Goal: Task Accomplishment & Management: Manage account settings

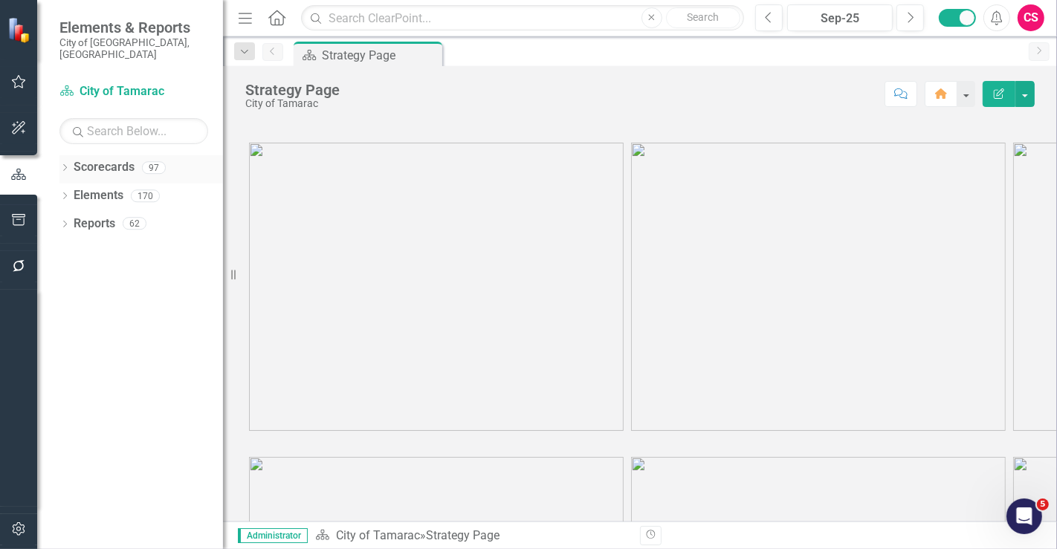
click at [116, 159] on link "Scorecards" at bounding box center [104, 167] width 61 height 17
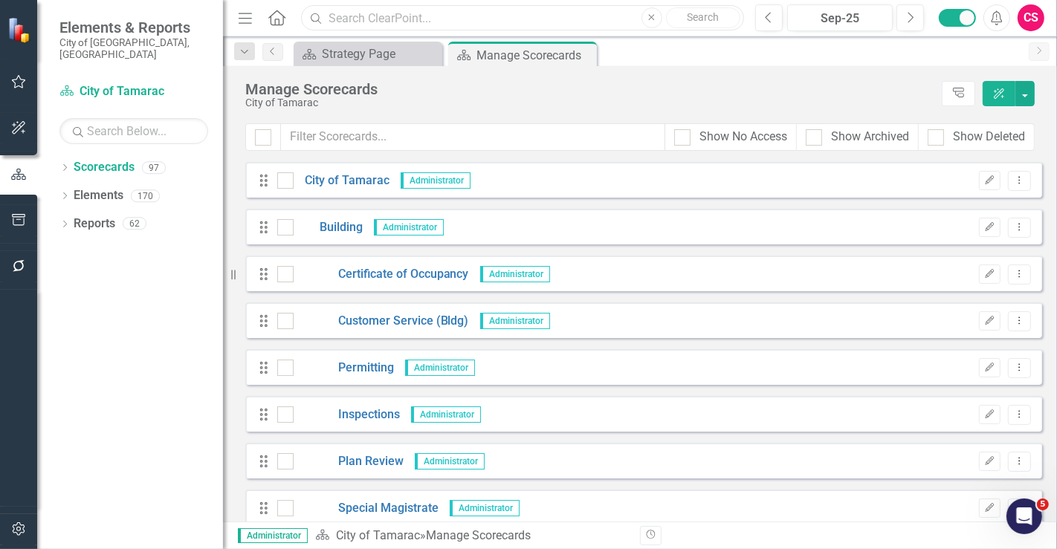
click at [367, 20] on input "text" at bounding box center [522, 18] width 443 height 26
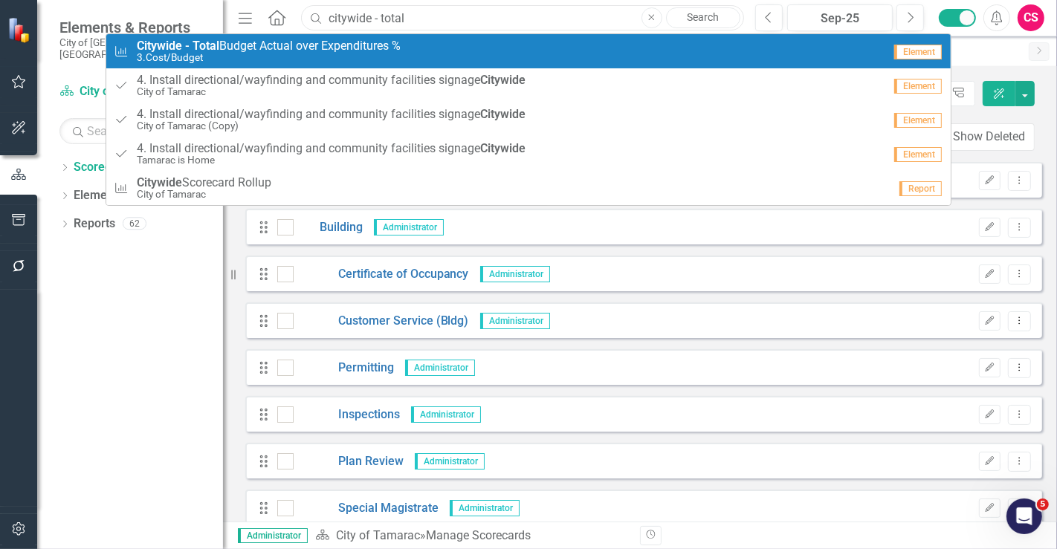
type input "citywide - total"
click at [357, 55] on small "3.Cost/Budget" at bounding box center [269, 57] width 264 height 11
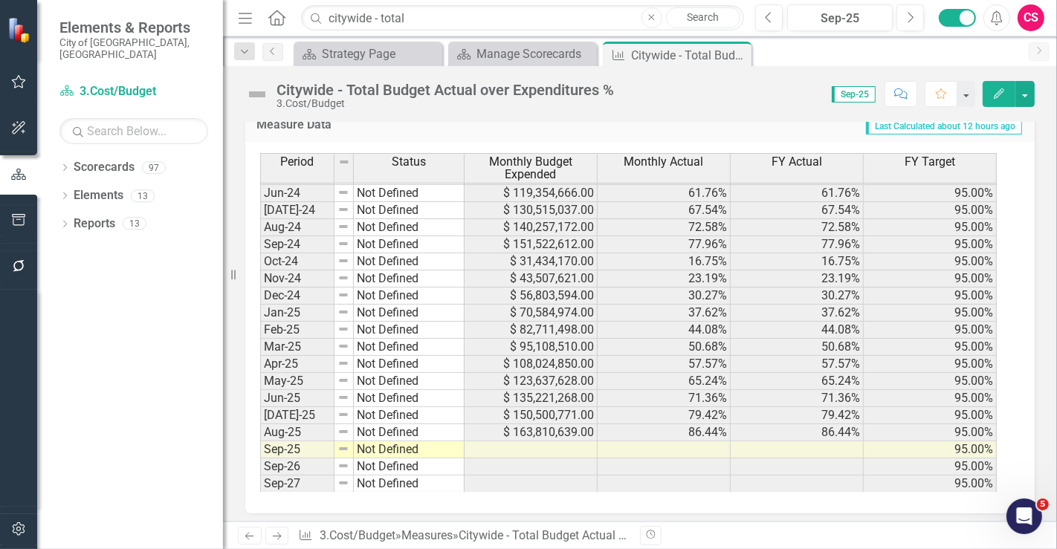
click at [649, 531] on icon "Revision History" at bounding box center [650, 535] width 11 height 9
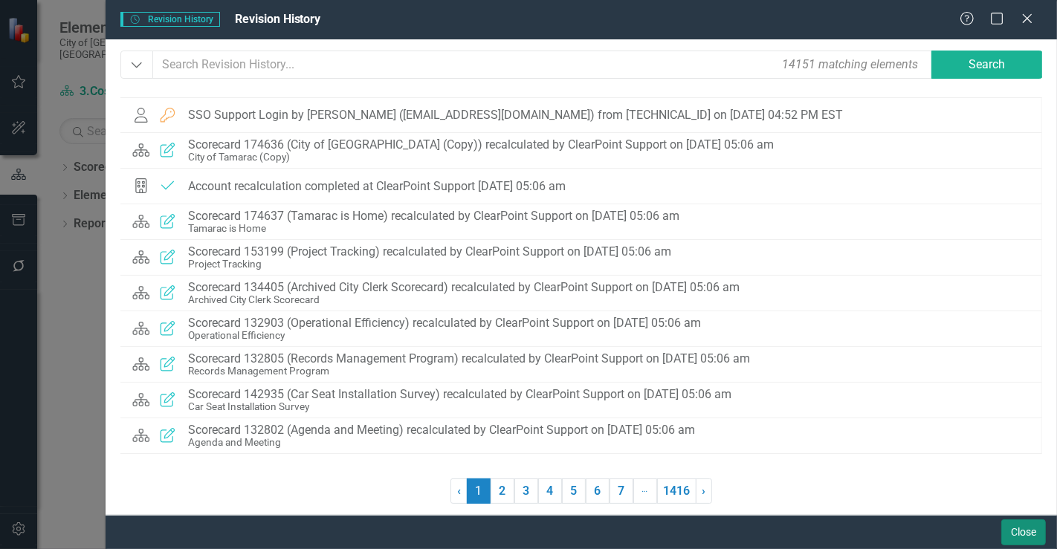
click at [1005, 528] on button "Close" at bounding box center [1023, 532] width 45 height 26
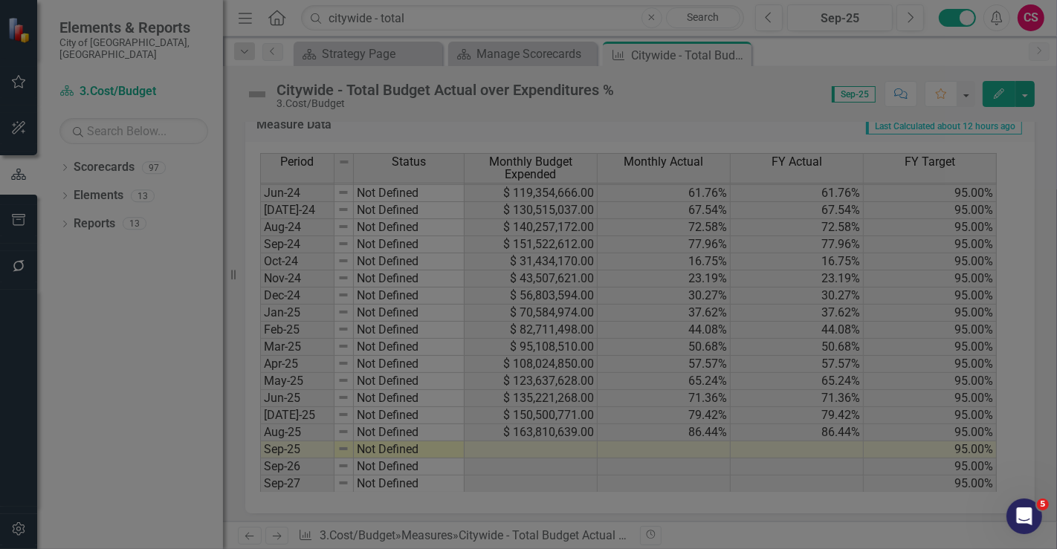
click at [16, 533] on icon "button" at bounding box center [19, 529] width 16 height 12
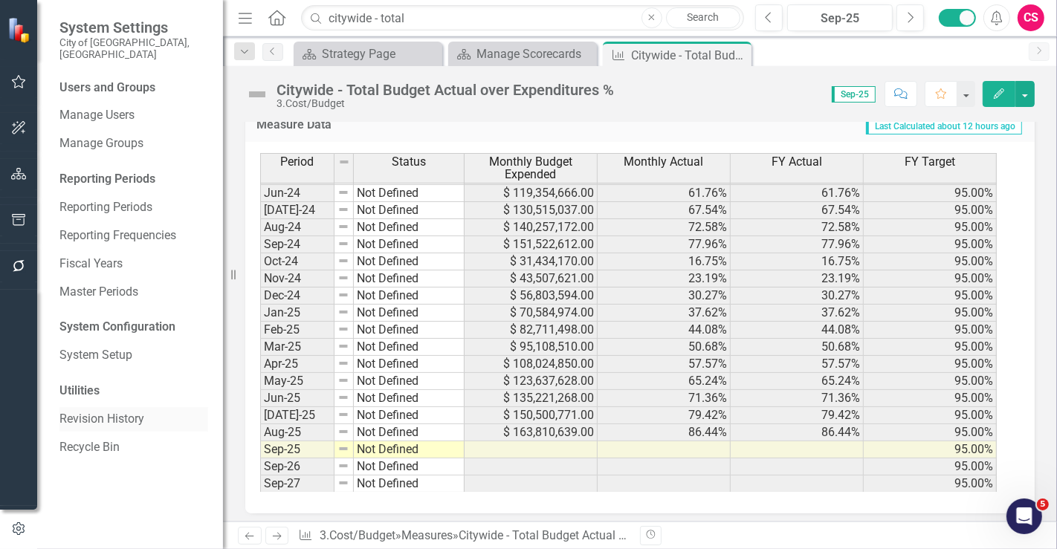
click at [96, 407] on div "Revision History" at bounding box center [133, 419] width 149 height 25
click at [125, 411] on link "Revision History" at bounding box center [133, 419] width 149 height 17
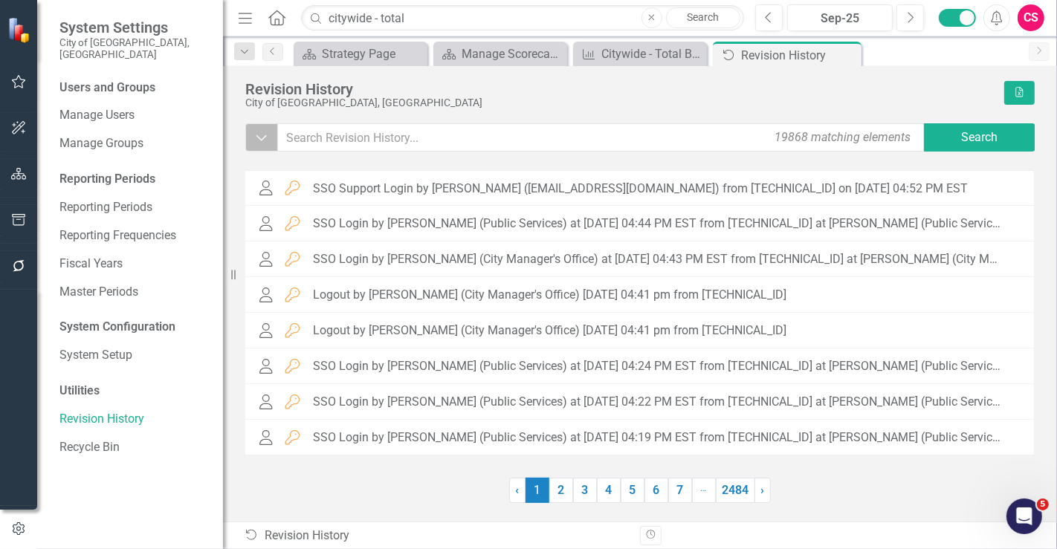
click at [265, 144] on icon "Dropdown" at bounding box center [261, 137] width 13 height 15
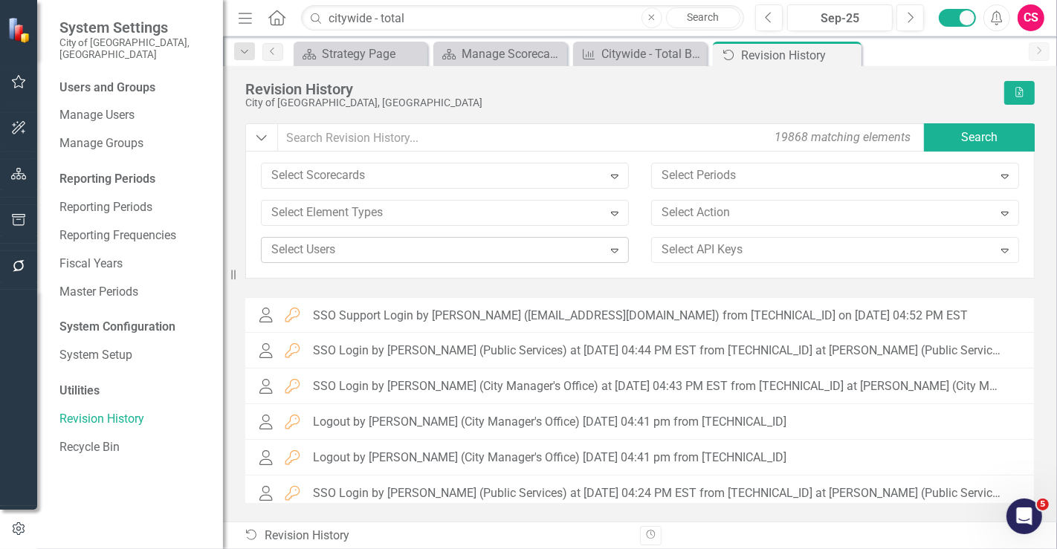
click at [314, 250] on div at bounding box center [433, 250] width 337 height 20
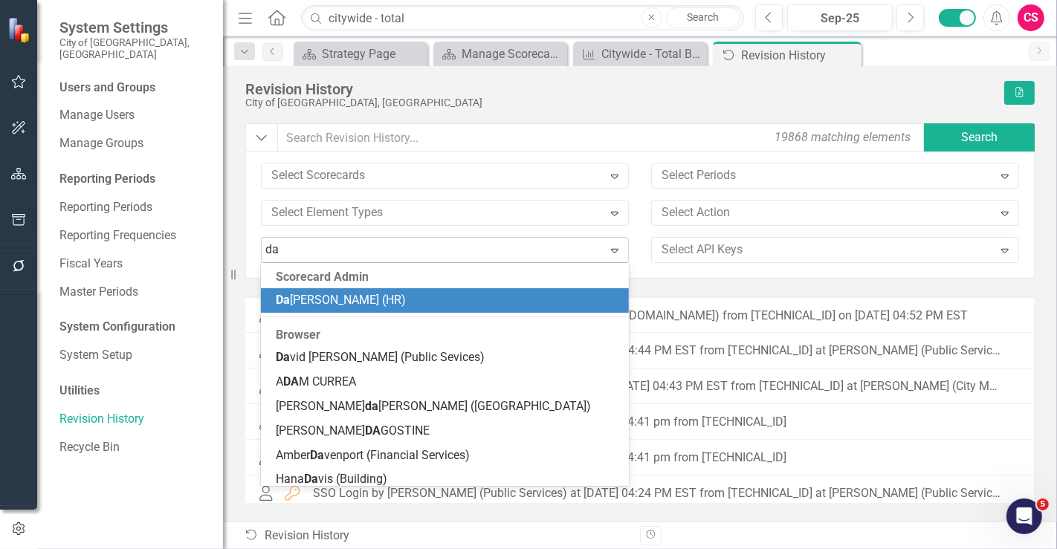
type input "dam"
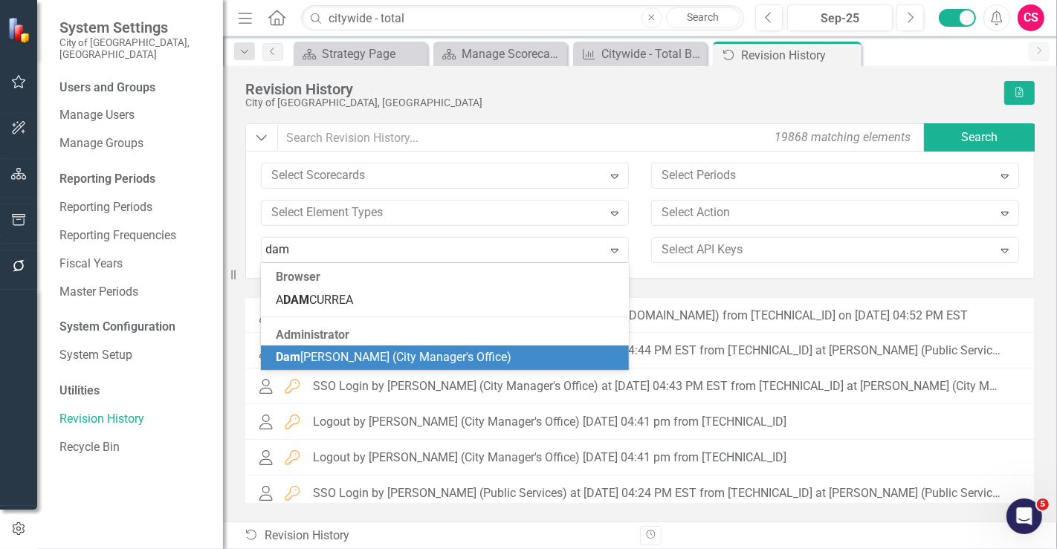
click at [380, 357] on span "Dam ena Gallimore-Wilson (City Manager's Office)" at bounding box center [394, 357] width 236 height 14
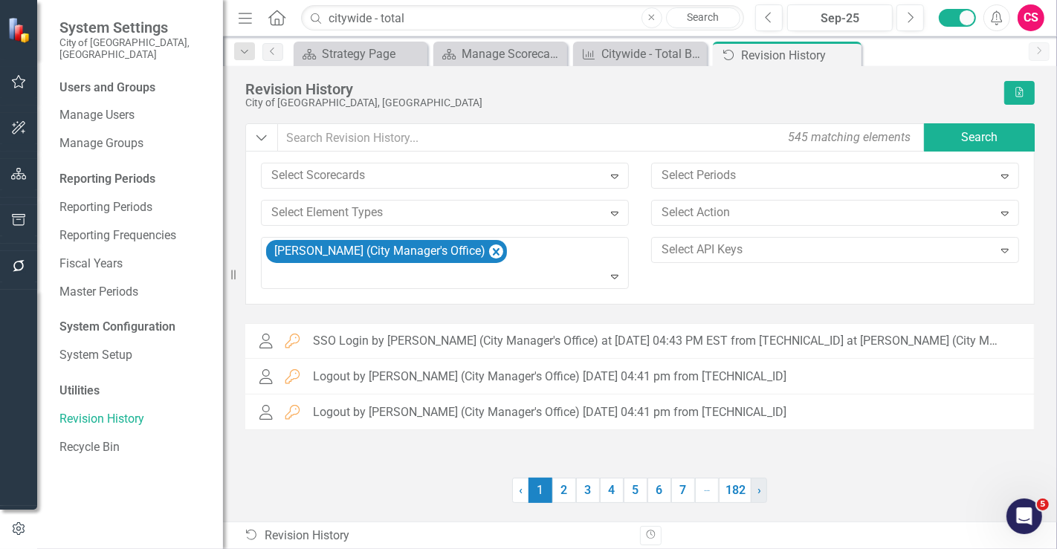
click at [764, 487] on link "› Next" at bounding box center [758, 490] width 16 height 25
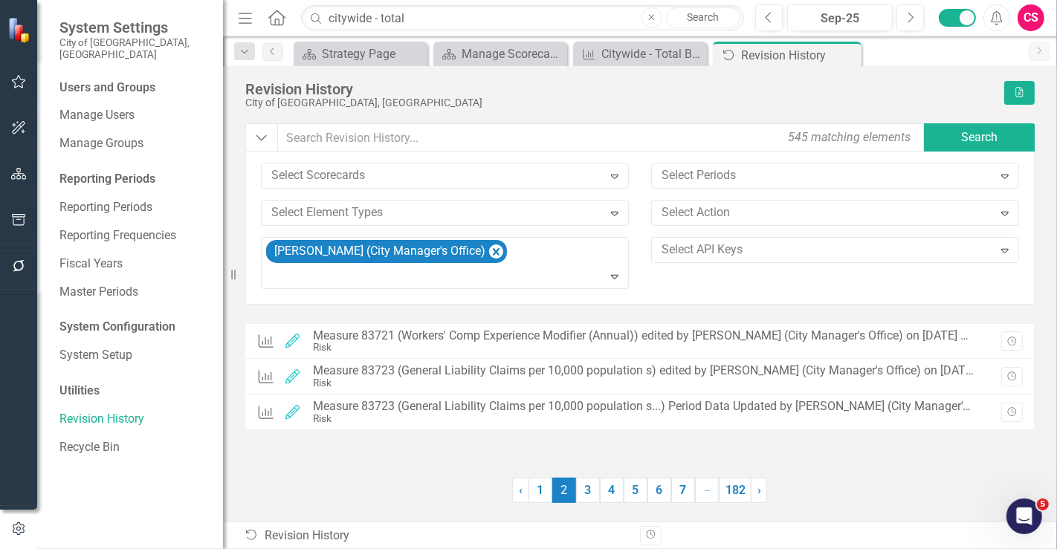
click at [740, 311] on div "Dropdown 545 matching elements Search Select Scorecards Expand Select Periods E…" at bounding box center [639, 313] width 789 height 380
click at [762, 487] on link "› Next" at bounding box center [758, 490] width 16 height 25
click at [759, 489] on span "›" at bounding box center [759, 490] width 4 height 14
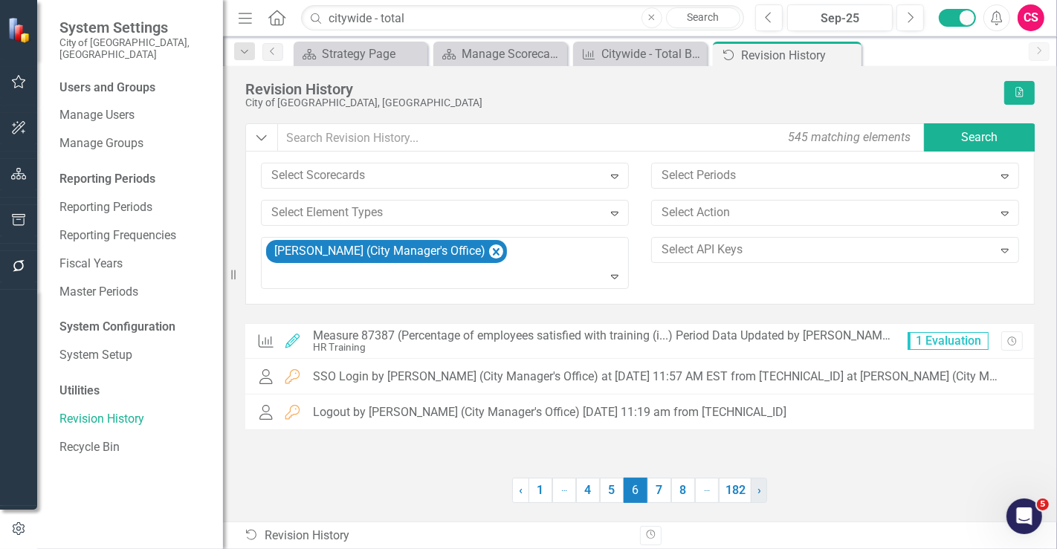
click at [759, 491] on span "›" at bounding box center [759, 490] width 4 height 14
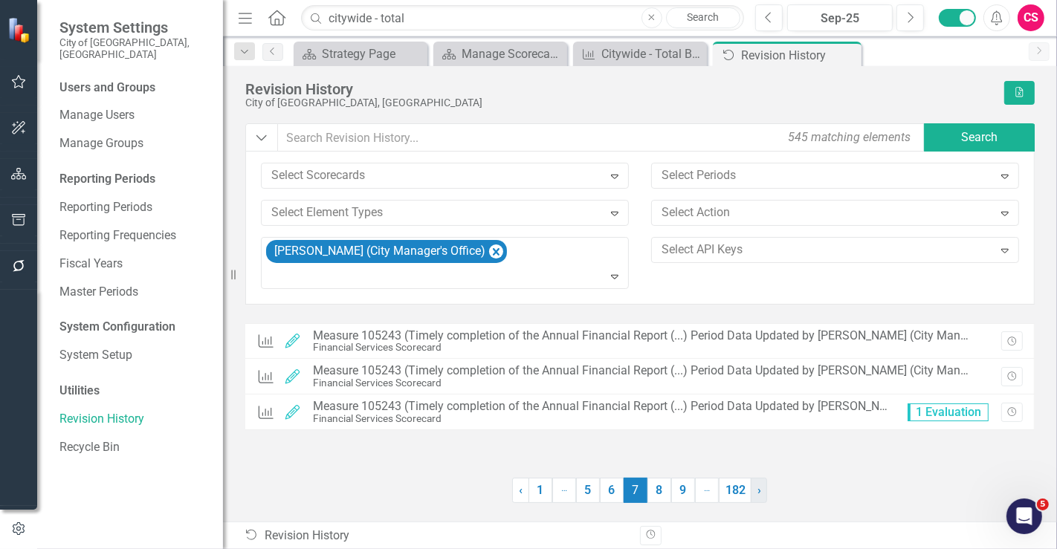
click at [757, 491] on span "›" at bounding box center [759, 490] width 4 height 14
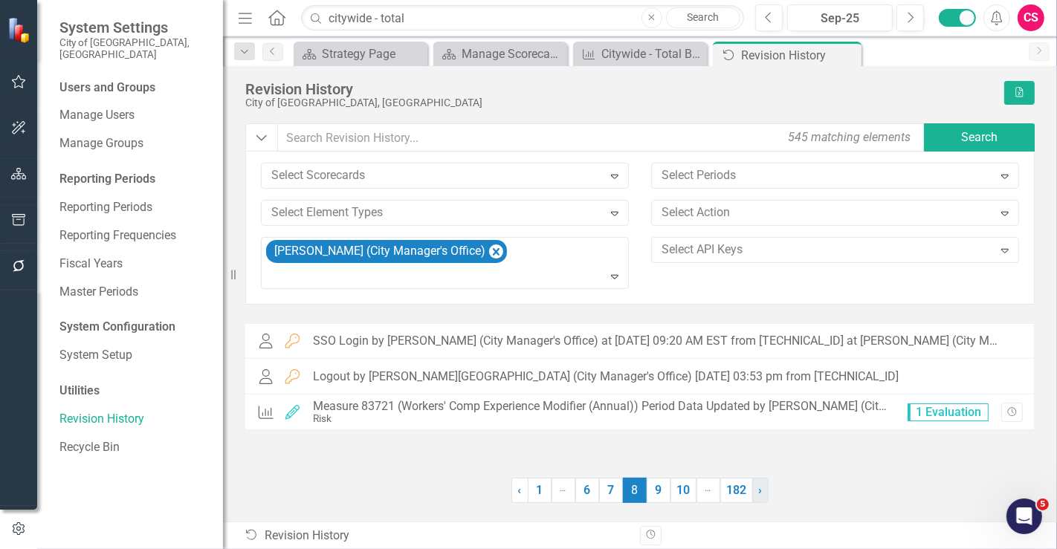
click at [756, 491] on link "› Next" at bounding box center [760, 490] width 16 height 25
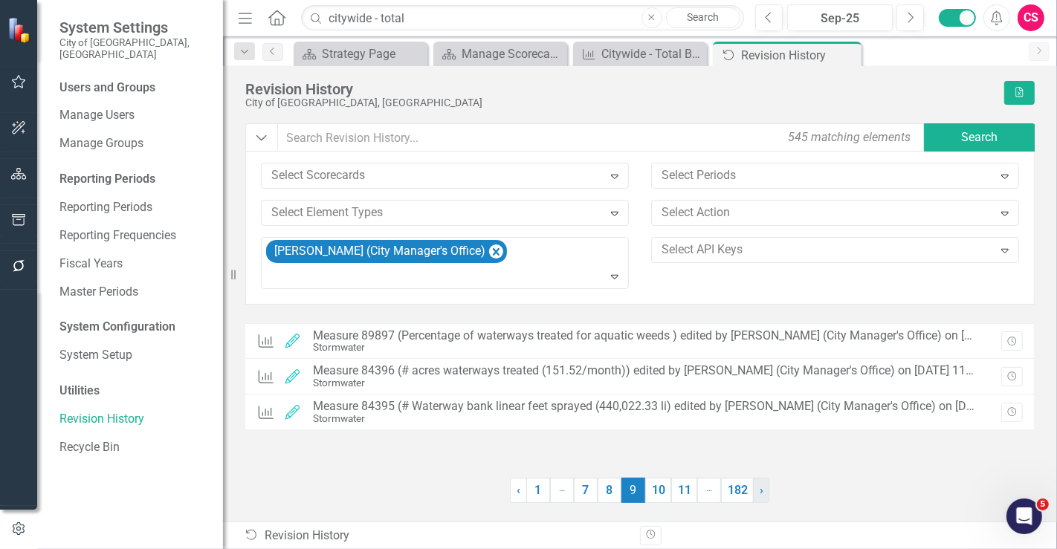
click at [755, 493] on link "› Next" at bounding box center [761, 490] width 16 height 25
click at [755, 493] on link "› Next" at bounding box center [762, 490] width 16 height 25
click at [755, 493] on link "› Next" at bounding box center [763, 490] width 16 height 25
click at [756, 493] on link "› Next" at bounding box center [764, 490] width 16 height 25
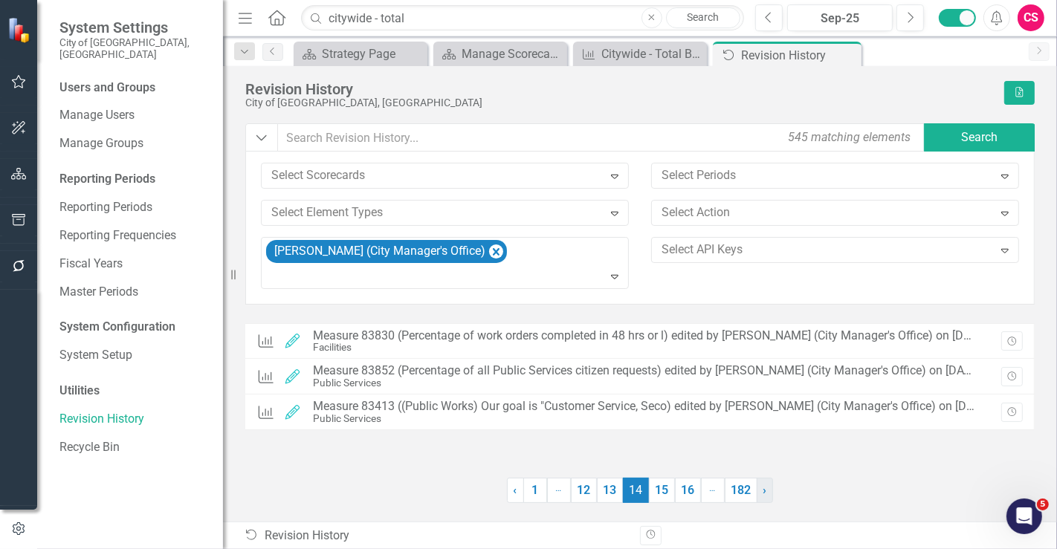
click at [756, 493] on link "› Next" at bounding box center [764, 490] width 16 height 25
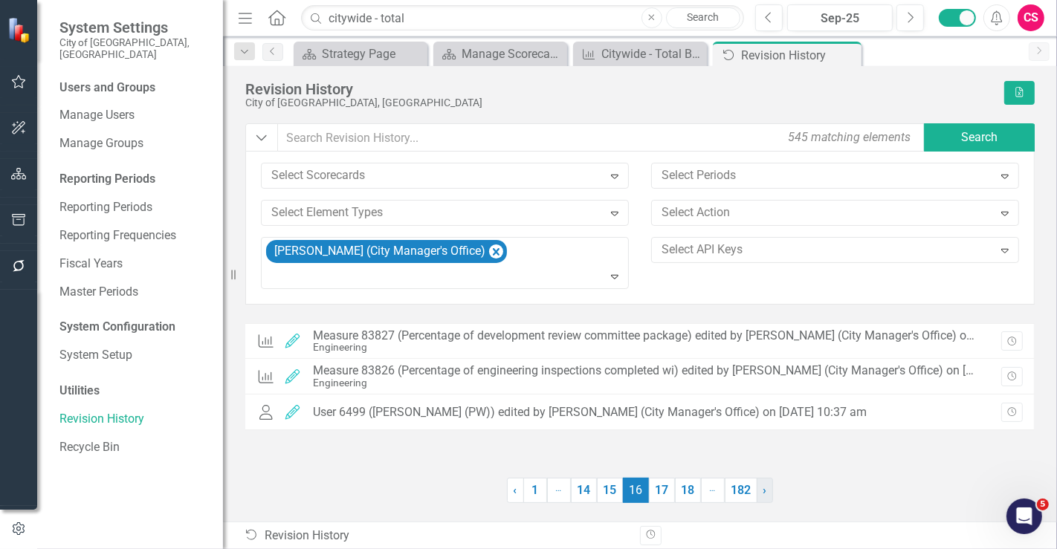
click at [756, 493] on link "› Next" at bounding box center [764, 490] width 16 height 25
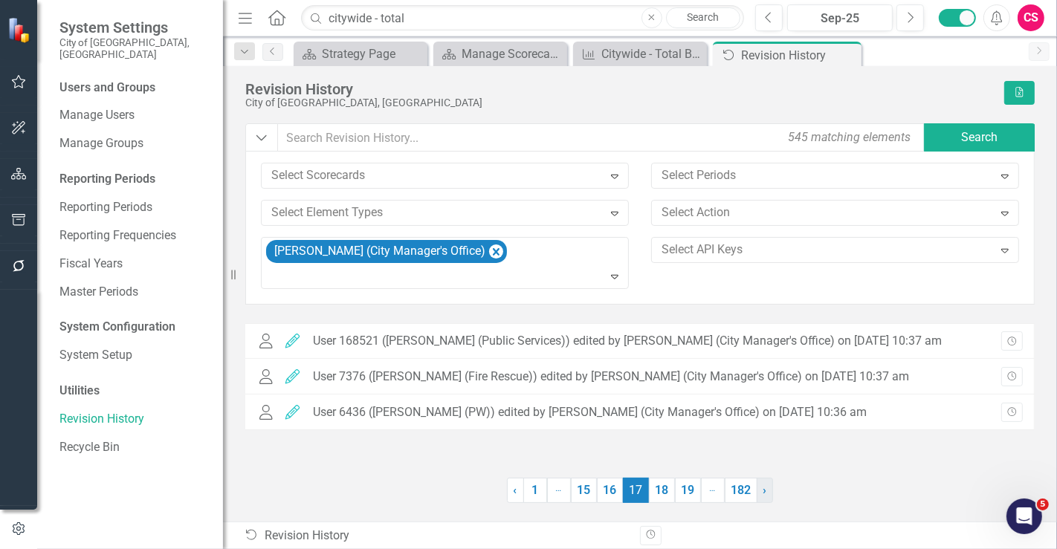
click at [756, 493] on link "› Next" at bounding box center [764, 490] width 16 height 25
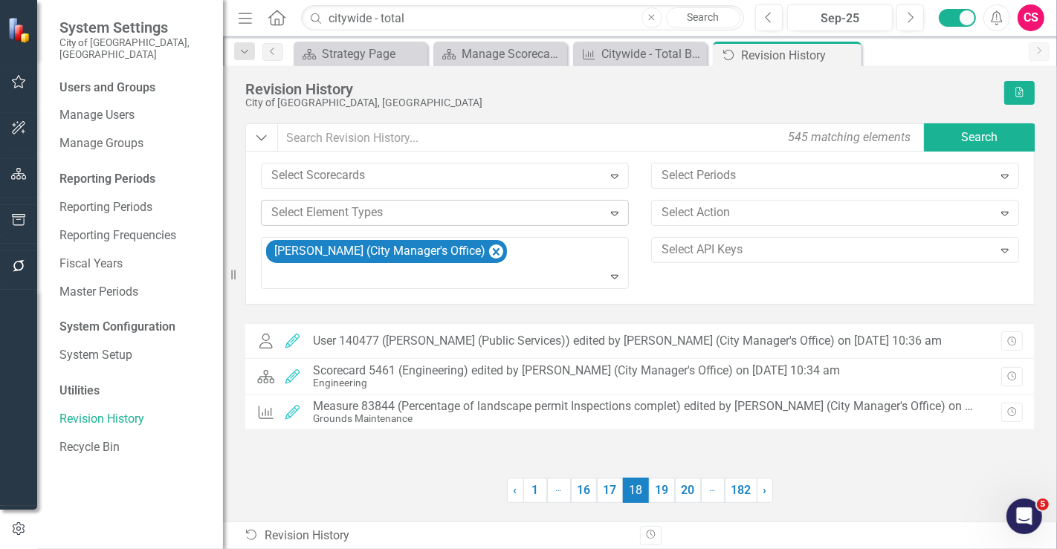
click at [532, 207] on div at bounding box center [433, 213] width 337 height 20
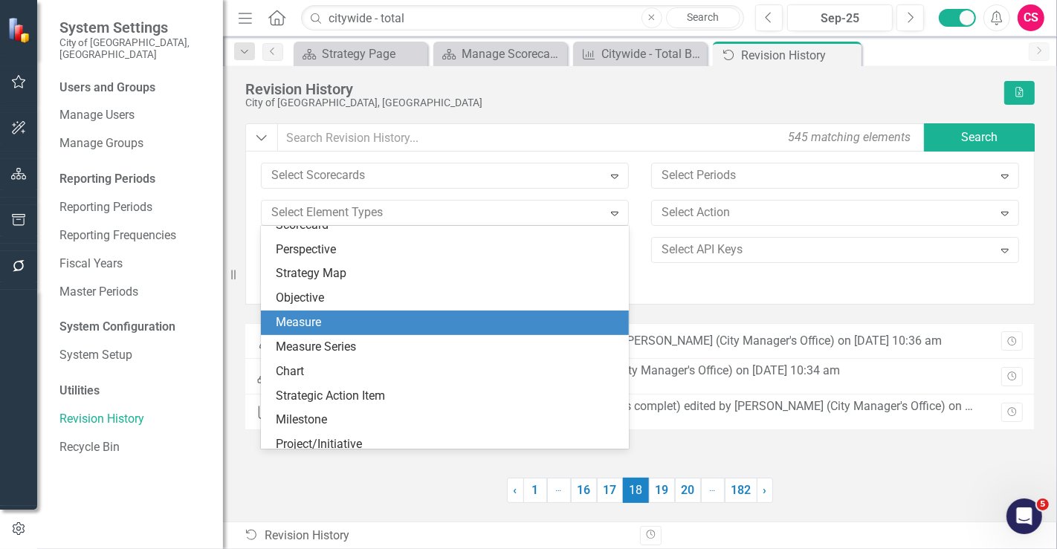
scroll to position [39, 0]
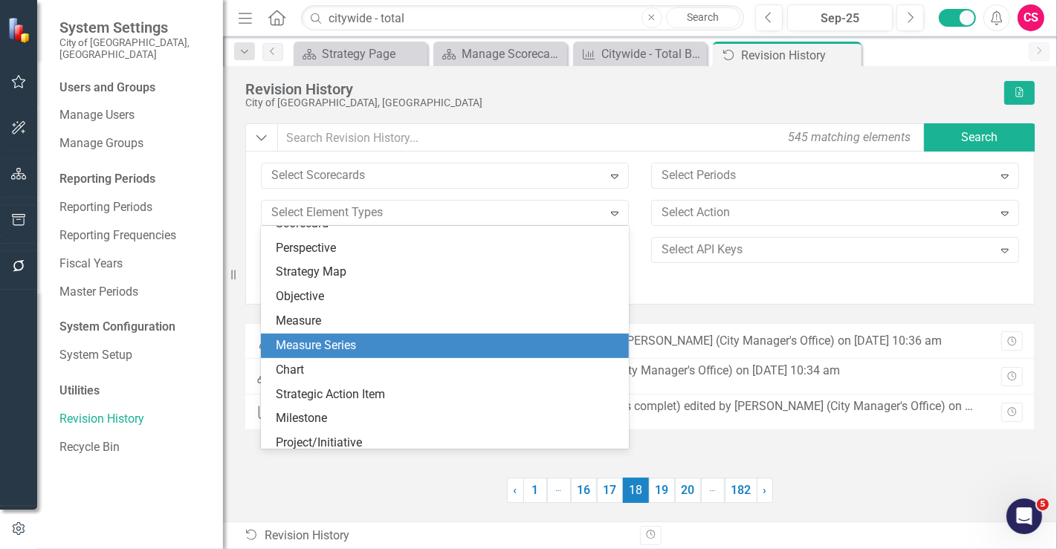
click at [398, 343] on div "Measure Series" at bounding box center [448, 345] width 344 height 17
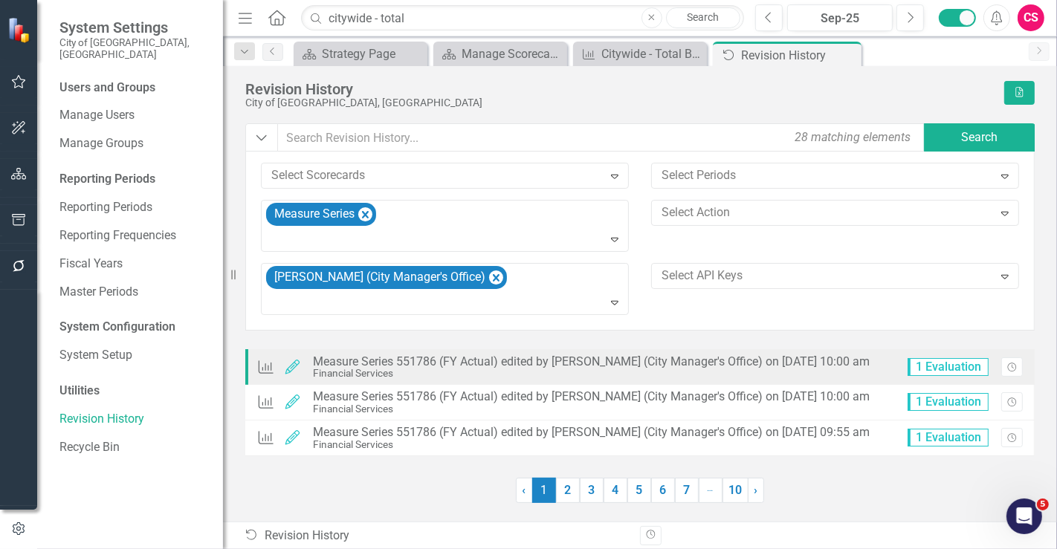
click at [526, 363] on div "Measure Series 551786 (FY Actual) edited by Damena Gallimore-Wilson (City Manag…" at bounding box center [591, 361] width 557 height 13
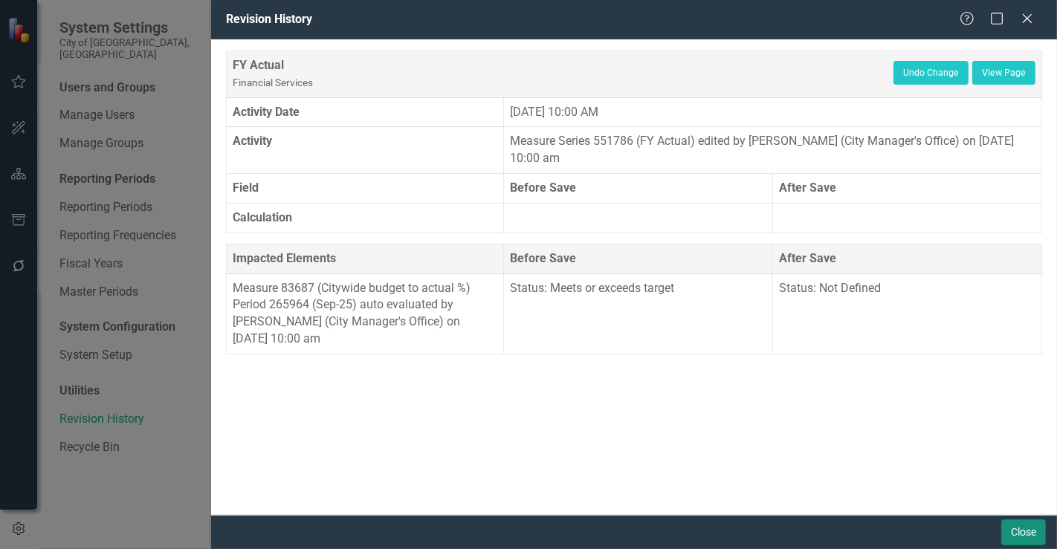
click at [1021, 537] on button "Close" at bounding box center [1023, 532] width 45 height 26
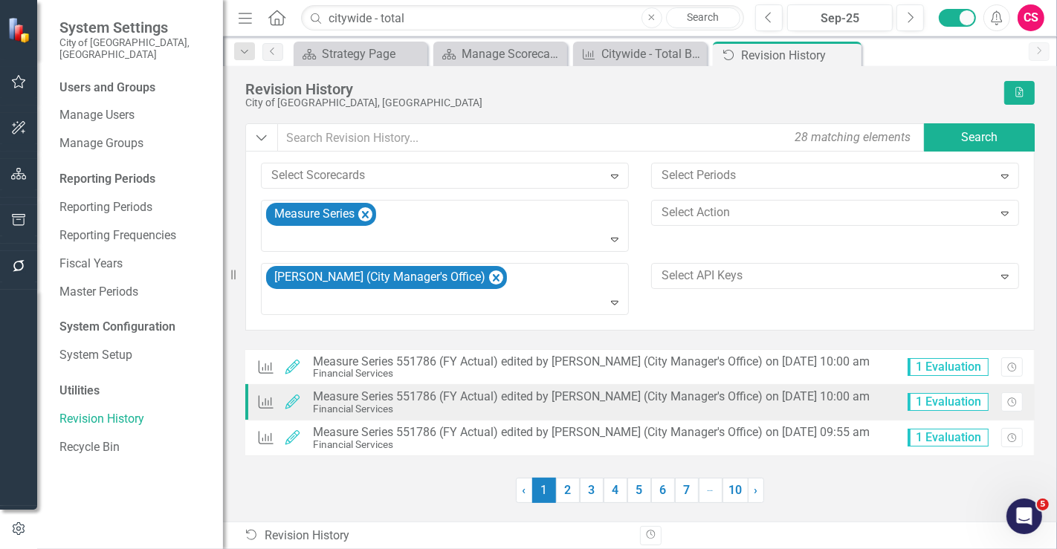
click at [591, 399] on div "Measure Series 551786 (FY Actual) edited by Damena Gallimore-Wilson (City Manag…" at bounding box center [591, 396] width 557 height 13
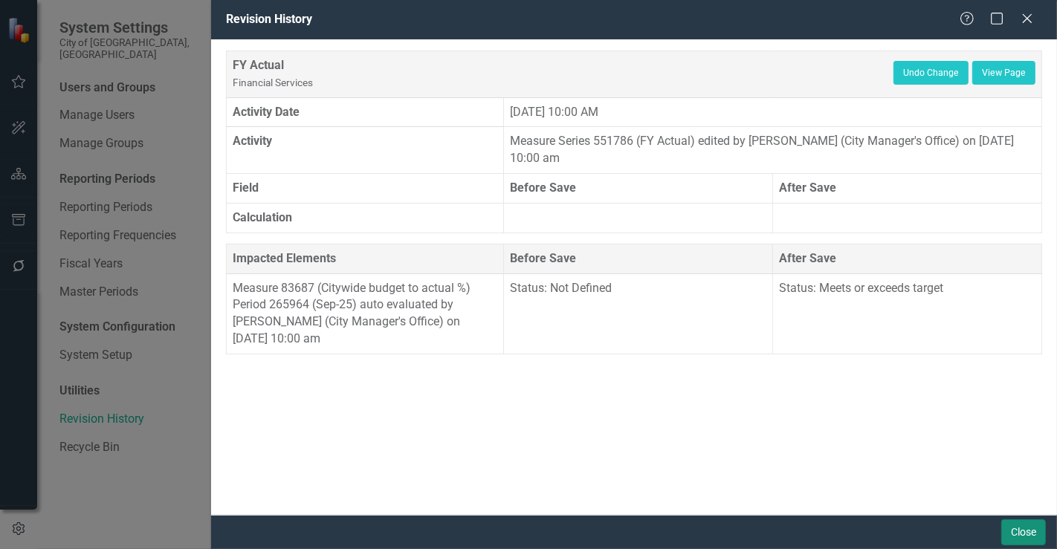
click at [1024, 538] on button "Close" at bounding box center [1023, 532] width 45 height 26
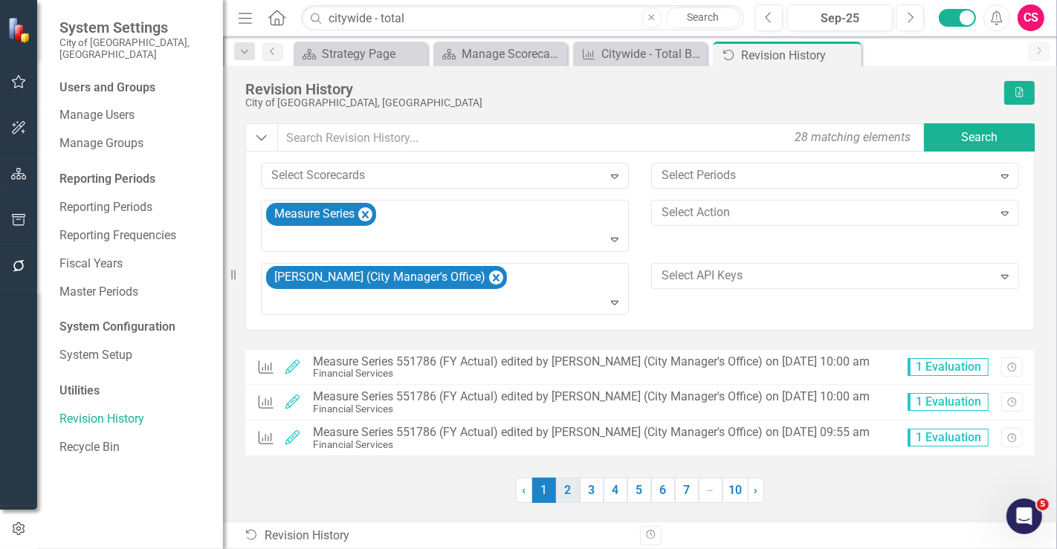
click at [569, 498] on link "2" at bounding box center [568, 490] width 24 height 25
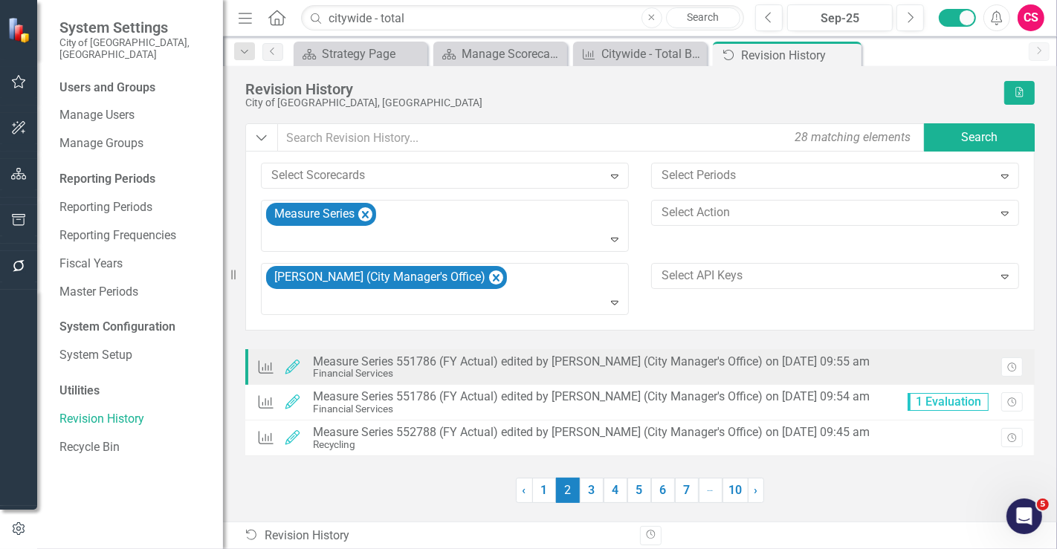
click at [504, 368] on div "Financial Services" at bounding box center [591, 373] width 557 height 11
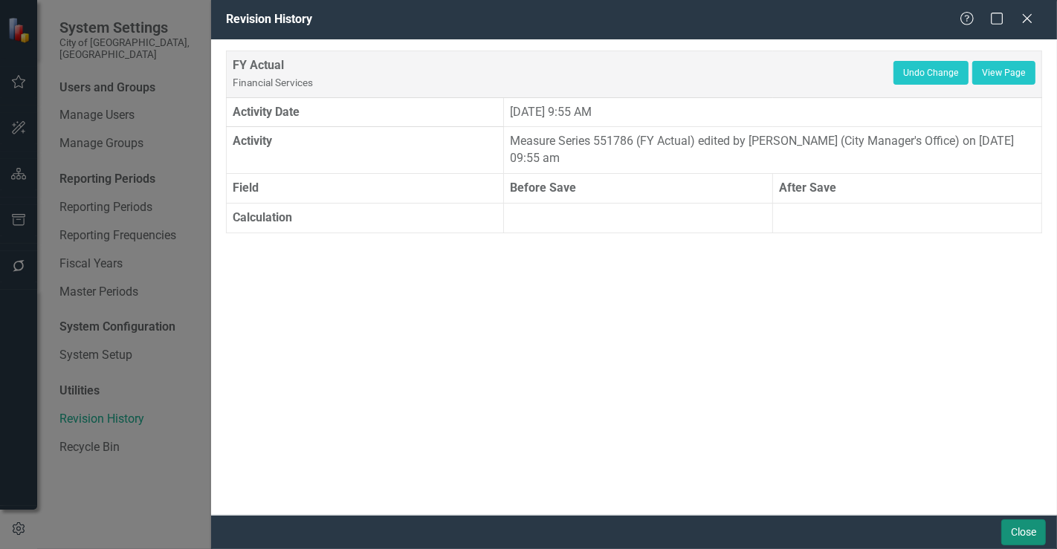
click at [1016, 525] on button "Close" at bounding box center [1023, 532] width 45 height 26
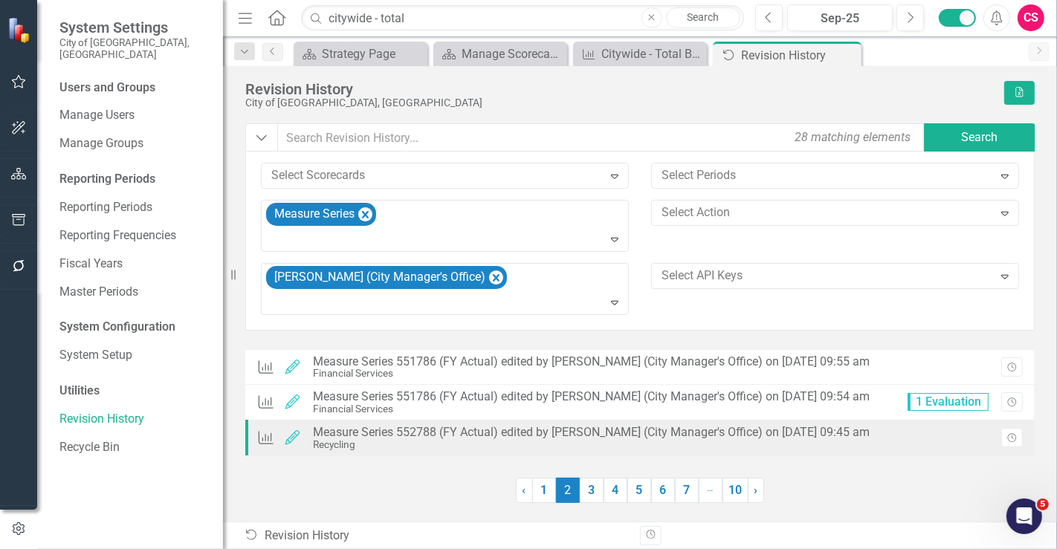
click at [805, 439] on div "Recycling" at bounding box center [591, 444] width 557 height 11
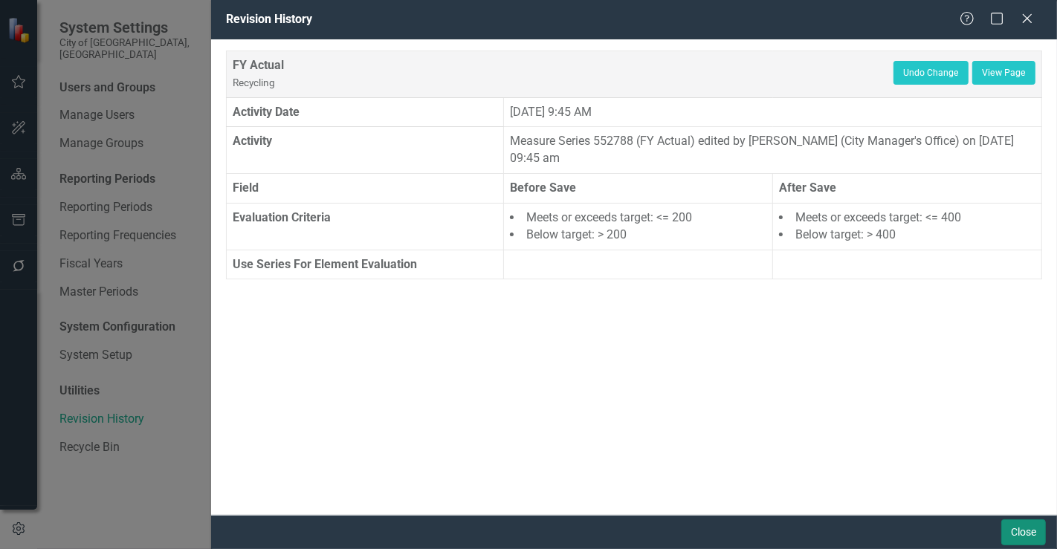
click at [1008, 527] on button "Close" at bounding box center [1023, 532] width 45 height 26
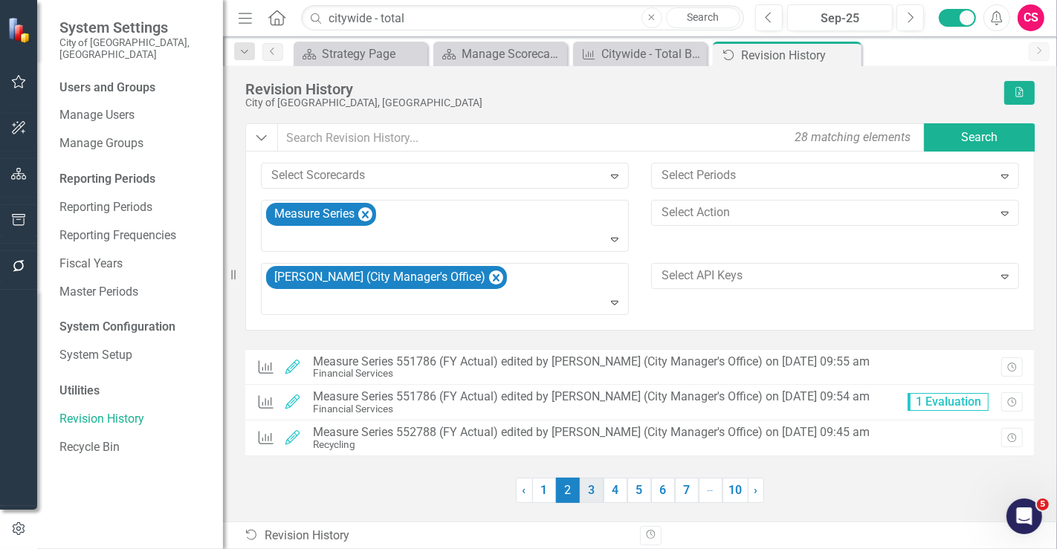
click at [594, 496] on link "3" at bounding box center [592, 490] width 24 height 25
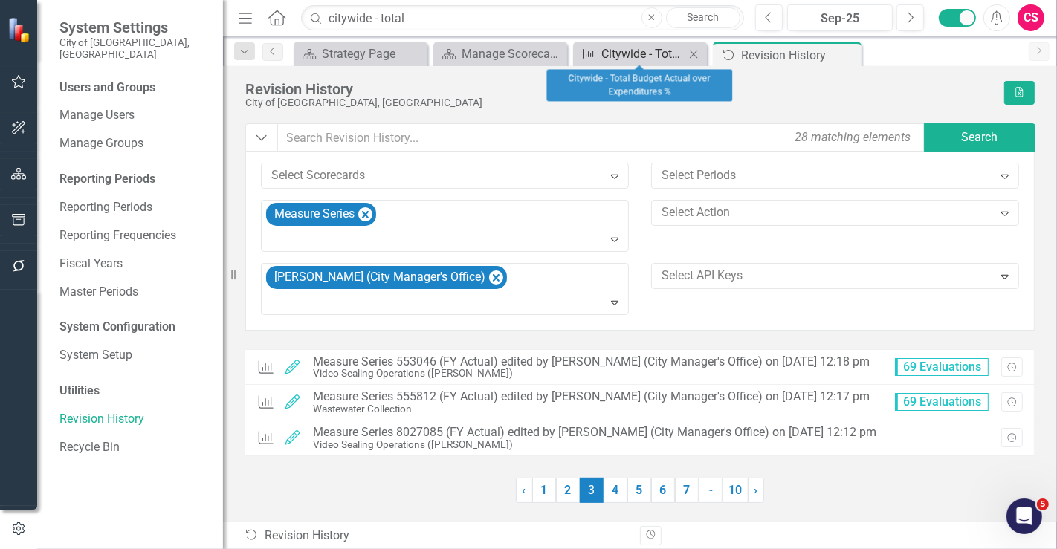
click at [635, 53] on div "Citywide - Total Budget Actual over Expenditures %" at bounding box center [642, 54] width 83 height 19
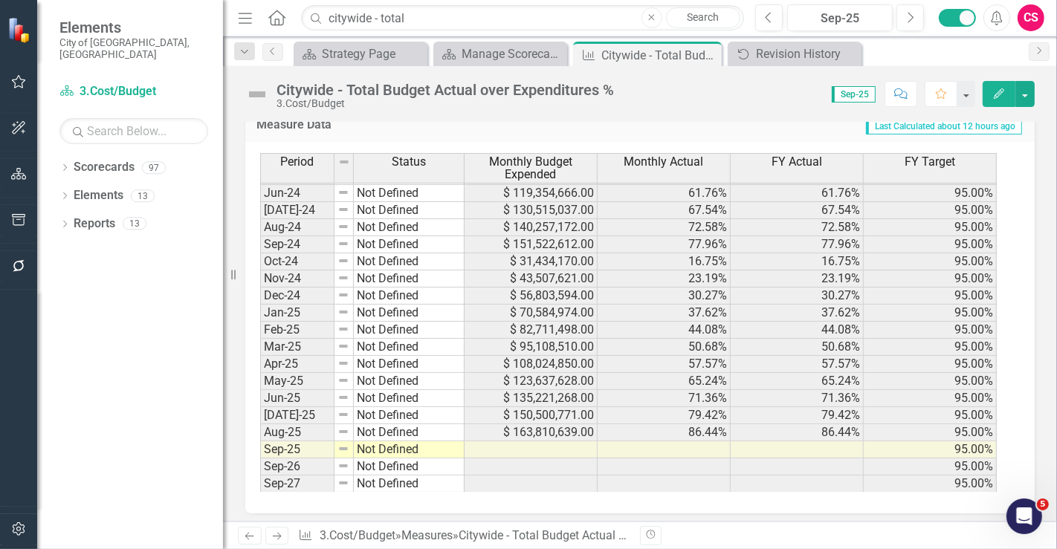
scroll to position [1063, 0]
click at [21, 525] on icon "button" at bounding box center [18, 528] width 13 height 13
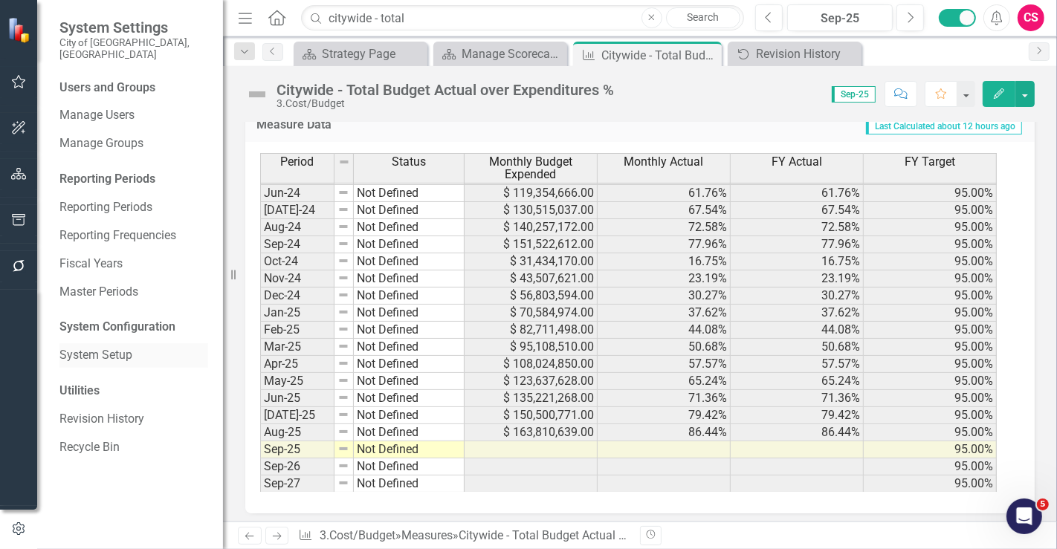
click at [98, 353] on div "System Setup" at bounding box center [133, 355] width 149 height 25
click at [102, 347] on link "System Setup" at bounding box center [133, 355] width 149 height 17
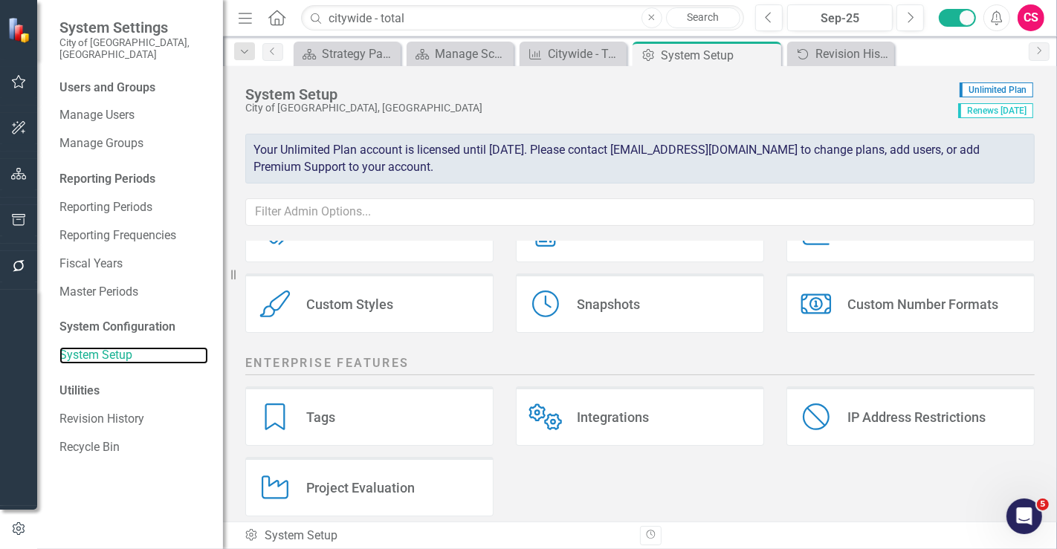
scroll to position [225, 0]
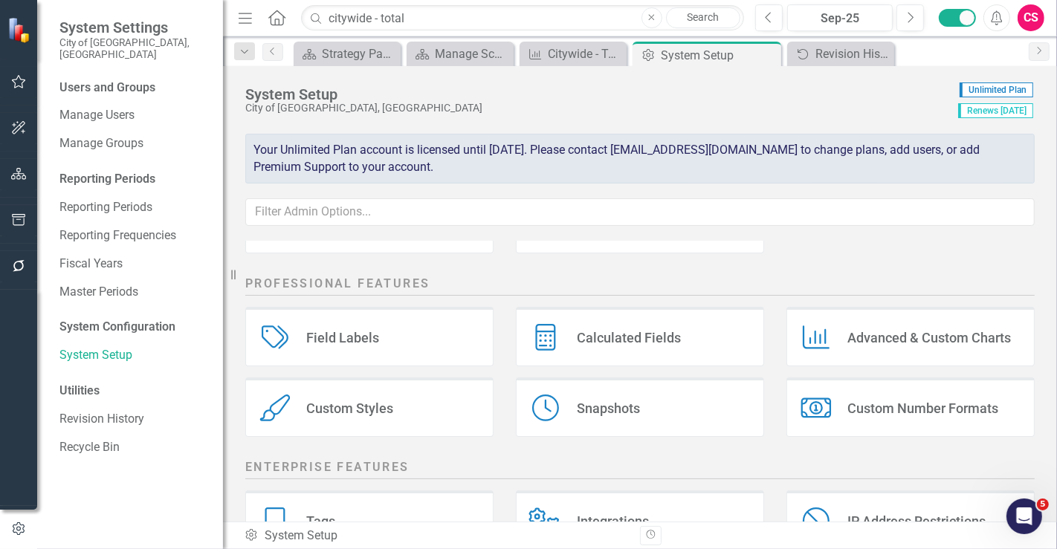
click at [658, 357] on div "Calculated Fields Calculated Fields" at bounding box center [640, 336] width 248 height 59
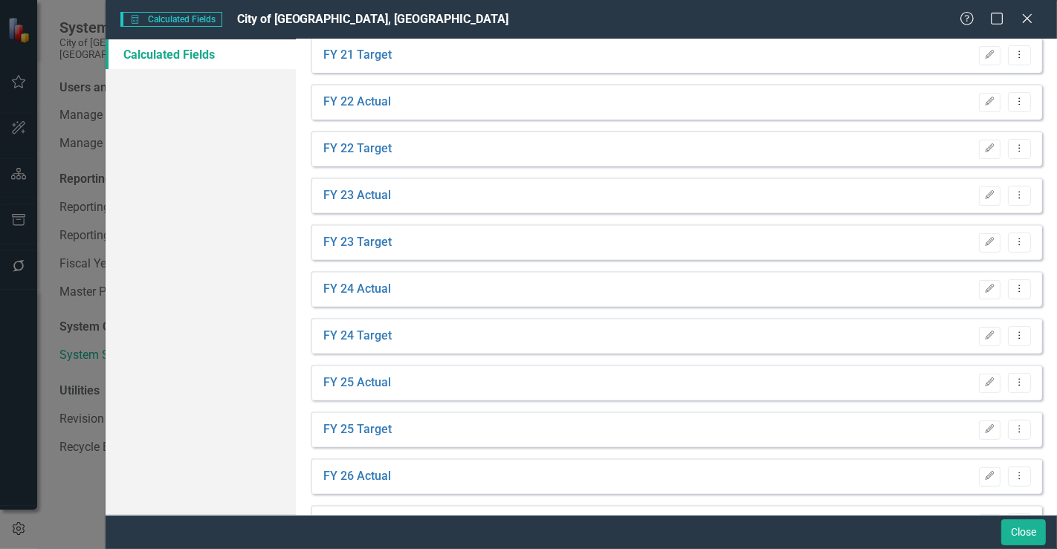
scroll to position [0, 0]
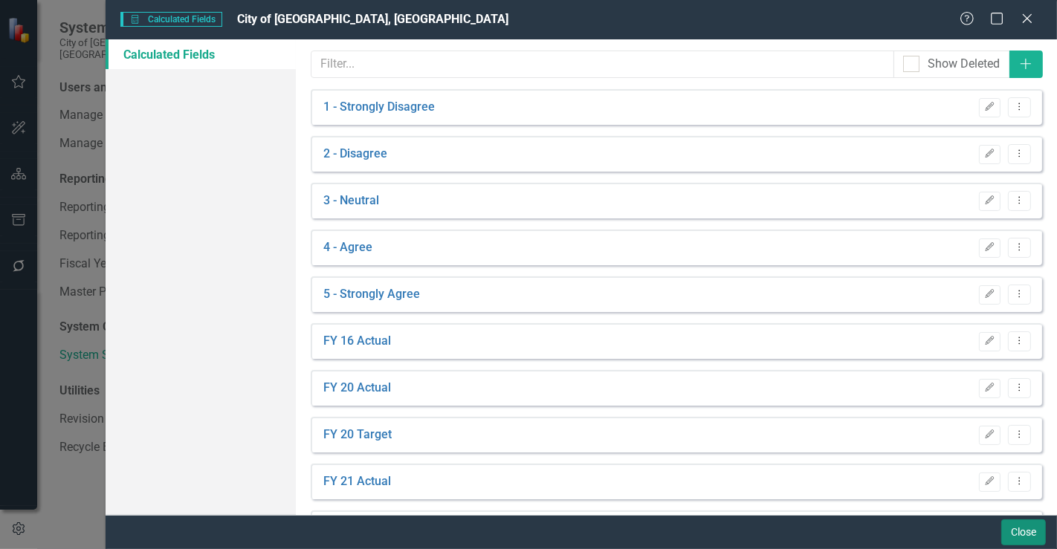
click at [1013, 531] on button "Close" at bounding box center [1023, 532] width 45 height 26
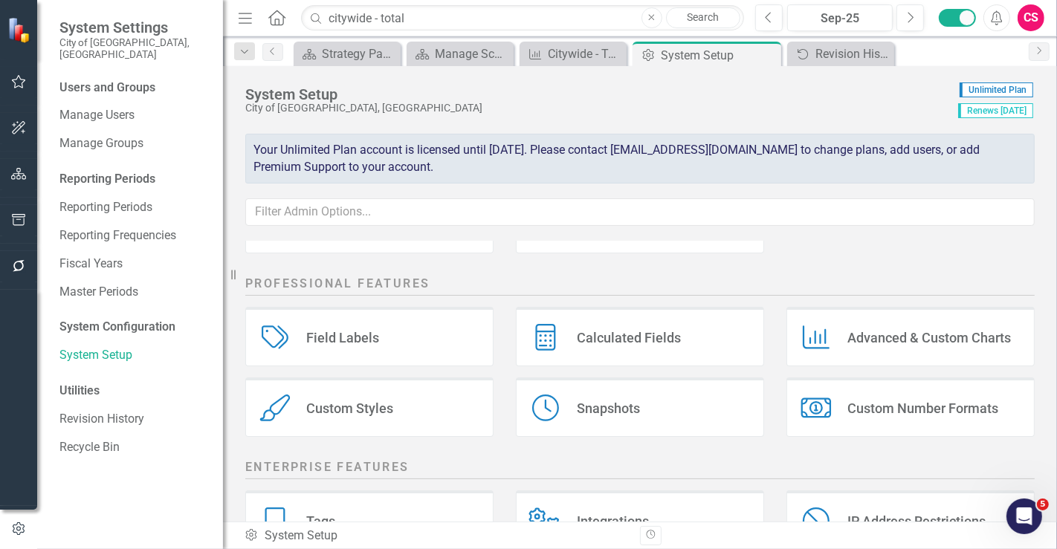
click at [620, 354] on div "Calculated Fields Calculated Fields" at bounding box center [640, 336] width 248 height 59
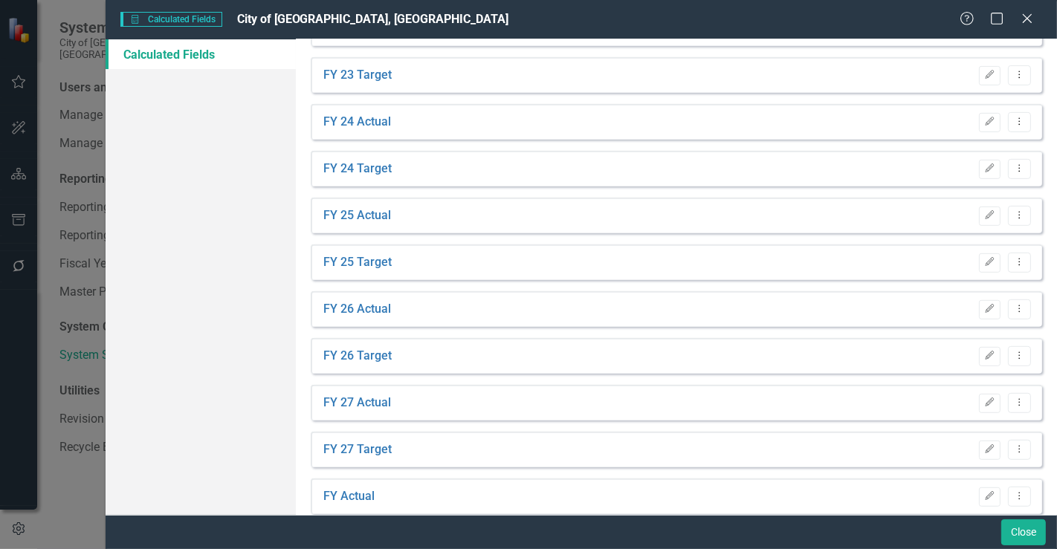
scroll to position [640, 0]
click at [979, 215] on button "Edit" at bounding box center [990, 216] width 22 height 19
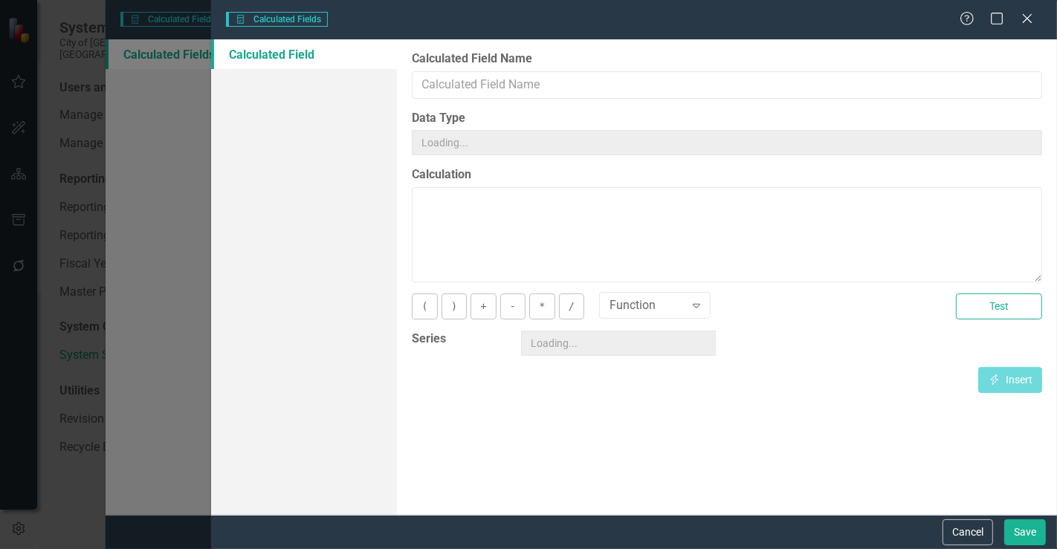
type input "FY 25 Actual"
type textarea "[FY Actual][Sep-25]"
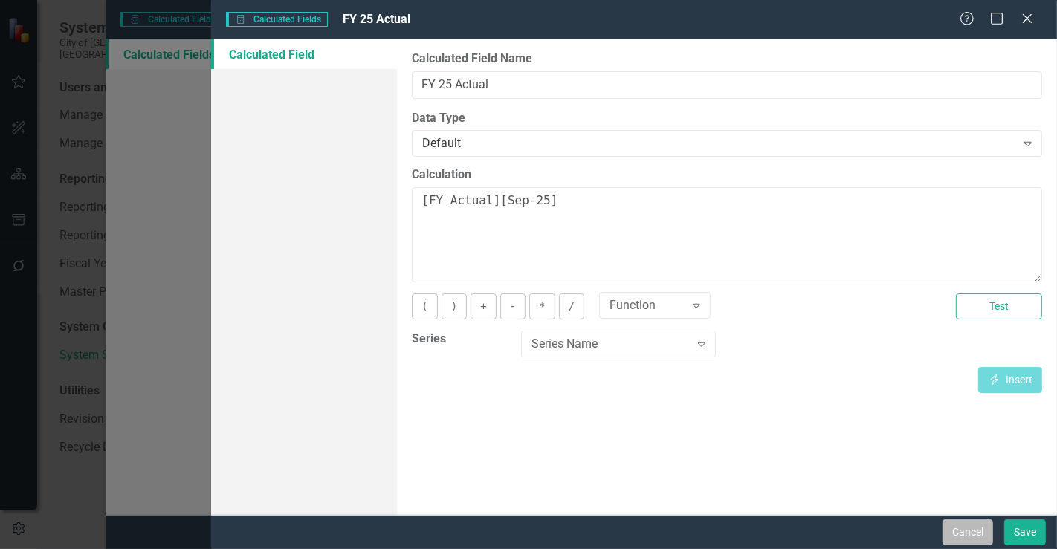
click at [956, 523] on button "Cancel" at bounding box center [967, 532] width 51 height 26
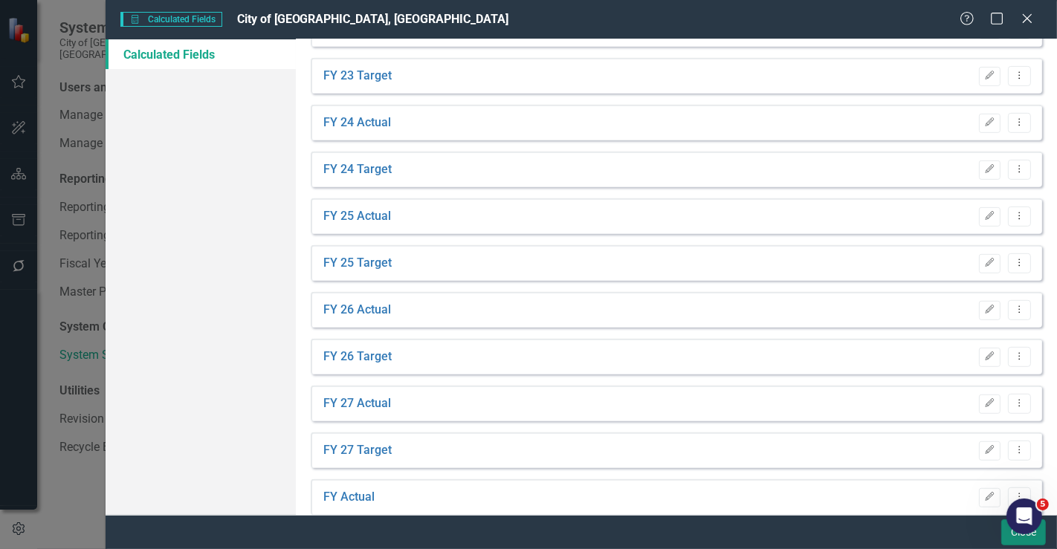
click at [1004, 538] on button "Close" at bounding box center [1023, 532] width 45 height 26
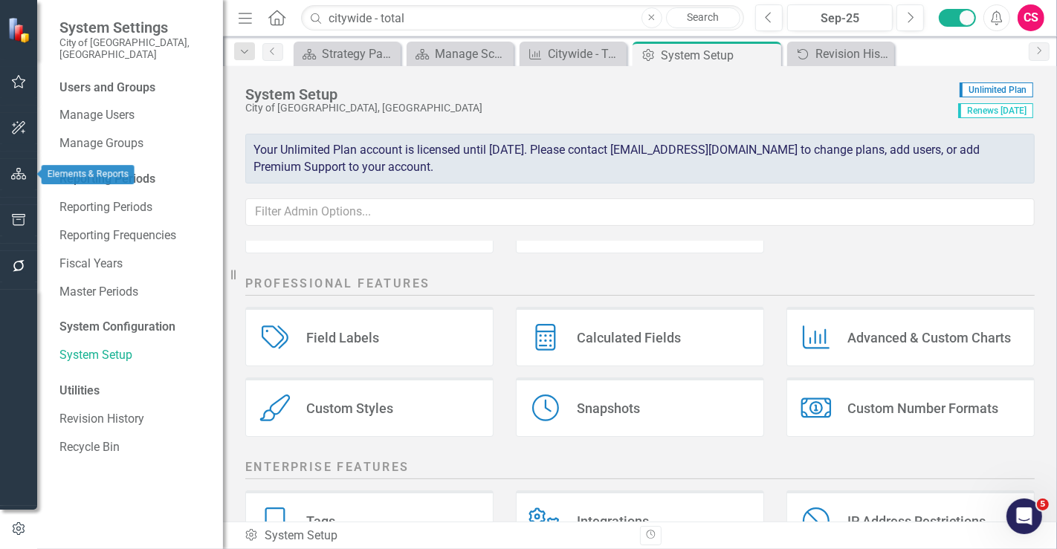
click at [19, 179] on icon "button" at bounding box center [19, 174] width 16 height 12
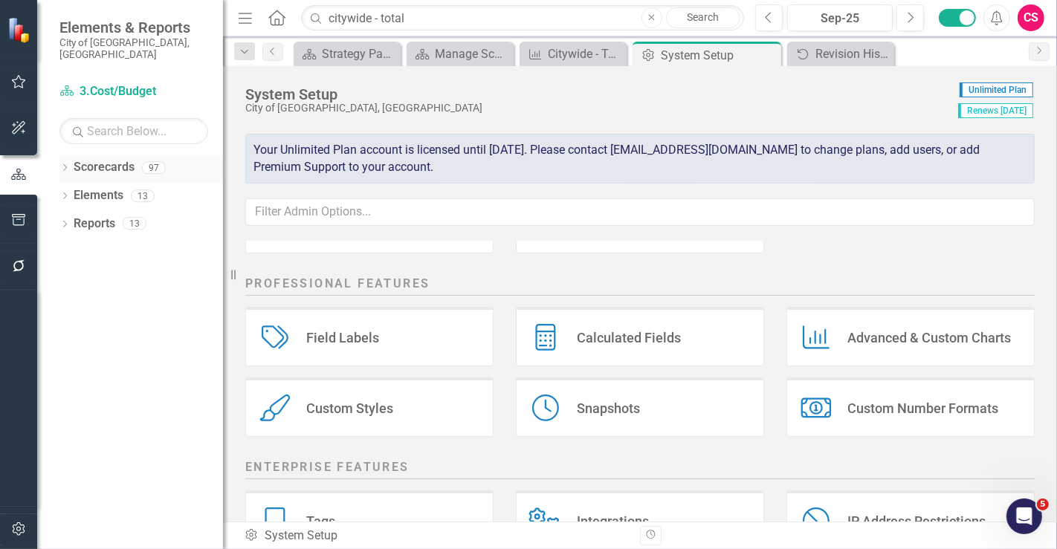
click at [91, 159] on link "Scorecards" at bounding box center [104, 167] width 61 height 17
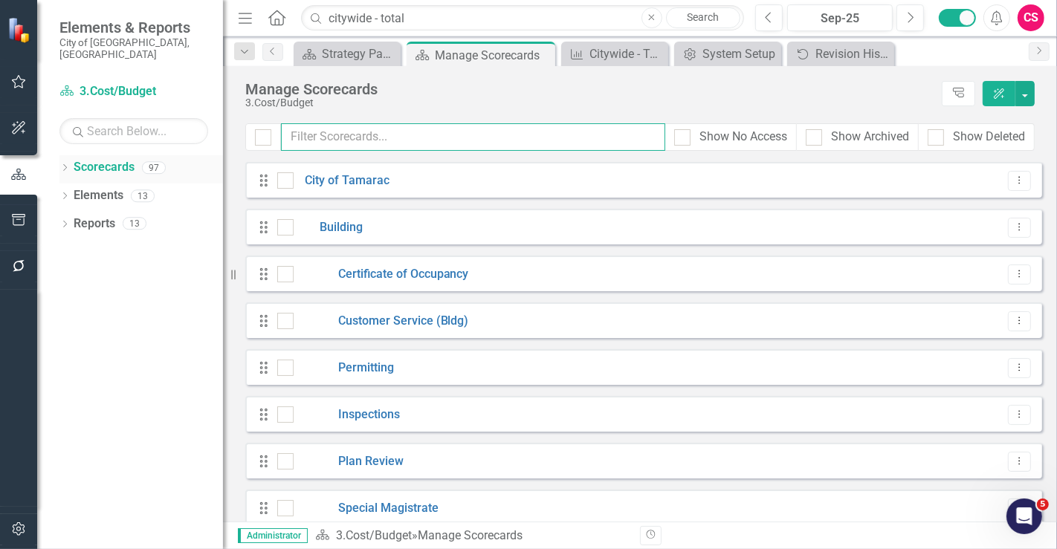
click at [367, 130] on input "text" at bounding box center [473, 136] width 384 height 27
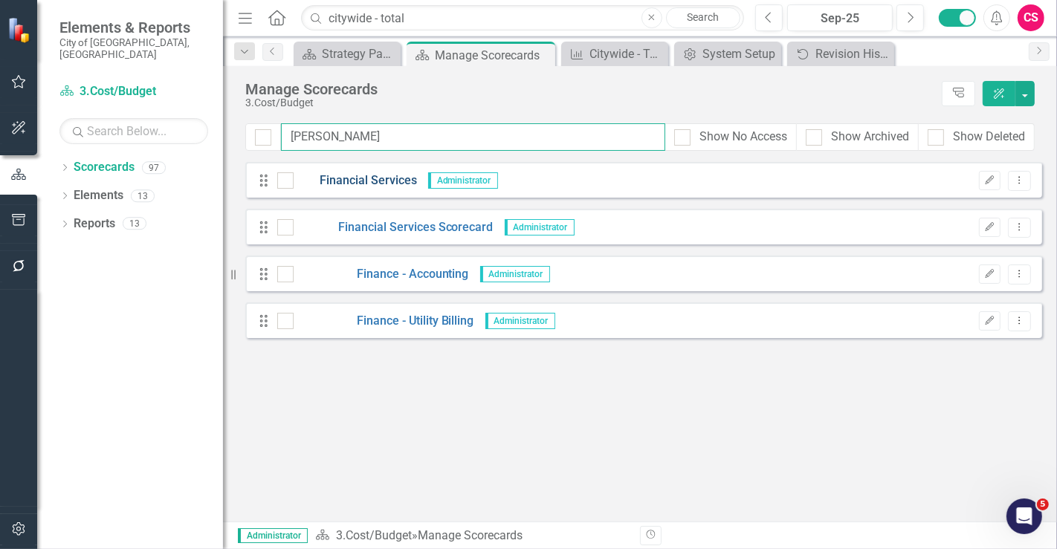
type input "[PERSON_NAME]"
click at [377, 181] on link "Financial Services" at bounding box center [354, 180] width 123 height 17
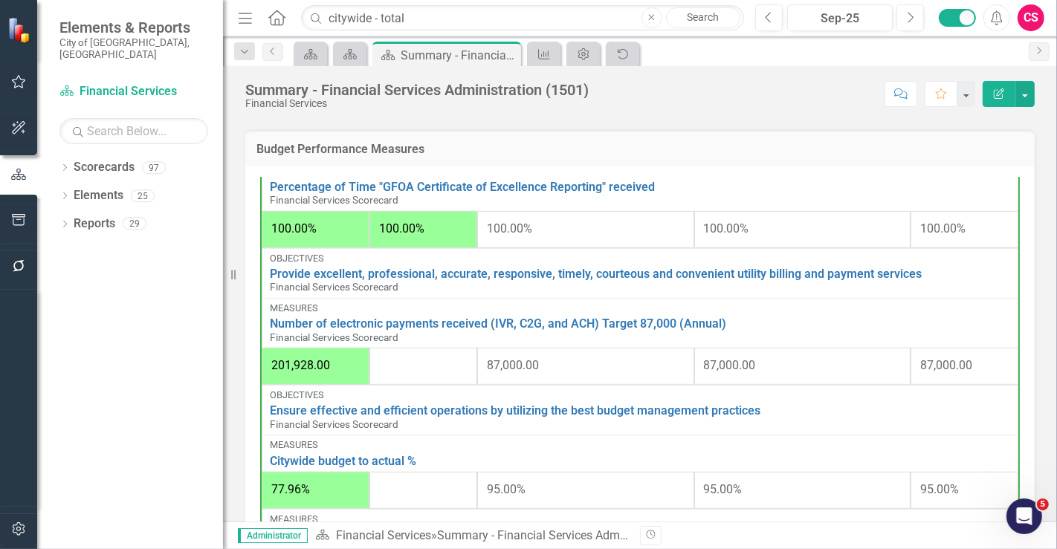
scroll to position [684, 0]
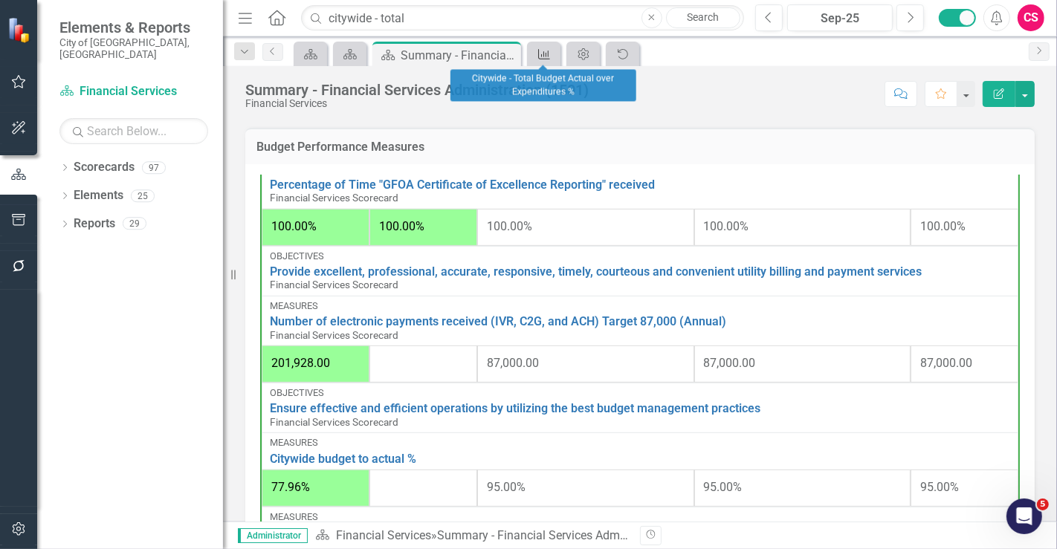
click at [545, 59] on div "Measure" at bounding box center [541, 54] width 21 height 19
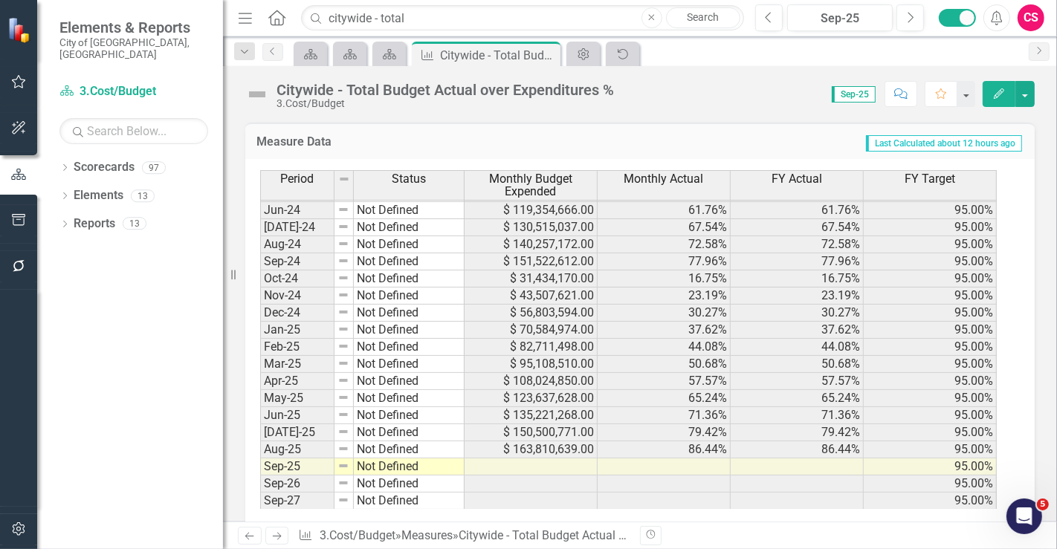
scroll to position [1063, 0]
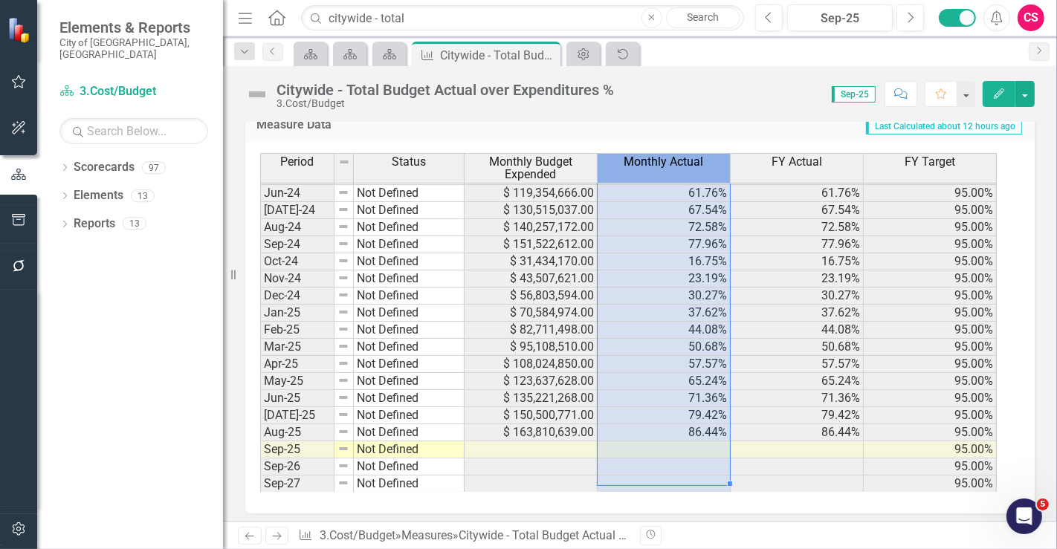
click at [647, 158] on span "Monthly Actual" at bounding box center [664, 161] width 80 height 13
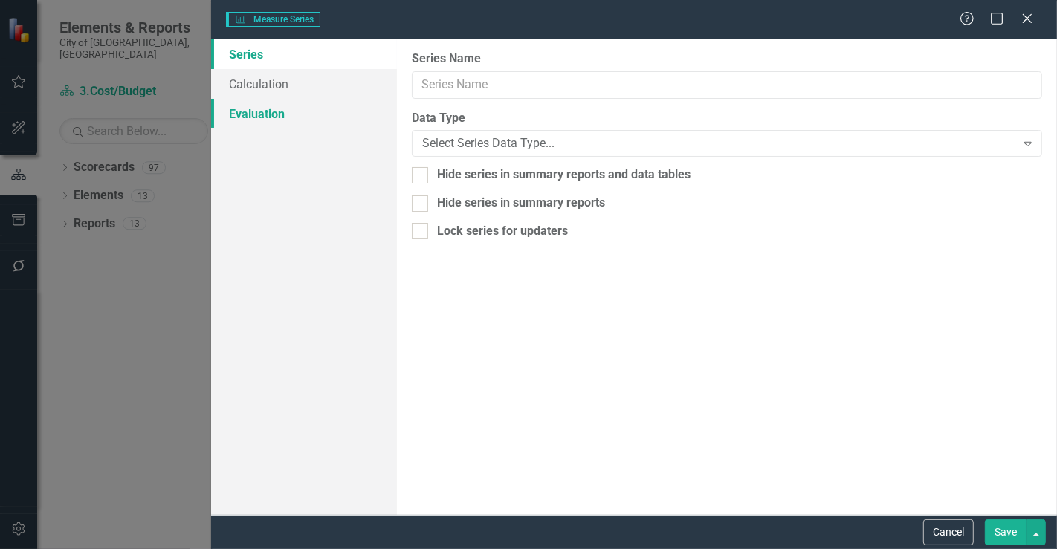
type input "Monthly Actual"
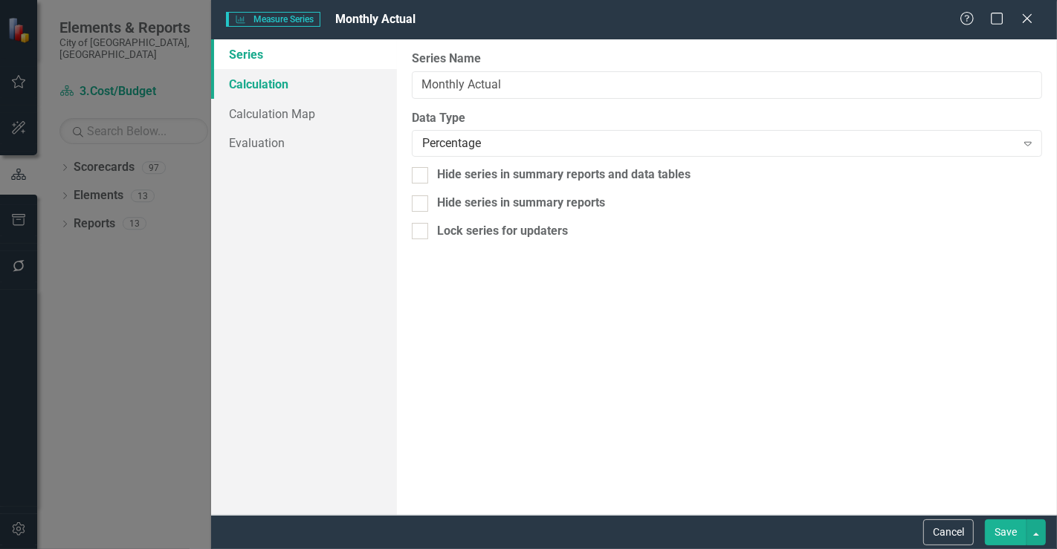
click at [288, 90] on link "Calculation" at bounding box center [304, 84] width 186 height 30
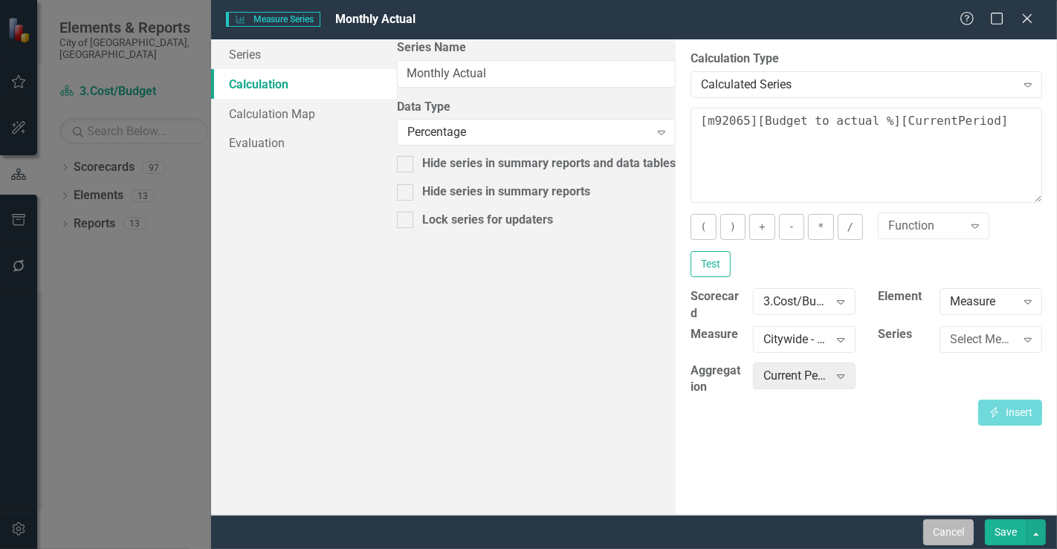
click at [929, 534] on button "Cancel" at bounding box center [948, 532] width 51 height 26
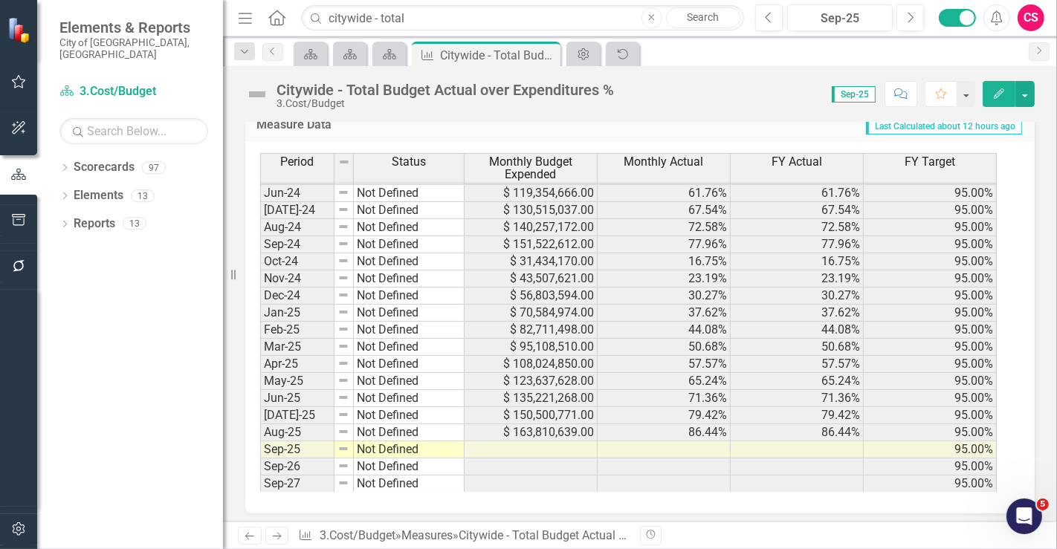
click at [984, 100] on button "Edit" at bounding box center [998, 94] width 33 height 26
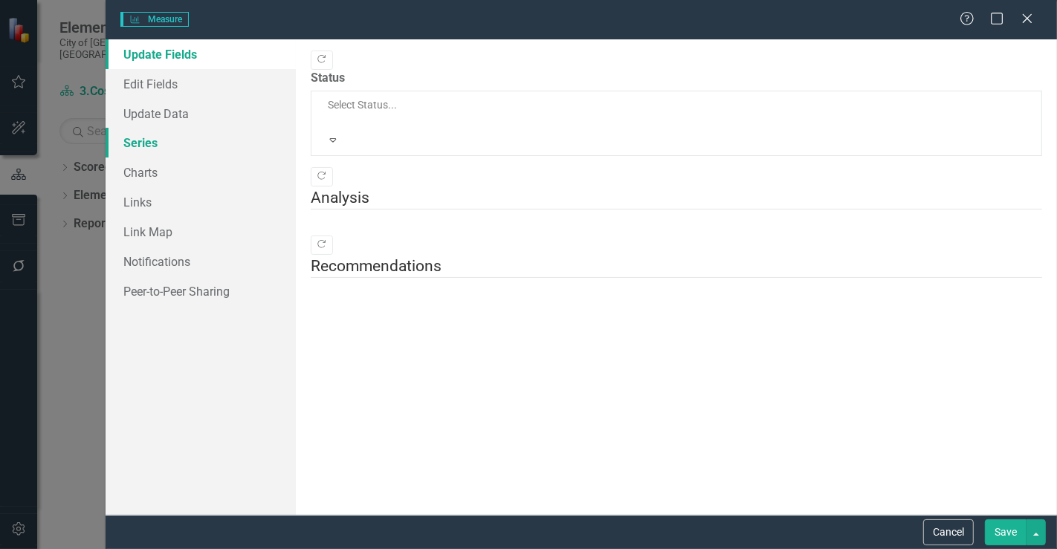
click at [195, 149] on link "Series" at bounding box center [201, 143] width 190 height 30
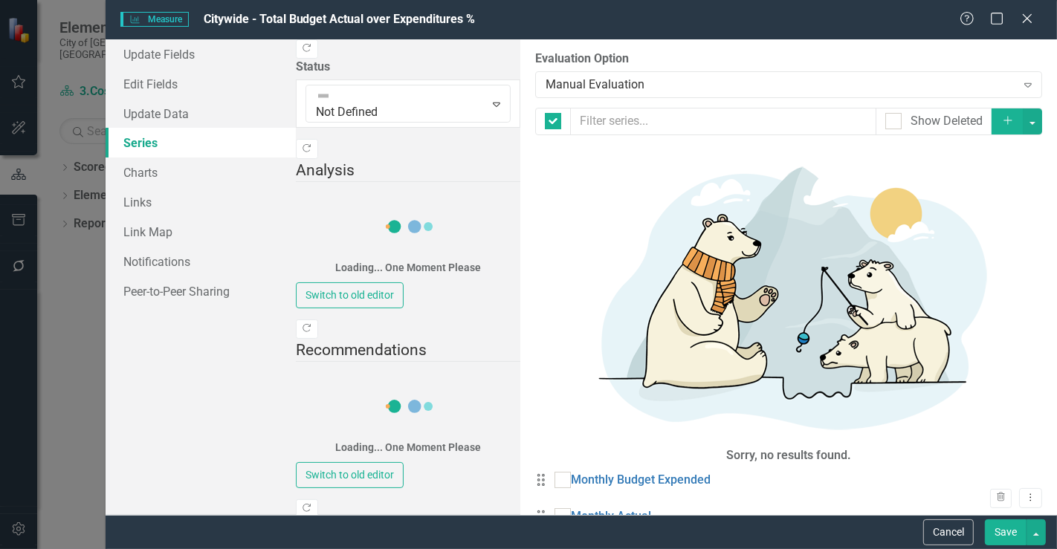
checkbox input "false"
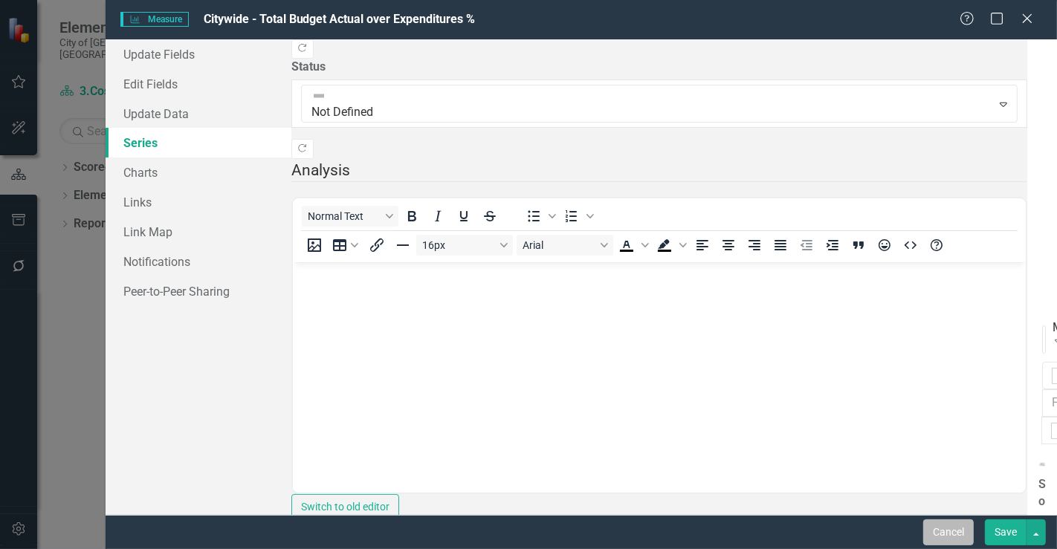
scroll to position [0, 0]
click at [938, 531] on button "Cancel" at bounding box center [948, 532] width 51 height 26
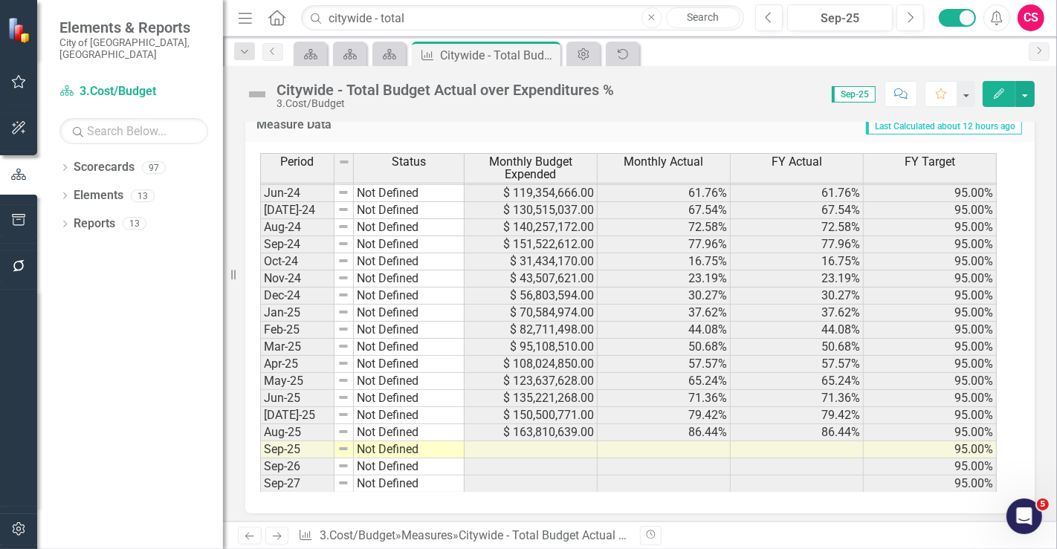
scroll to position [546, 0]
click at [595, 59] on link "Admin Options" at bounding box center [583, 54] width 26 height 19
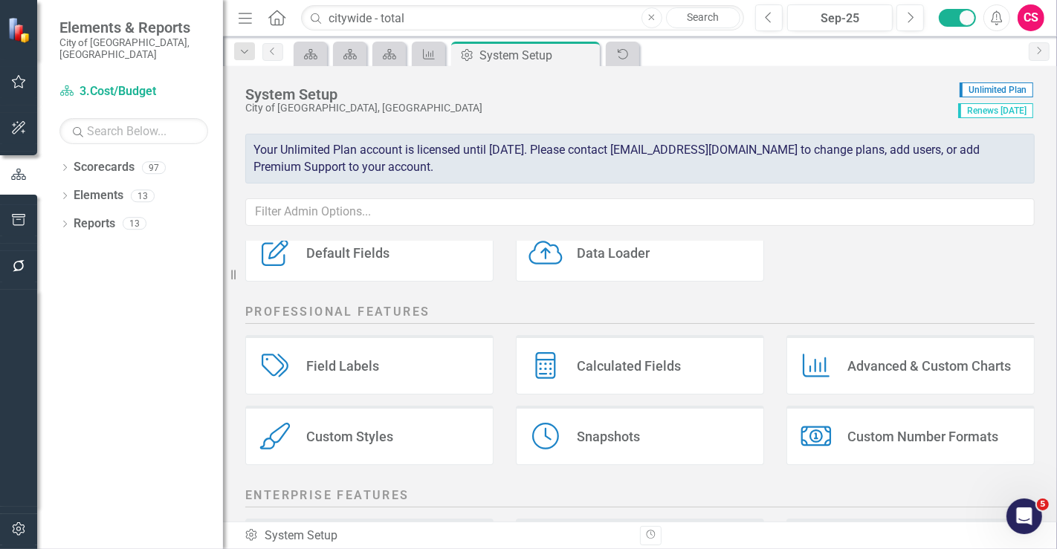
scroll to position [198, 0]
click at [619, 340] on div "Calculated Fields Calculated Fields" at bounding box center [640, 363] width 248 height 59
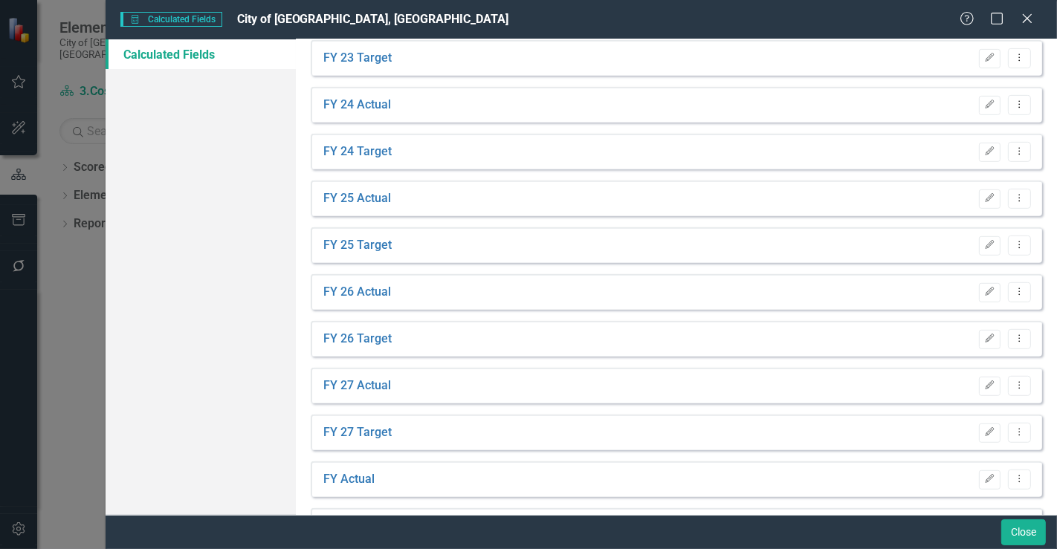
scroll to position [656, 0]
click at [979, 109] on button "Edit" at bounding box center [990, 106] width 22 height 19
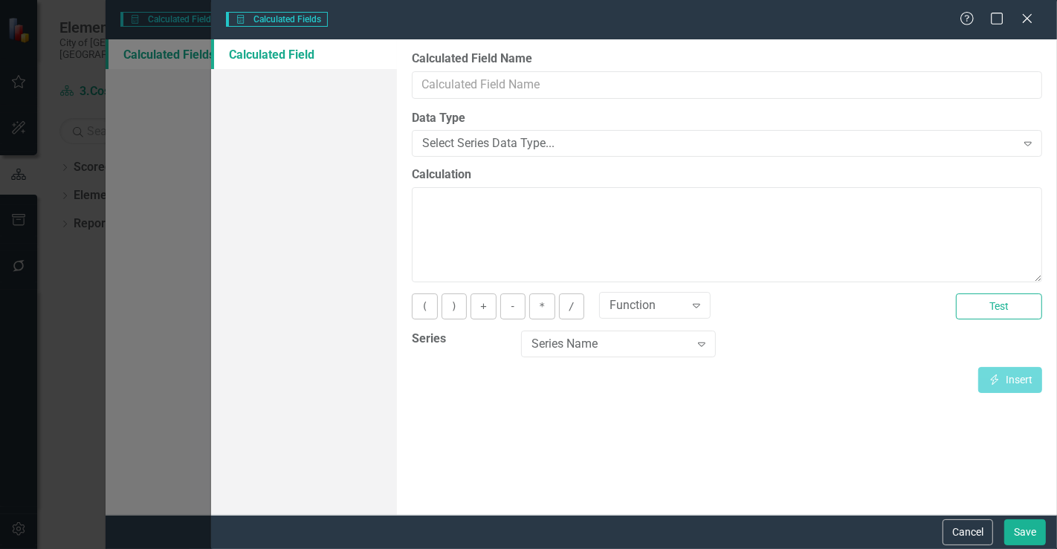
type input "FY 24 Actual"
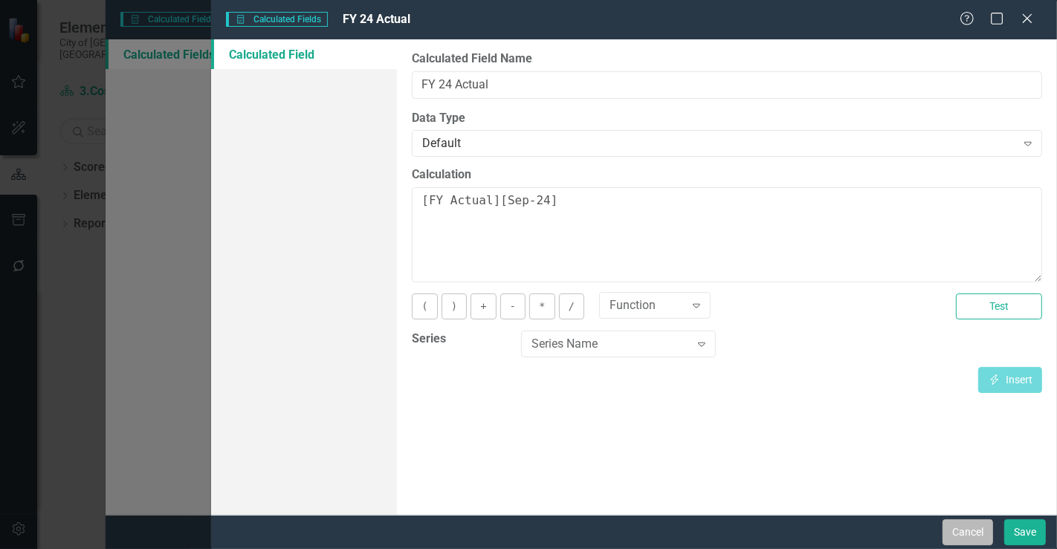
click at [969, 531] on button "Cancel" at bounding box center [967, 532] width 51 height 26
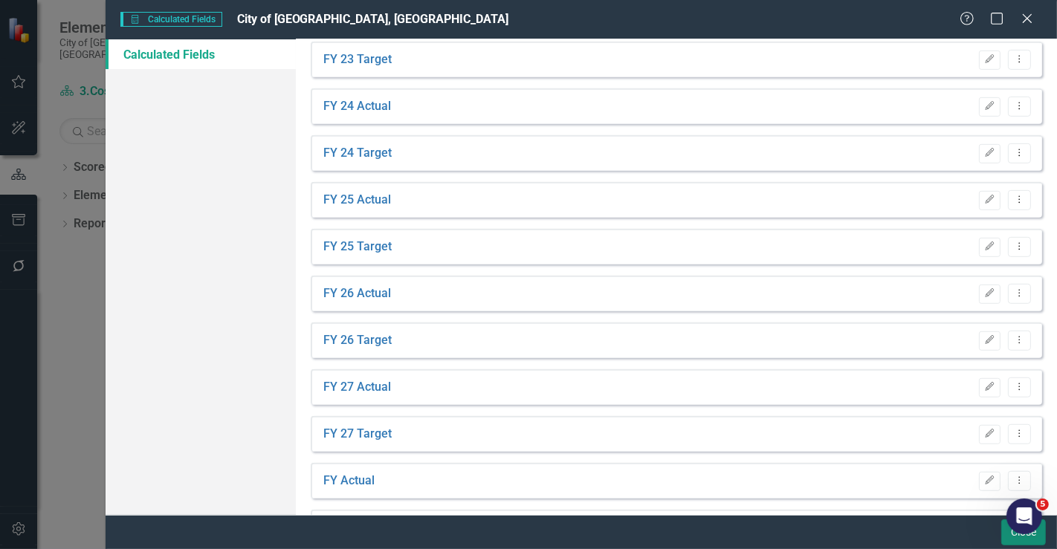
click at [1019, 540] on button "Close" at bounding box center [1023, 532] width 45 height 26
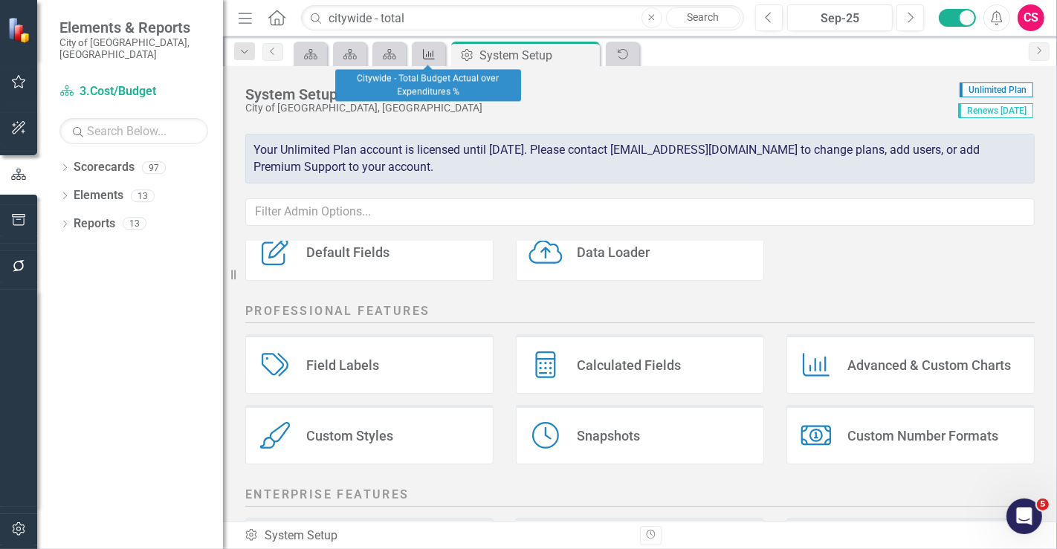
click at [421, 53] on icon "Measure" at bounding box center [428, 54] width 15 height 12
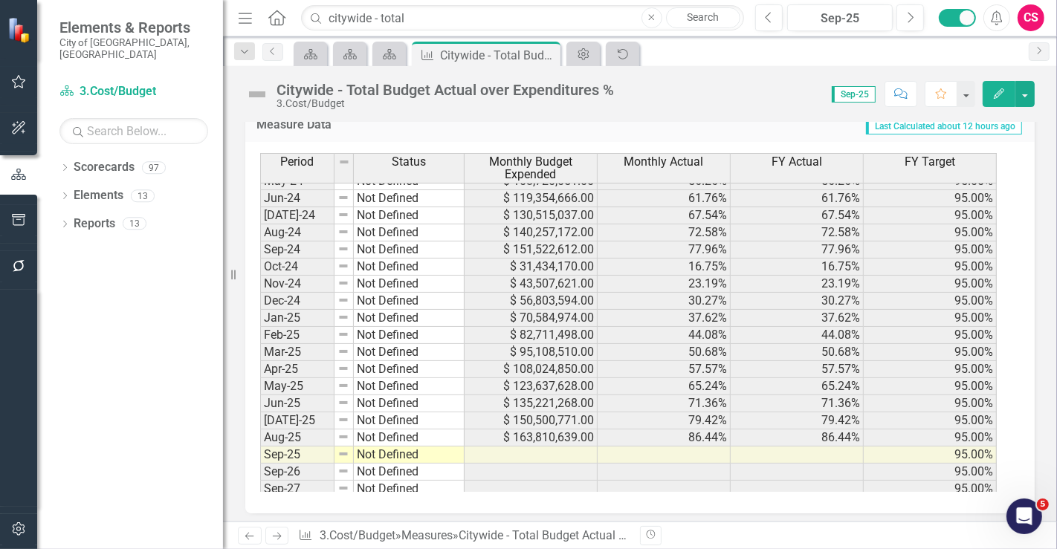
scroll to position [539, 0]
click at [657, 156] on span "Monthly Actual" at bounding box center [664, 161] width 80 height 13
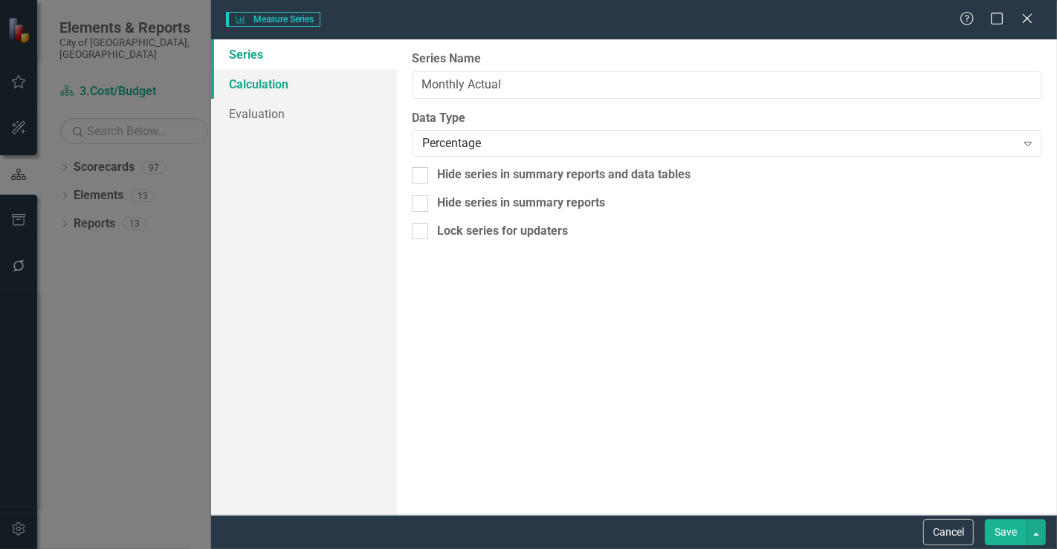
type input "Monthly Actual"
click at [293, 91] on link "Calculation" at bounding box center [304, 84] width 186 height 30
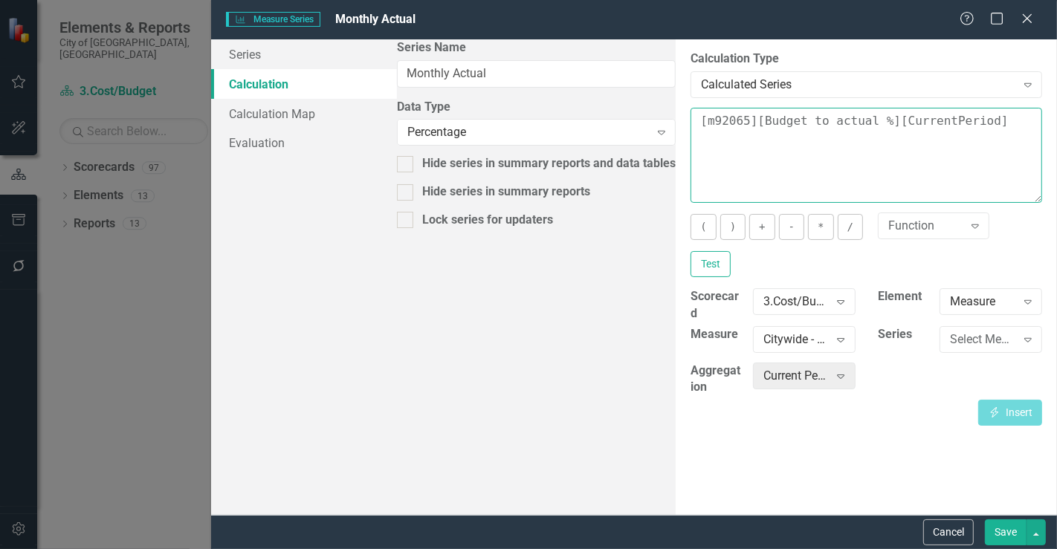
click at [798, 120] on textarea "[m92065][Budget to actual %][CurrentPeriod]" at bounding box center [865, 155] width 351 height 95
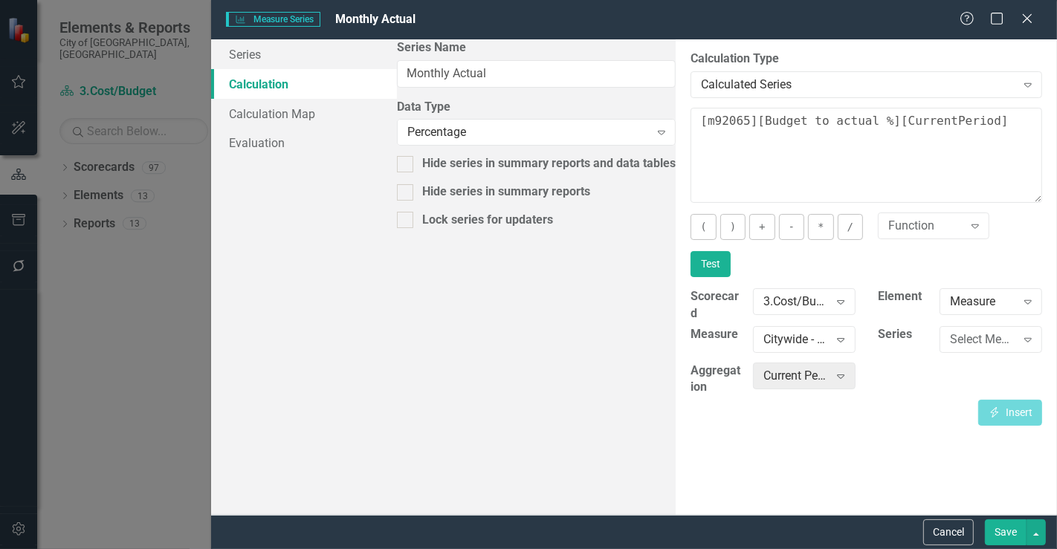
click at [730, 251] on button "Test" at bounding box center [710, 264] width 40 height 26
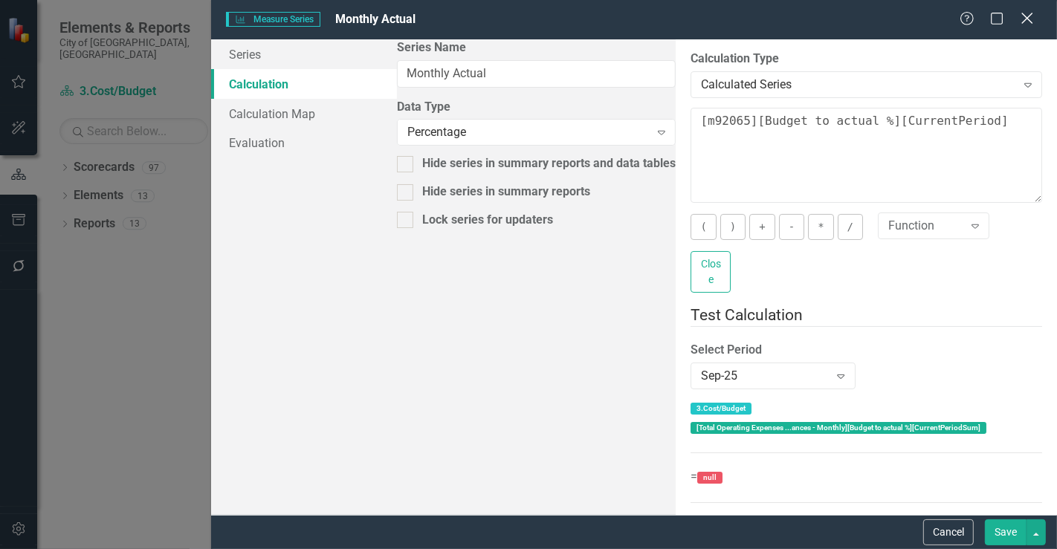
click at [1027, 16] on icon "Close" at bounding box center [1026, 18] width 19 height 14
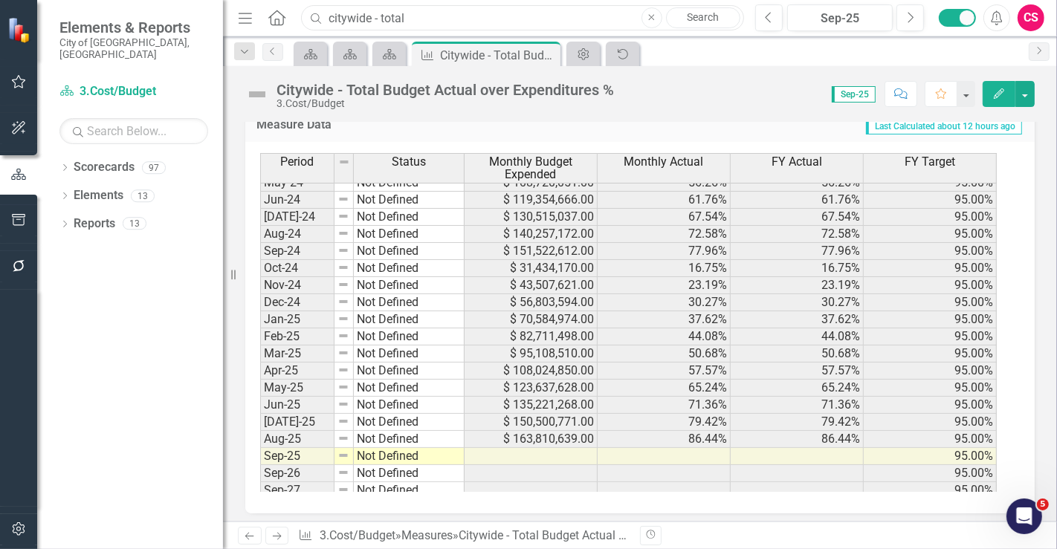
click at [479, 21] on input "citywide - total" at bounding box center [522, 18] width 443 height 26
click at [97, 187] on link "Elements" at bounding box center [99, 195] width 50 height 17
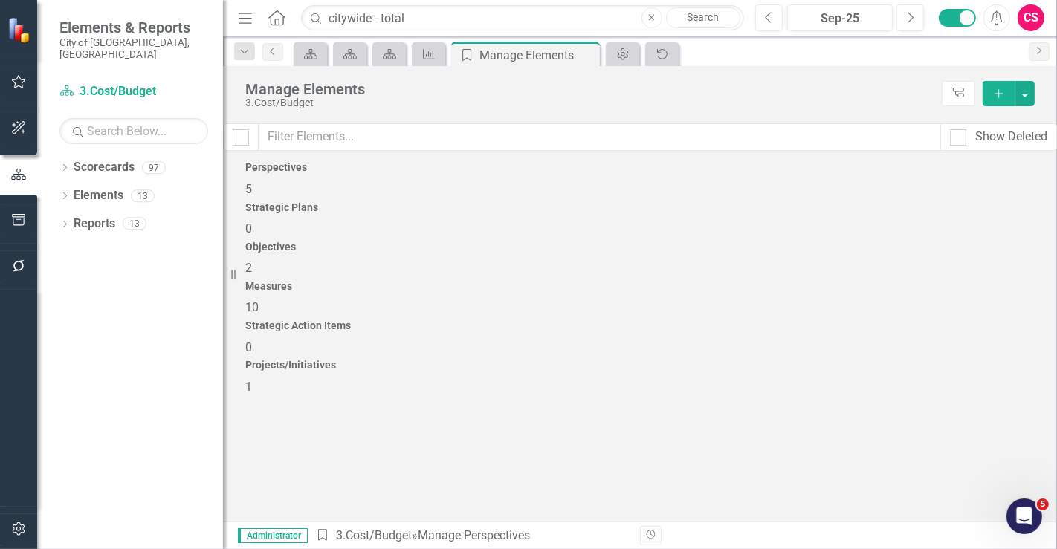
click at [670, 281] on div "Measures 10" at bounding box center [639, 299] width 789 height 36
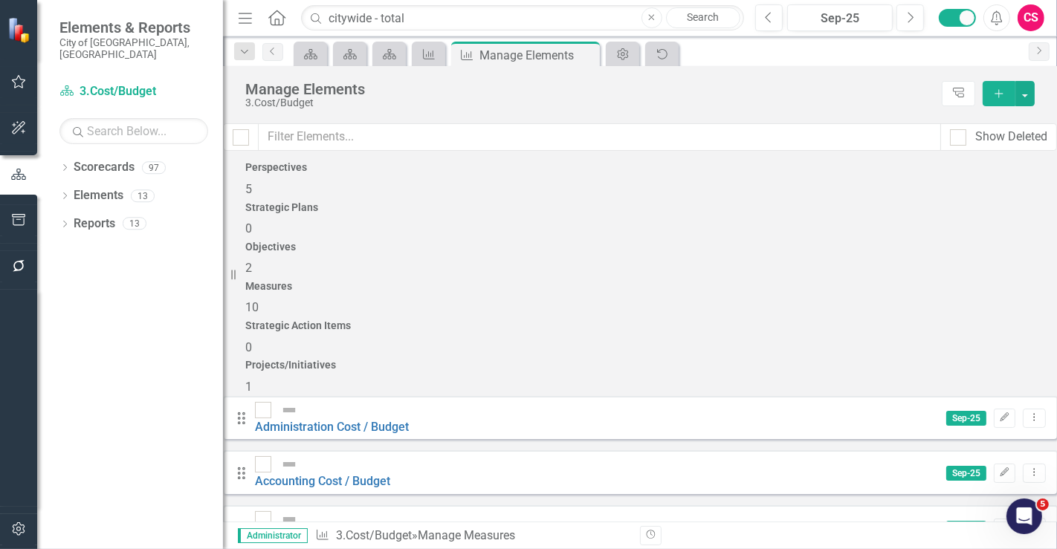
scroll to position [213, 0]
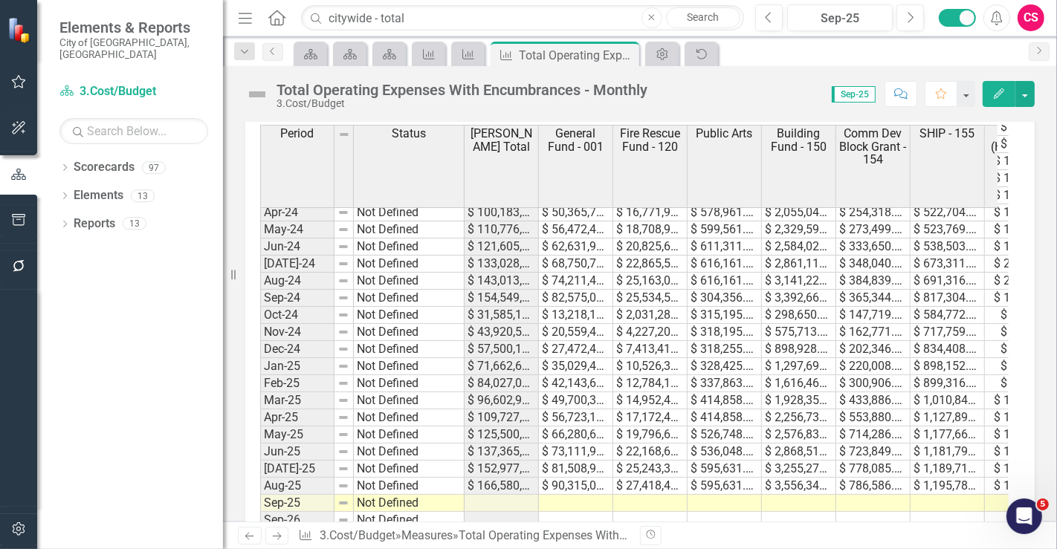
scroll to position [458, 0]
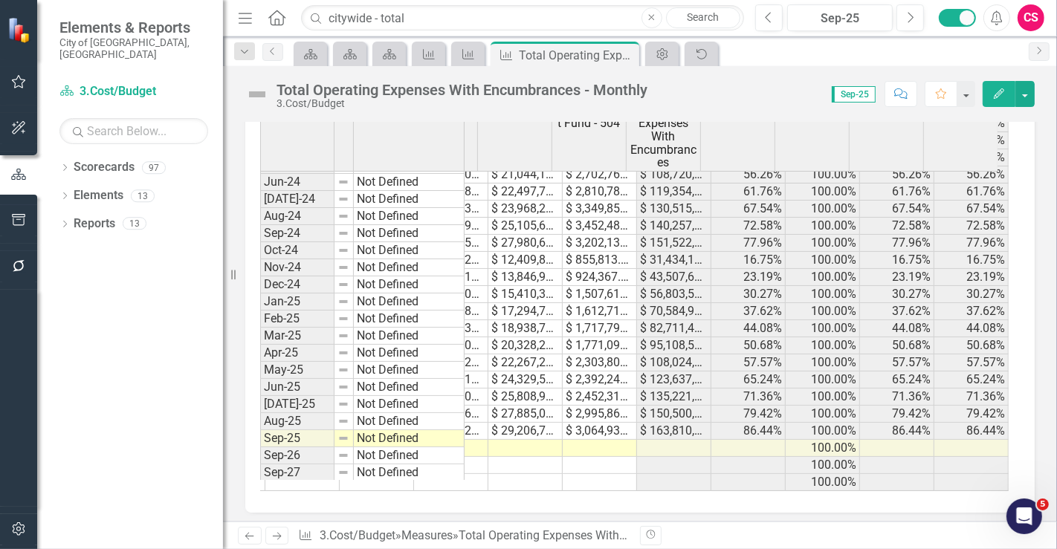
click at [453, 92] on div "Total Operating Expenses With Encumbrances - Monthly" at bounding box center [461, 90] width 371 height 16
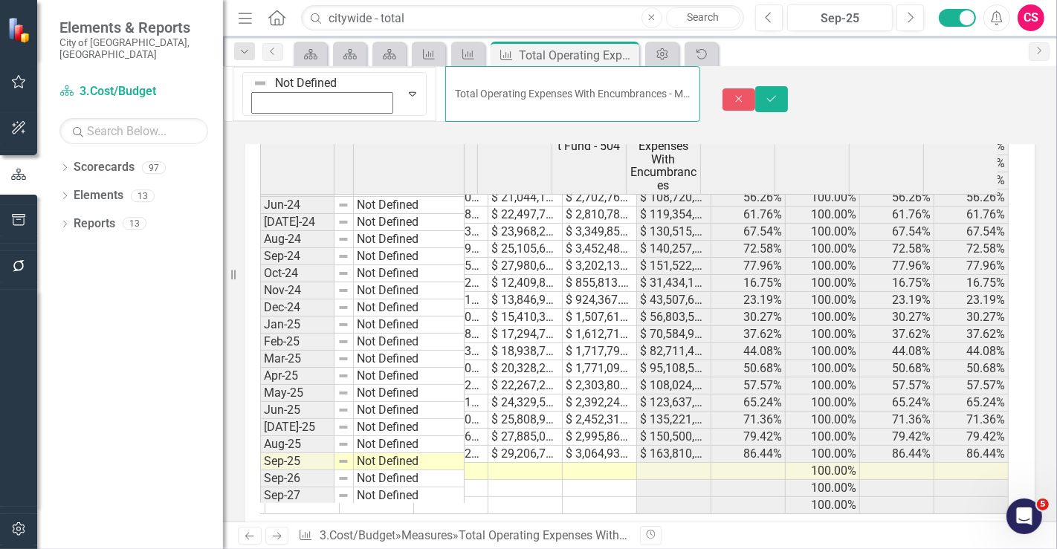
drag, startPoint x: 620, startPoint y: 83, endPoint x: 188, endPoint y: 52, distance: 433.6
click at [188, 52] on div "Elements & Reports City of [GEOGRAPHIC_DATA], [GEOGRAPHIC_DATA] Scorecard 3.Cos…" at bounding box center [528, 274] width 1057 height 549
click at [745, 94] on icon "Close" at bounding box center [738, 99] width 13 height 10
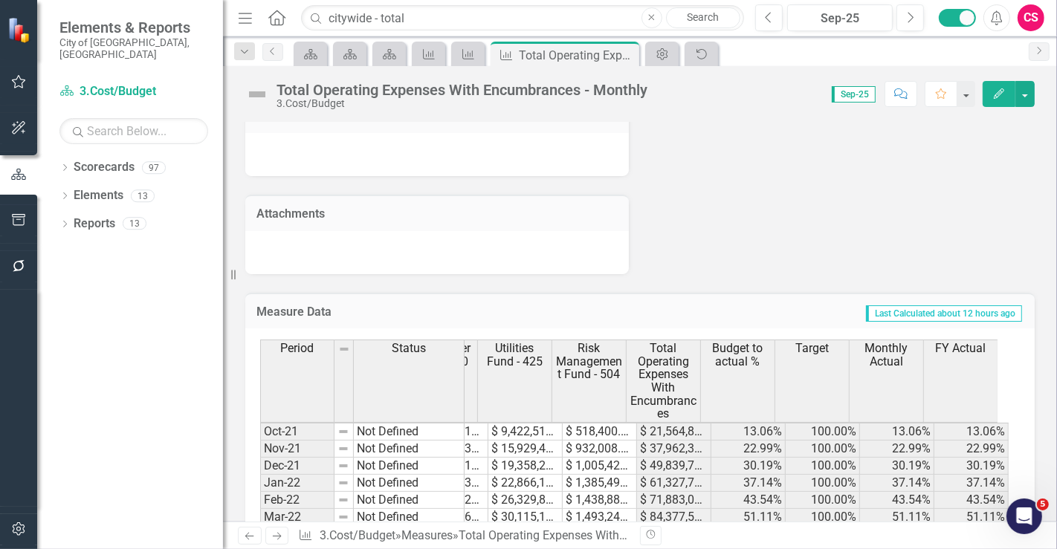
click at [887, 360] on span "Monthly Actual" at bounding box center [886, 355] width 68 height 26
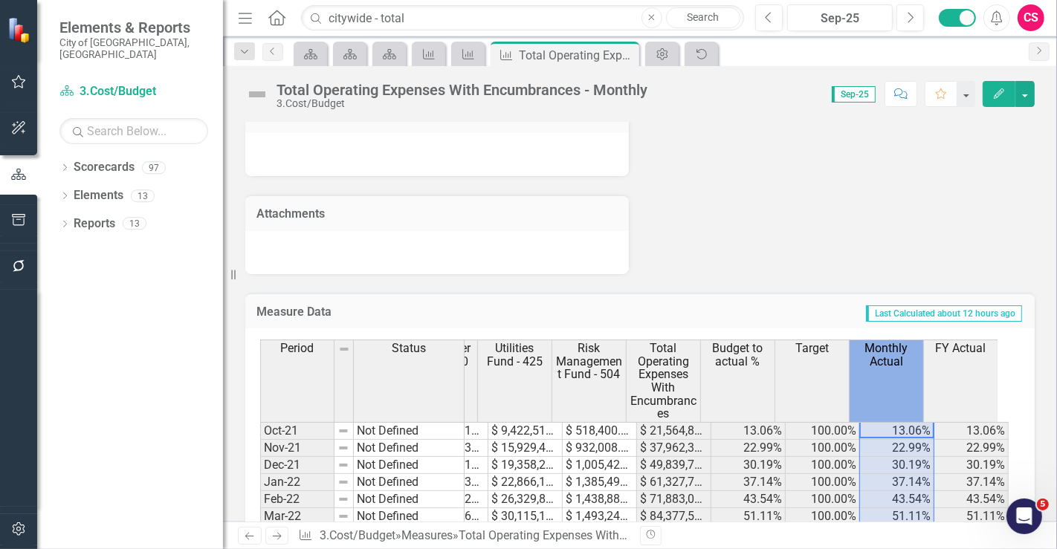
click at [887, 360] on span "Monthly Actual" at bounding box center [886, 355] width 68 height 26
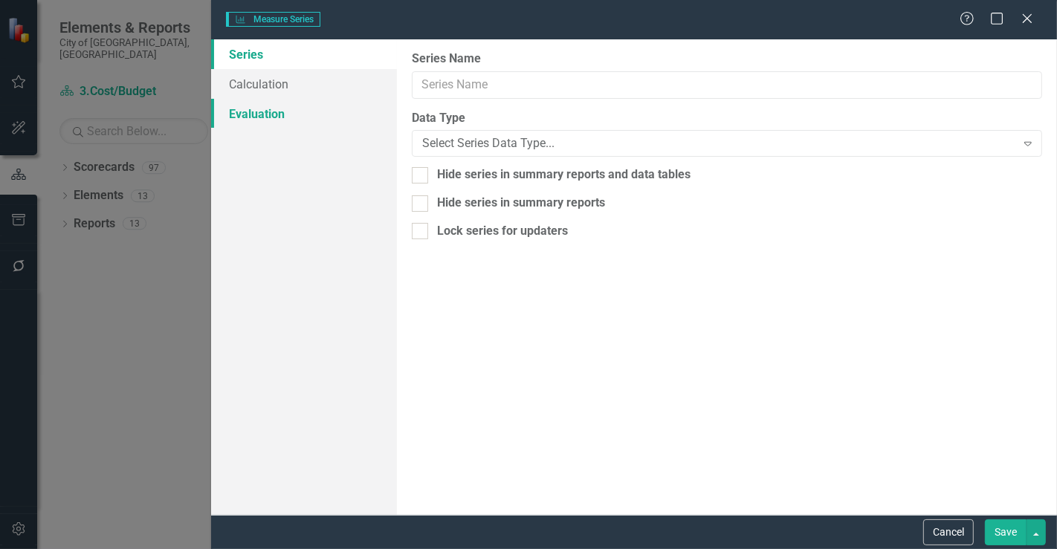
type input "Monthly Actual"
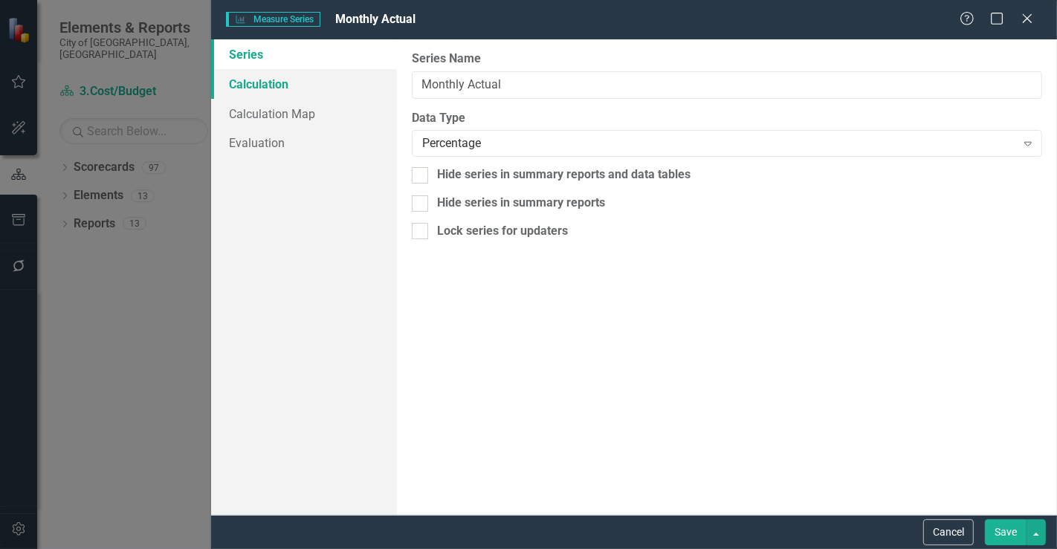
click at [286, 85] on link "Calculation" at bounding box center [304, 84] width 186 height 30
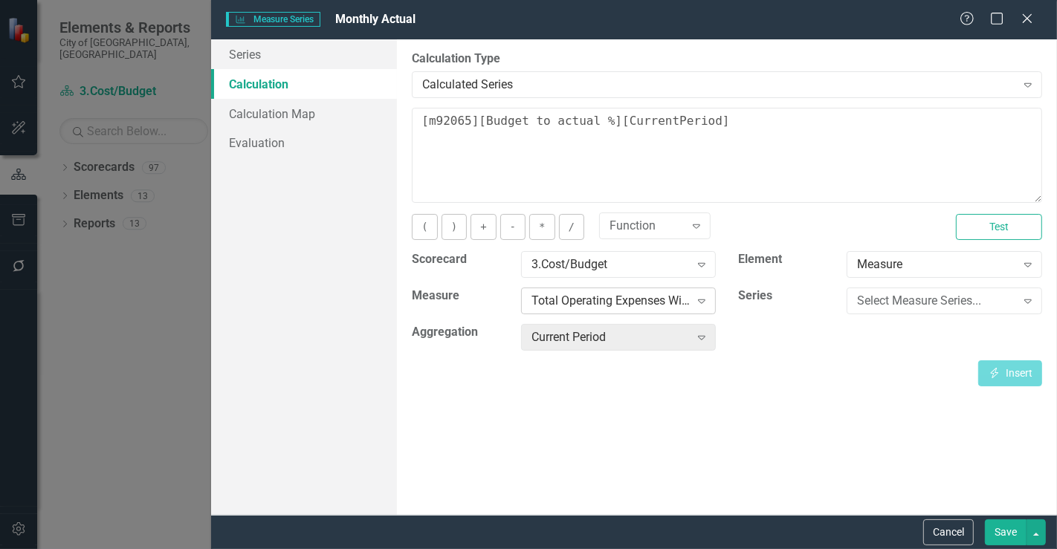
click at [661, 298] on div "Total Operating Expenses With Encumbrances - Monthly" at bounding box center [610, 301] width 158 height 17
click at [889, 346] on div "Scorecard 3.Cost/Budget Expand Element Measure Expand Measure Total Operating E…" at bounding box center [726, 305] width 652 height 109
click at [889, 308] on div "Select Measure Series... Expand" at bounding box center [943, 301] width 195 height 27
click at [750, 474] on div "By default, series in ClearPoint are not calculated. So, if you leave the form …" at bounding box center [727, 277] width 660 height 476
click at [944, 536] on button "Cancel" at bounding box center [948, 532] width 51 height 26
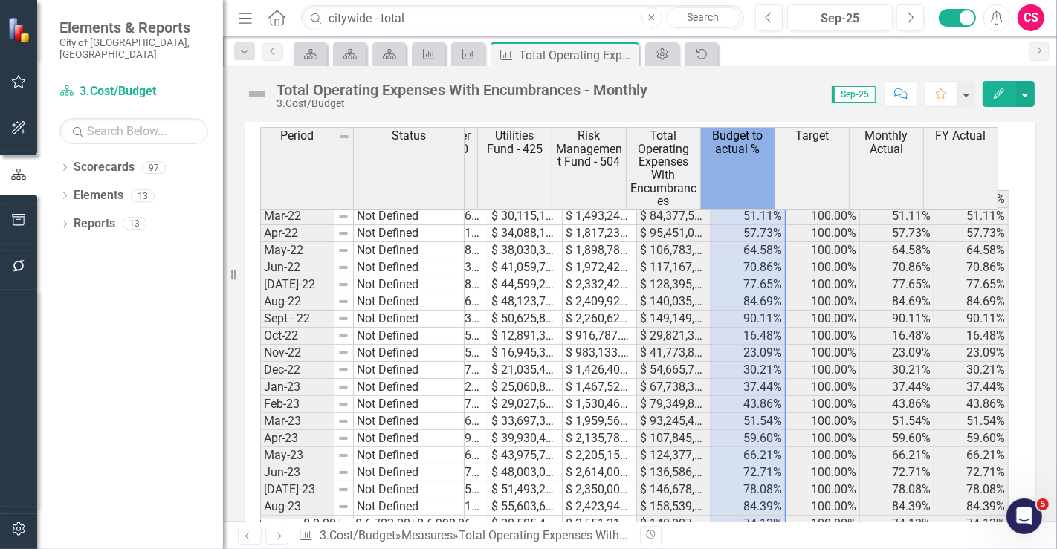
click at [720, 158] on th "Budget to actual %" at bounding box center [738, 168] width 74 height 83
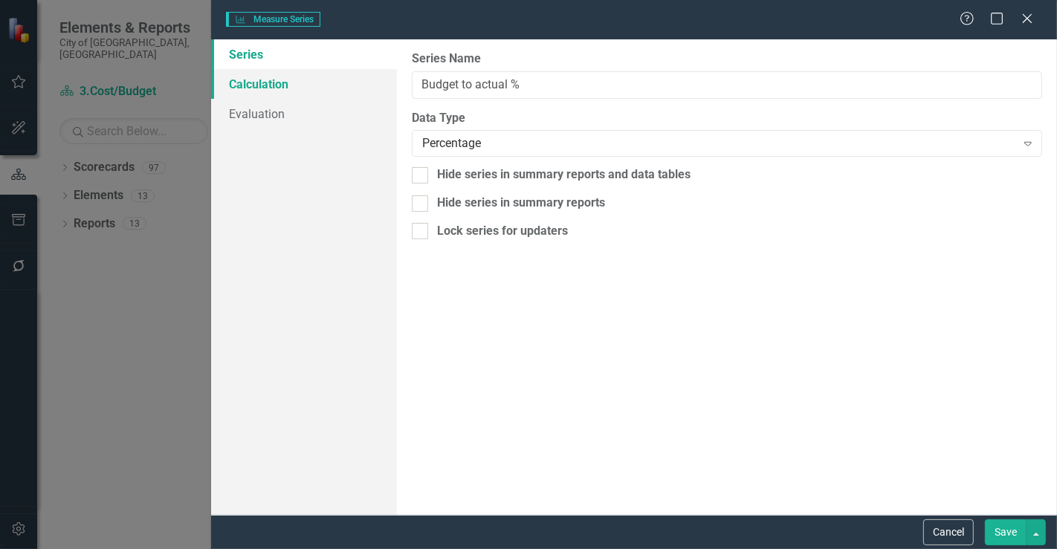
click at [299, 87] on link "Calculation" at bounding box center [304, 84] width 186 height 30
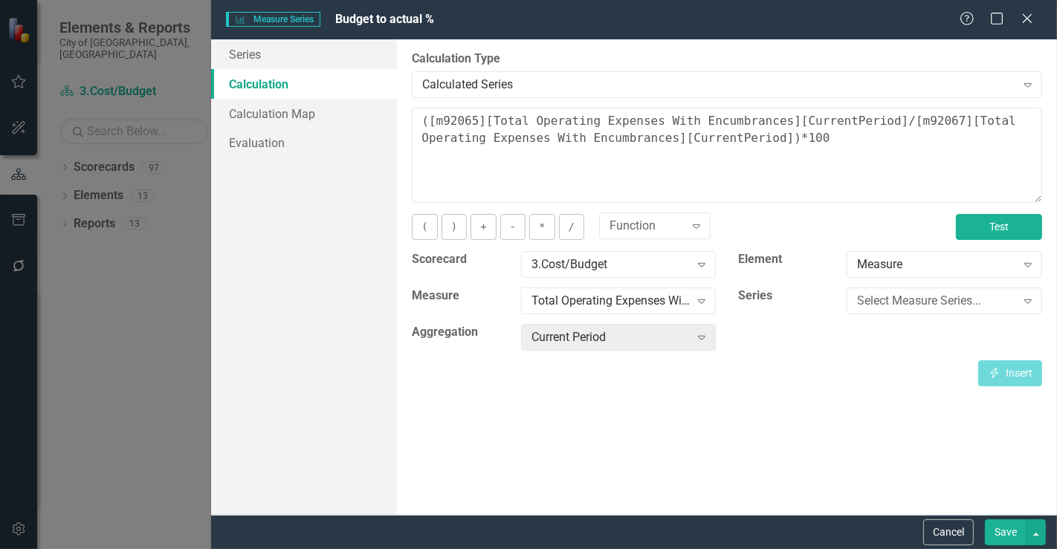
click at [1002, 219] on button "Test" at bounding box center [999, 227] width 86 height 26
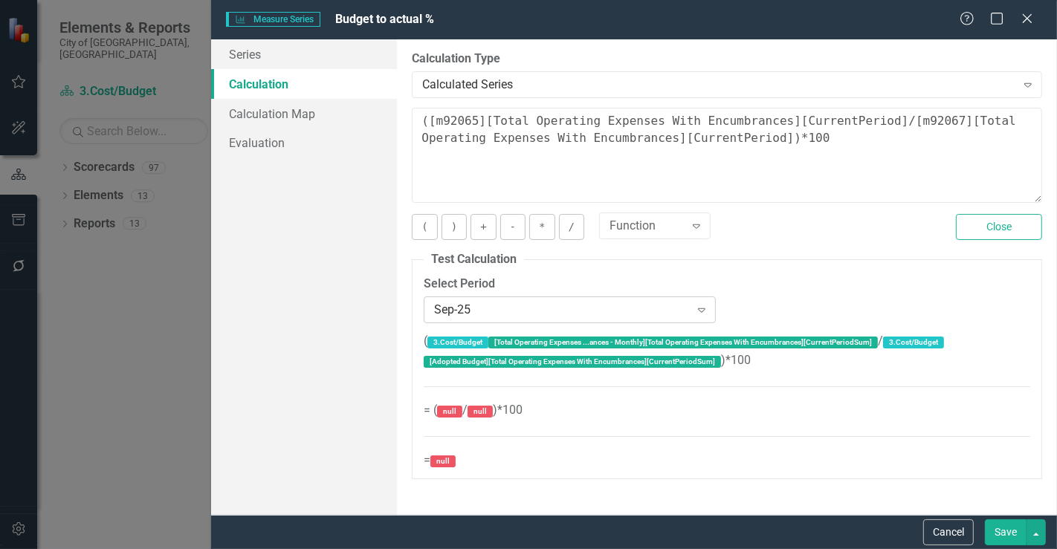
click at [674, 313] on div "Sep-25" at bounding box center [561, 309] width 255 height 17
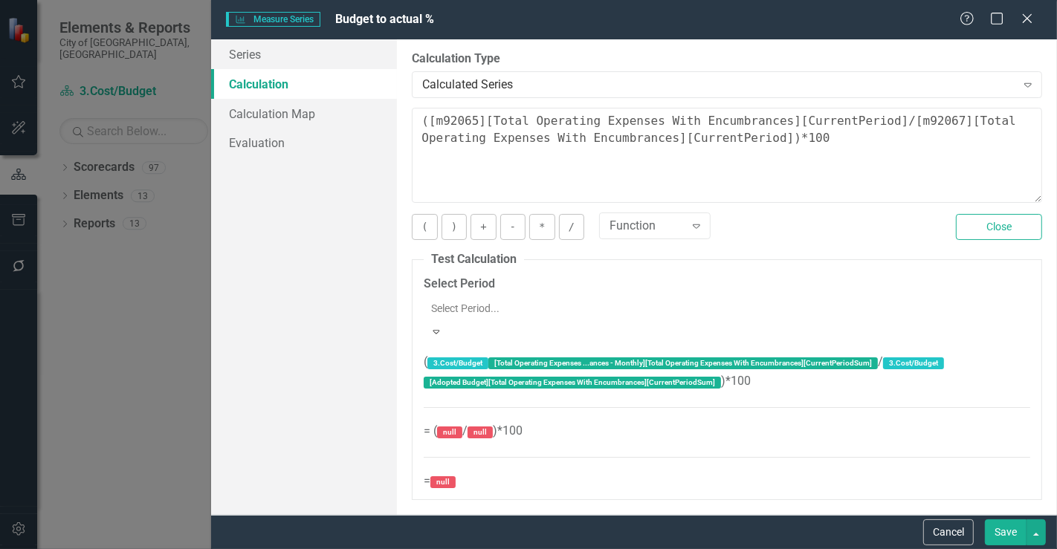
click at [587, 544] on div "Aug-25" at bounding box center [528, 556] width 1057 height 25
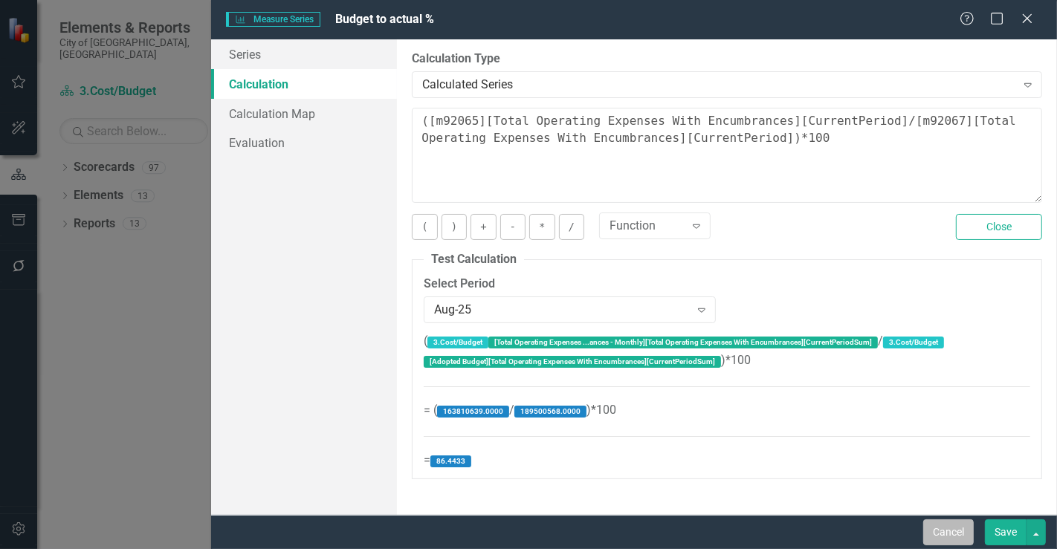
click at [927, 532] on button "Cancel" at bounding box center [948, 532] width 51 height 26
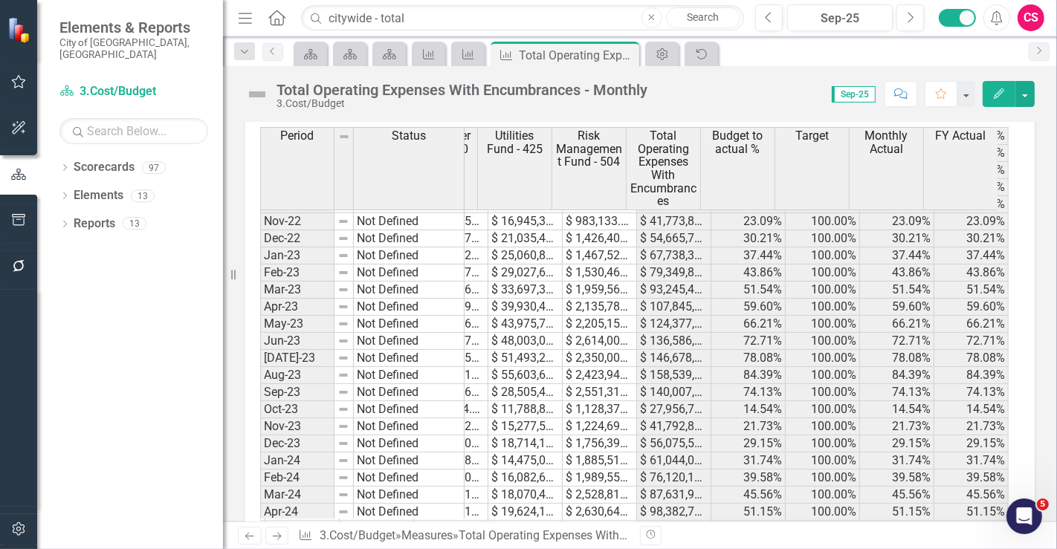
scroll to position [0, 796]
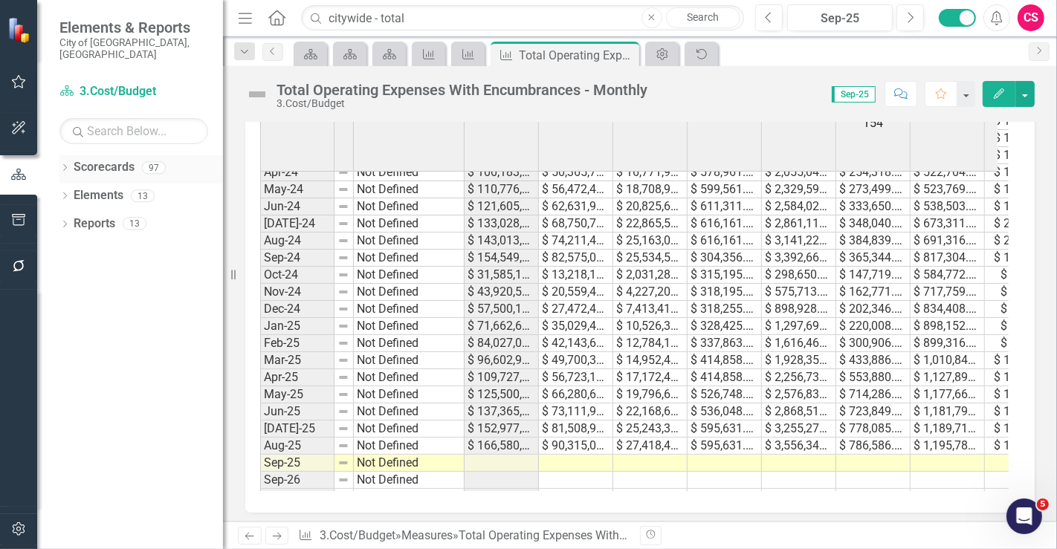
click at [109, 159] on link "Scorecards" at bounding box center [104, 167] width 61 height 17
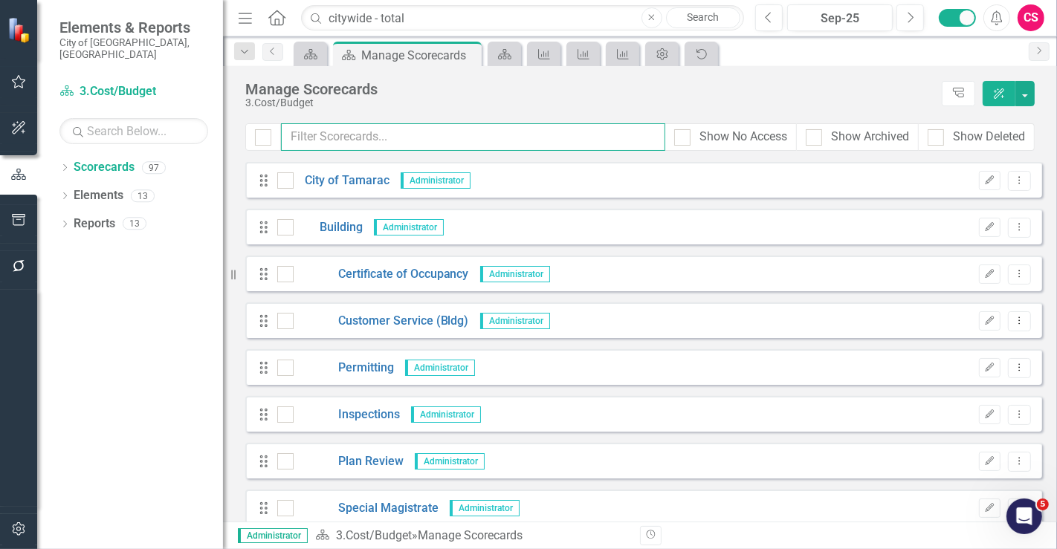
click at [429, 134] on input "text" at bounding box center [473, 136] width 384 height 27
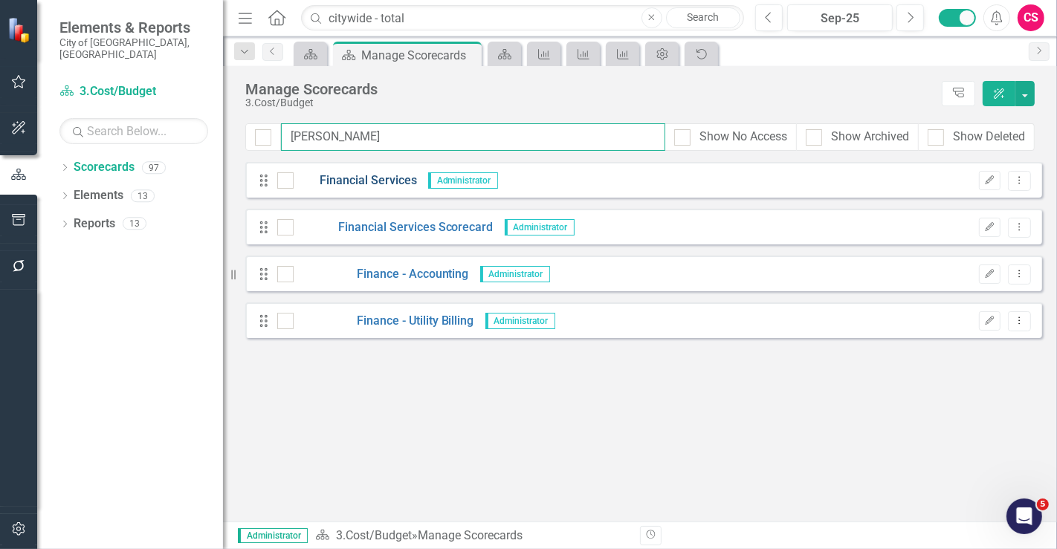
type input "[PERSON_NAME]"
click at [362, 186] on link "Financial Services" at bounding box center [354, 180] width 123 height 17
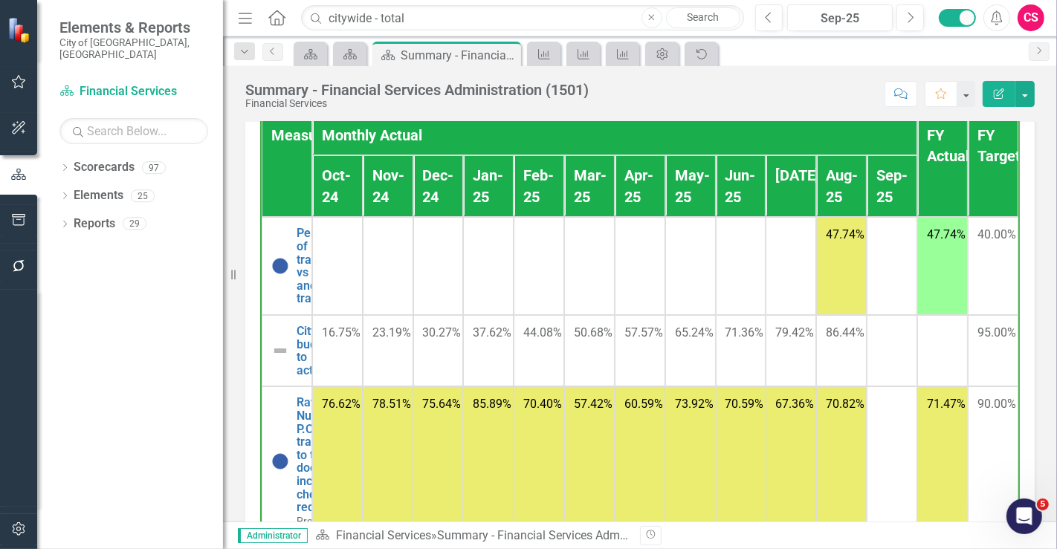
scroll to position [1259, 0]
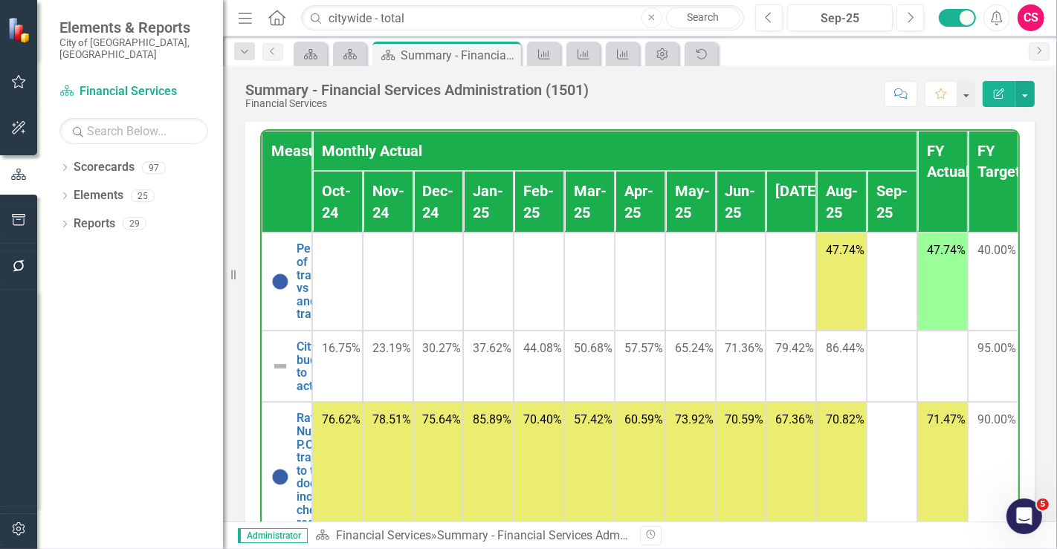
click at [629, 131] on th "Monthly Actual" at bounding box center [614, 151] width 605 height 41
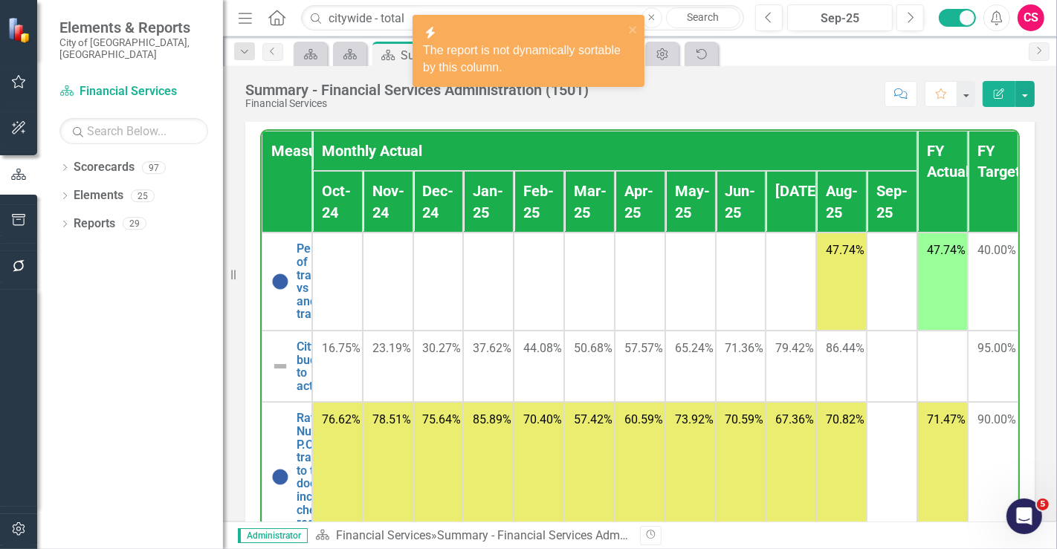
click at [629, 131] on th "Monthly Actual" at bounding box center [614, 151] width 605 height 41
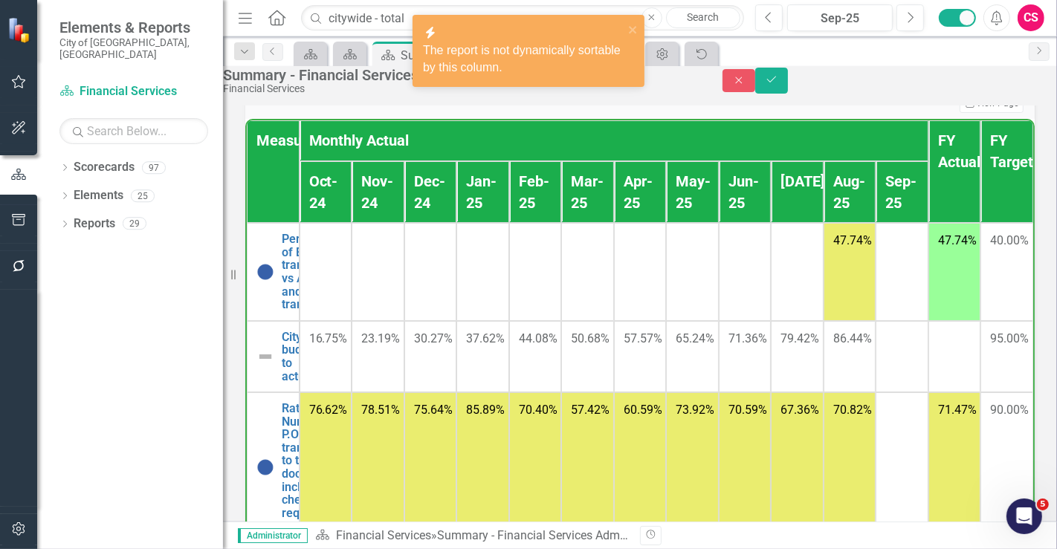
click at [707, 146] on th "Monthly Actual" at bounding box center [613, 140] width 629 height 41
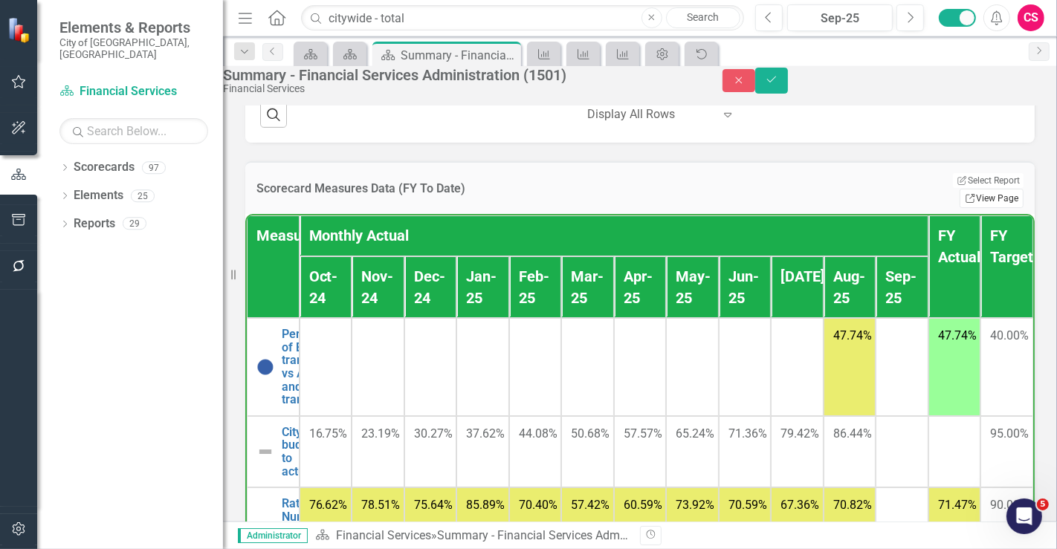
click at [973, 192] on link "Link View Page" at bounding box center [991, 198] width 64 height 19
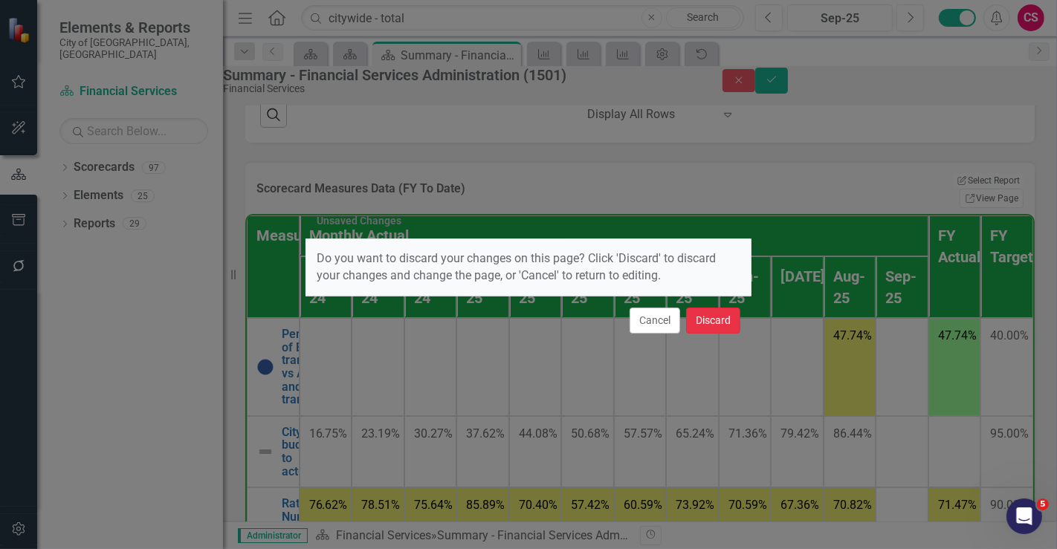
click at [739, 315] on button "Discard" at bounding box center [713, 321] width 54 height 26
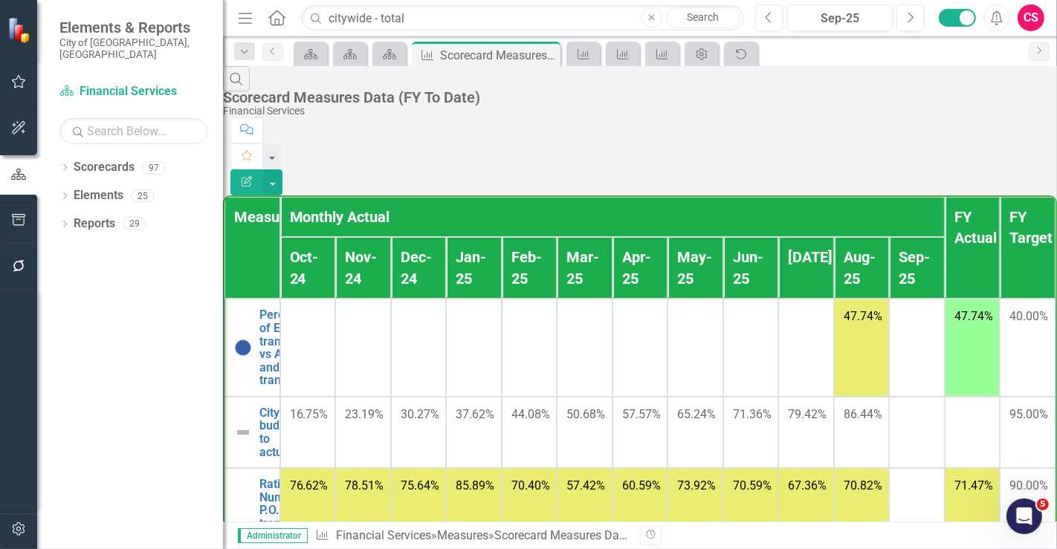
click at [263, 169] on button "Edit Report" at bounding box center [246, 182] width 33 height 26
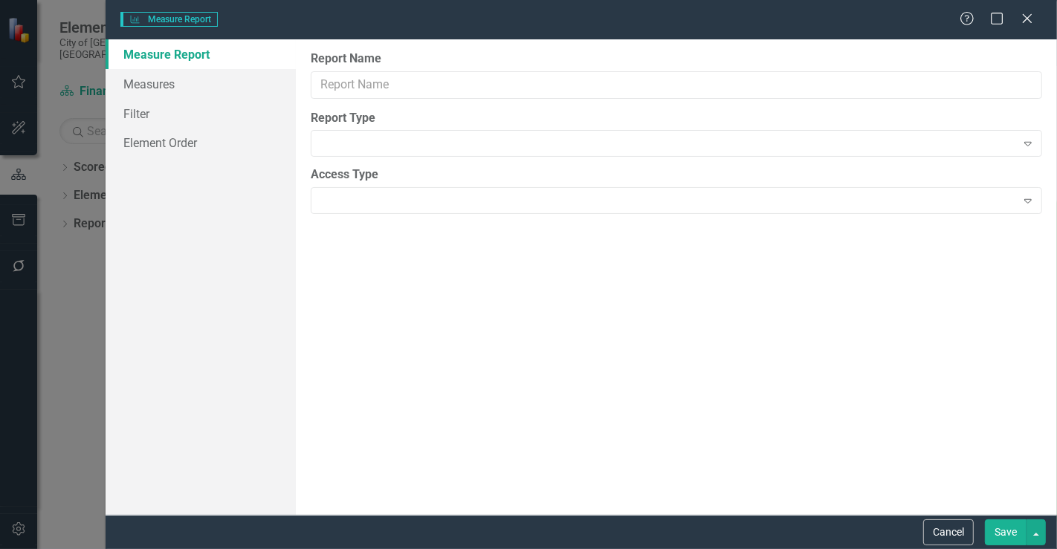
type input "Scorecard Measures Data (FY To Date)"
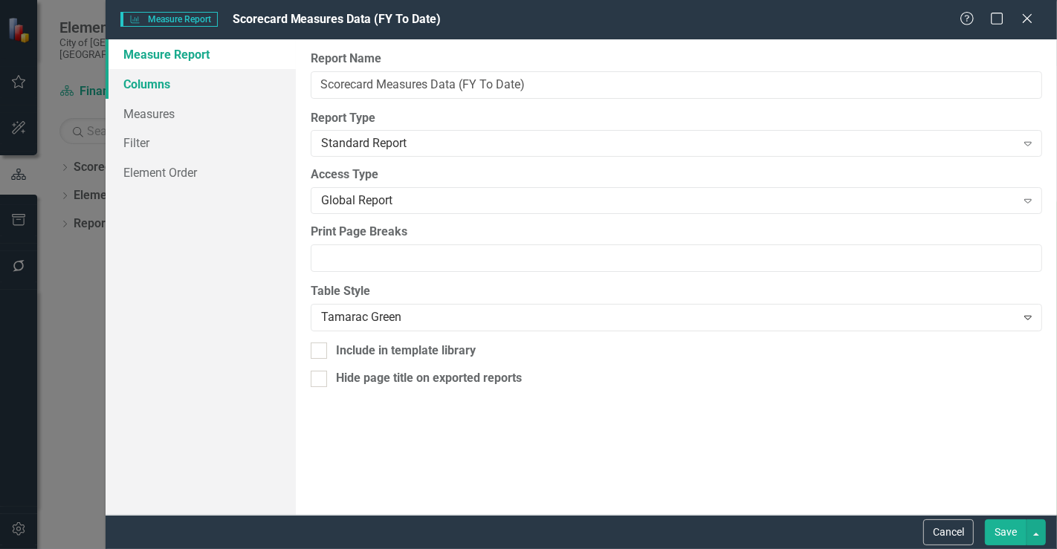
click at [265, 86] on link "Columns" at bounding box center [201, 84] width 190 height 30
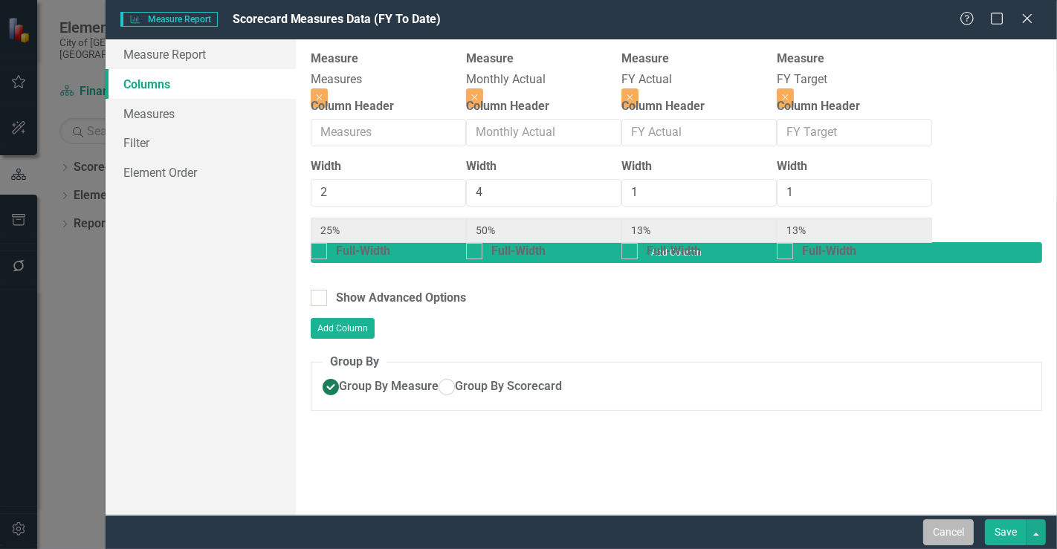
click at [927, 528] on button "Cancel" at bounding box center [948, 532] width 51 height 26
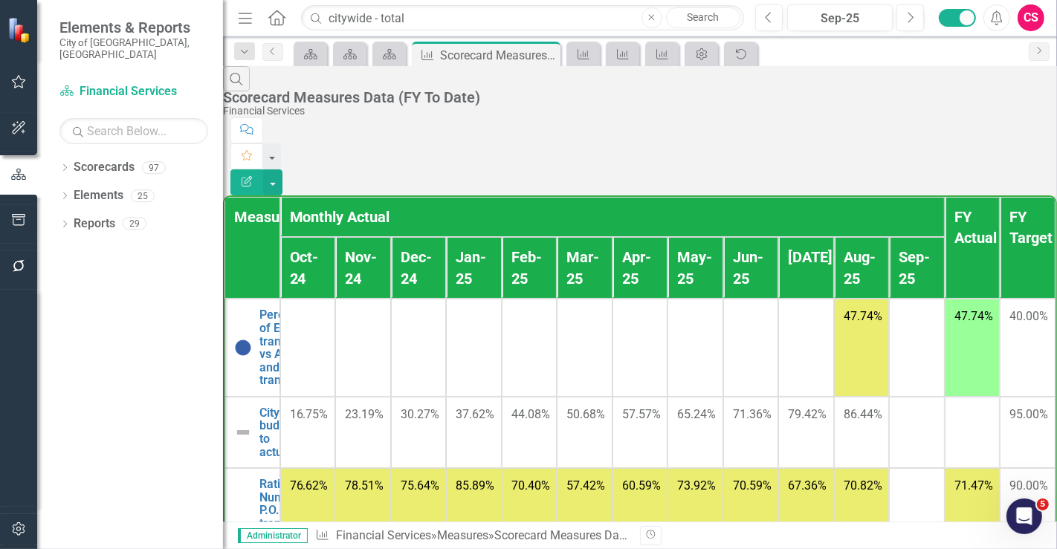
click at [898, 406] on div at bounding box center [916, 415] width 36 height 18
click at [253, 176] on icon "Edit Report" at bounding box center [246, 181] width 13 height 10
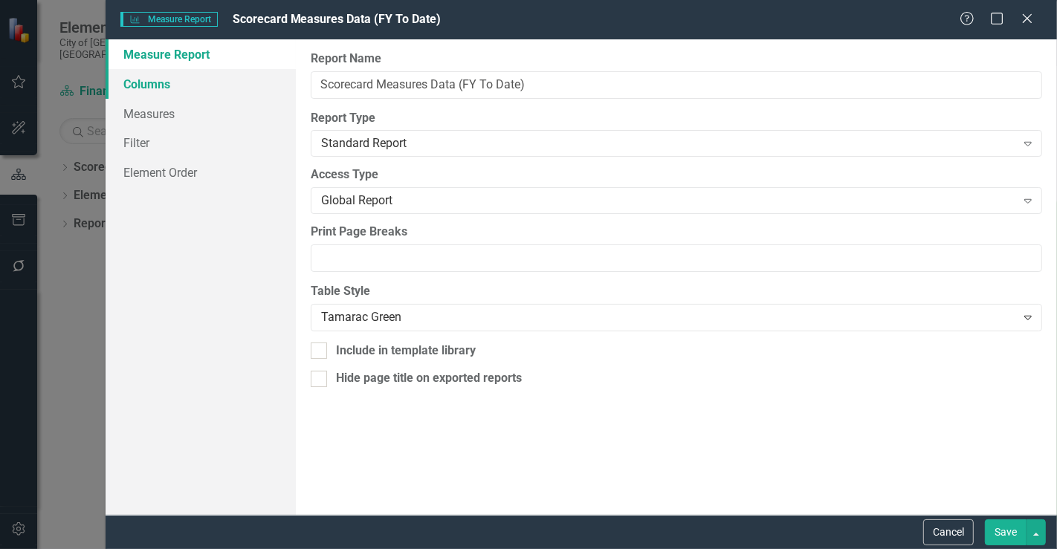
click at [208, 77] on link "Columns" at bounding box center [201, 84] width 190 height 30
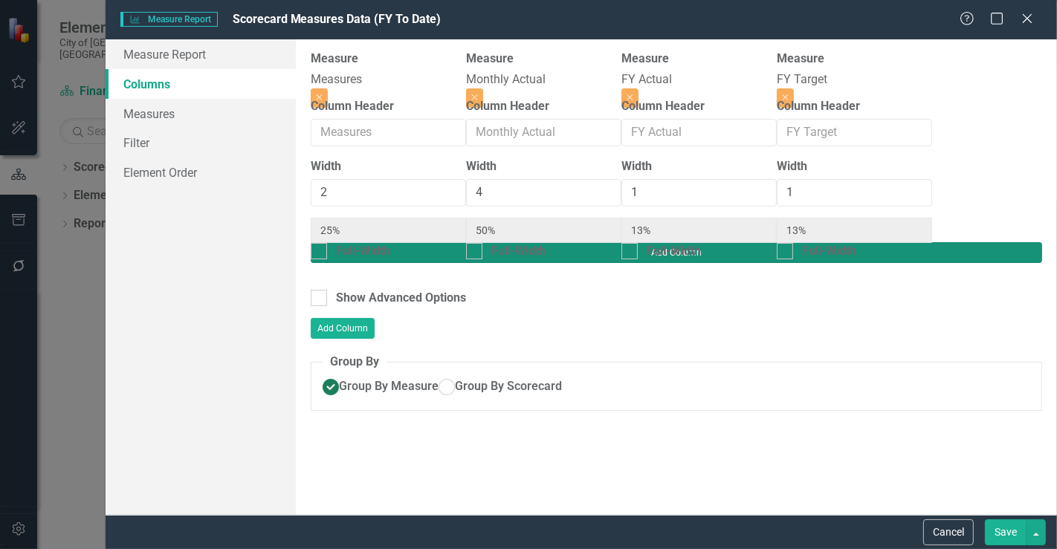
click at [976, 242] on button "Add Column" at bounding box center [676, 252] width 731 height 21
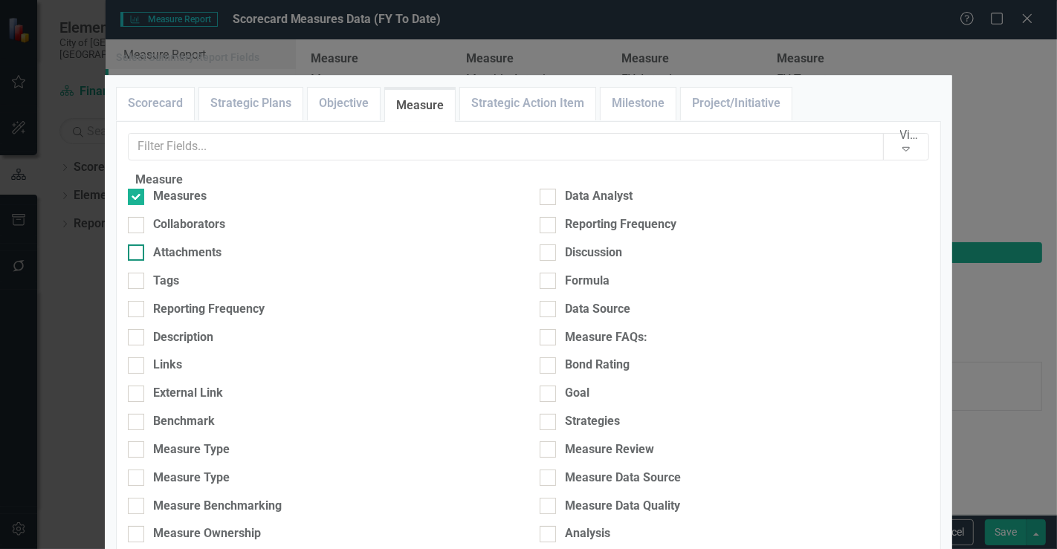
scroll to position [706, 0]
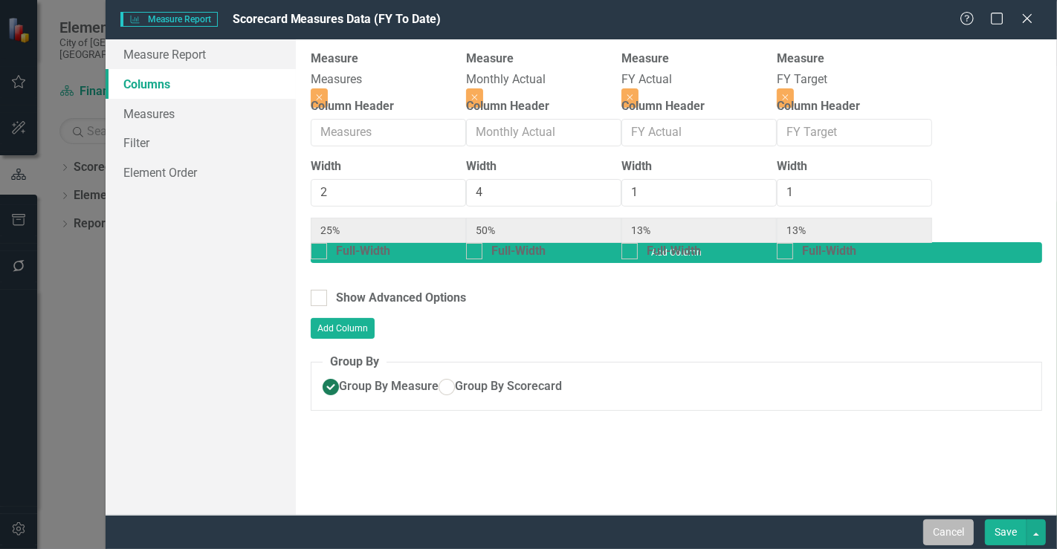
click at [942, 539] on button "Cancel" at bounding box center [948, 532] width 51 height 26
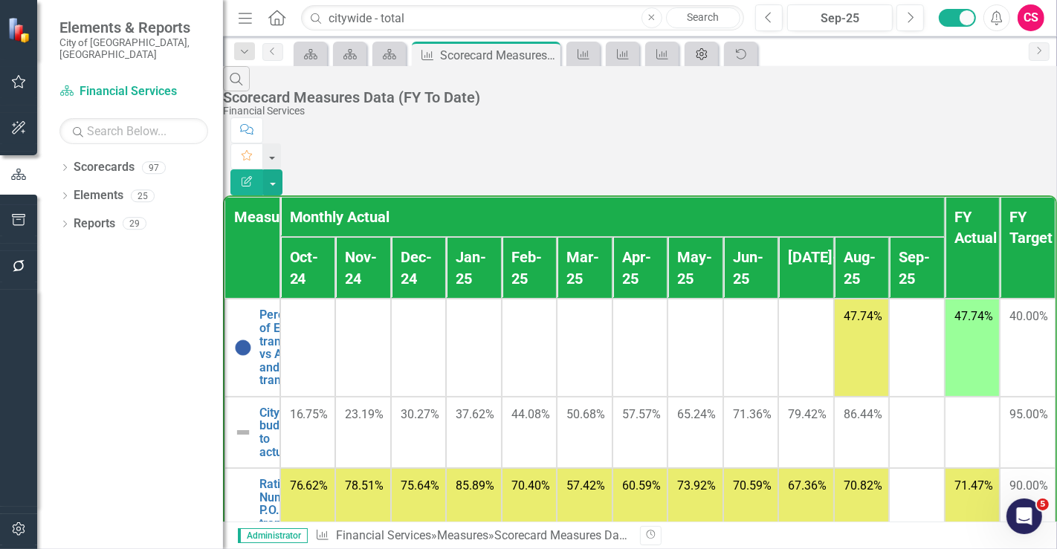
click at [695, 61] on div "Admin Options" at bounding box center [698, 54] width 21 height 19
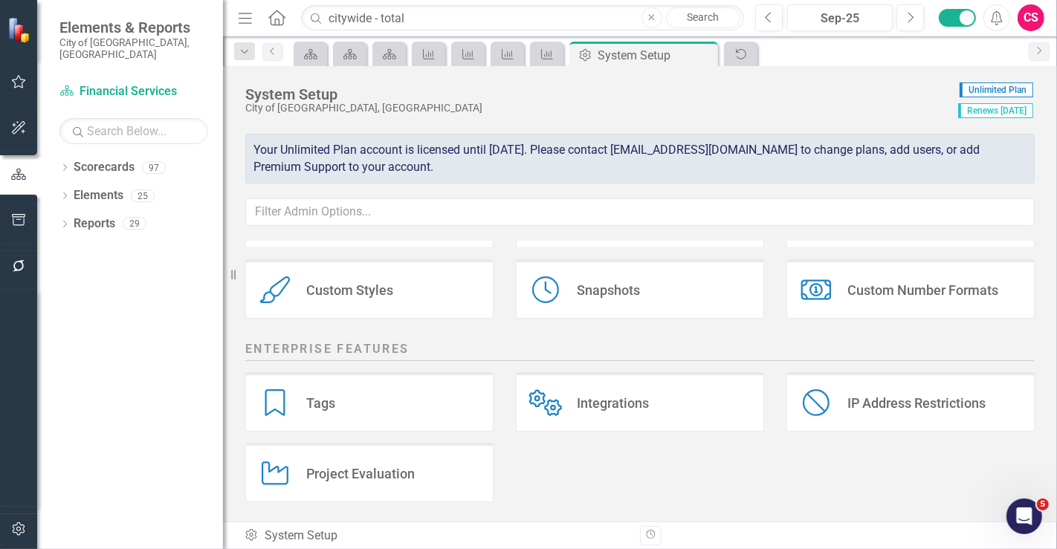
scroll to position [231, 0]
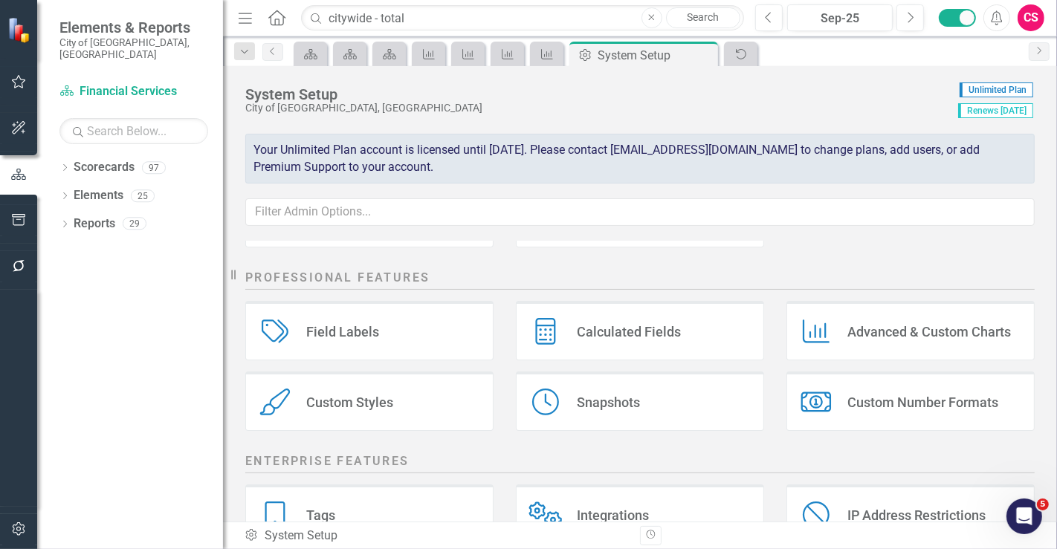
click at [591, 343] on div "Calculated Fields Calculated Fields" at bounding box center [640, 330] width 248 height 59
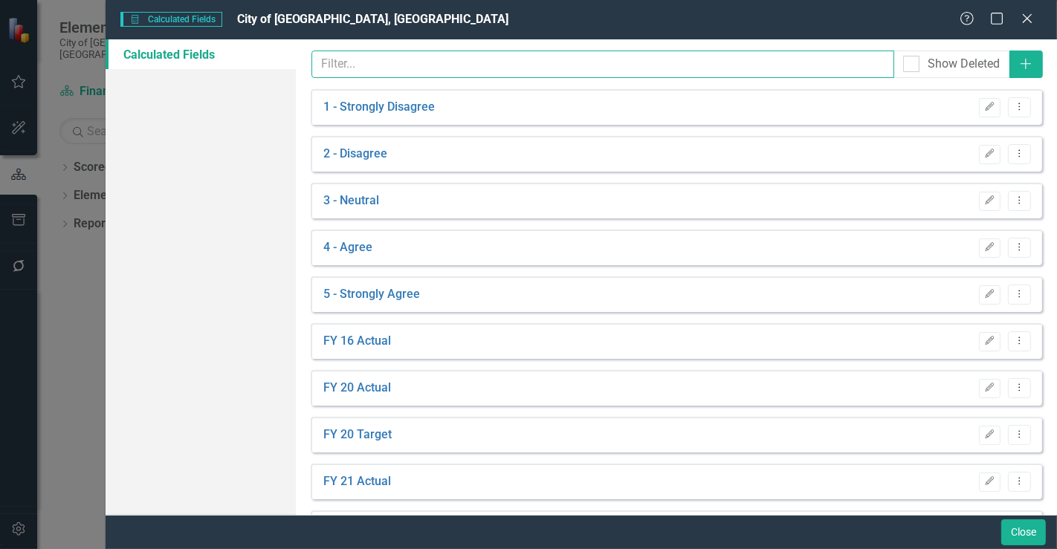
click at [366, 65] on input "text" at bounding box center [602, 64] width 582 height 27
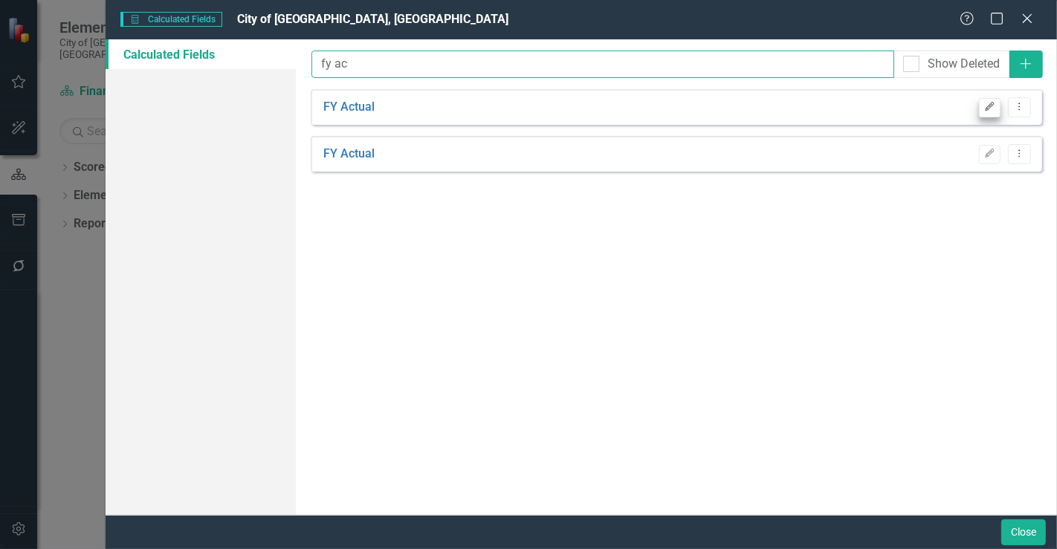
type input "fy ac"
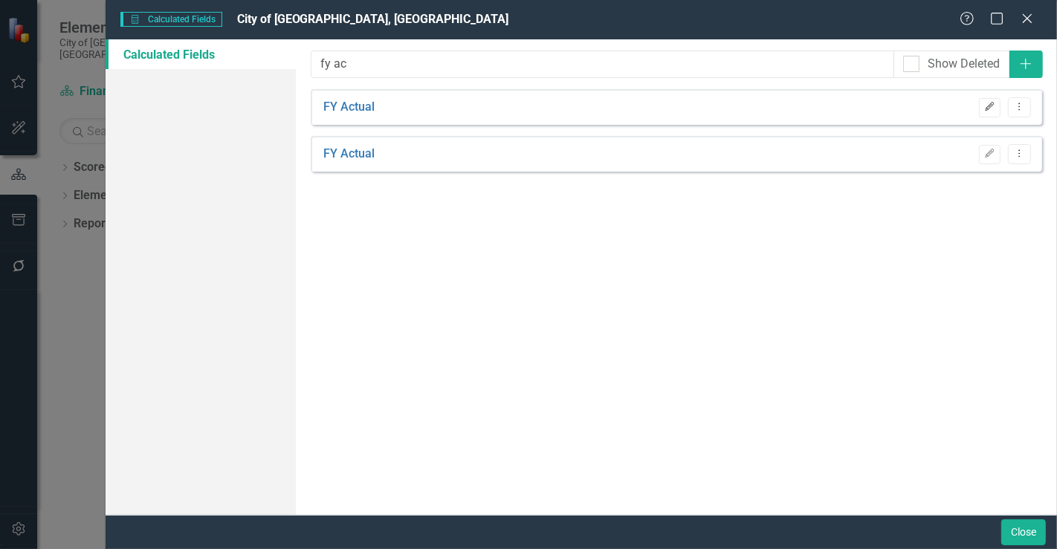
click at [982, 106] on button "Edit" at bounding box center [990, 107] width 22 height 19
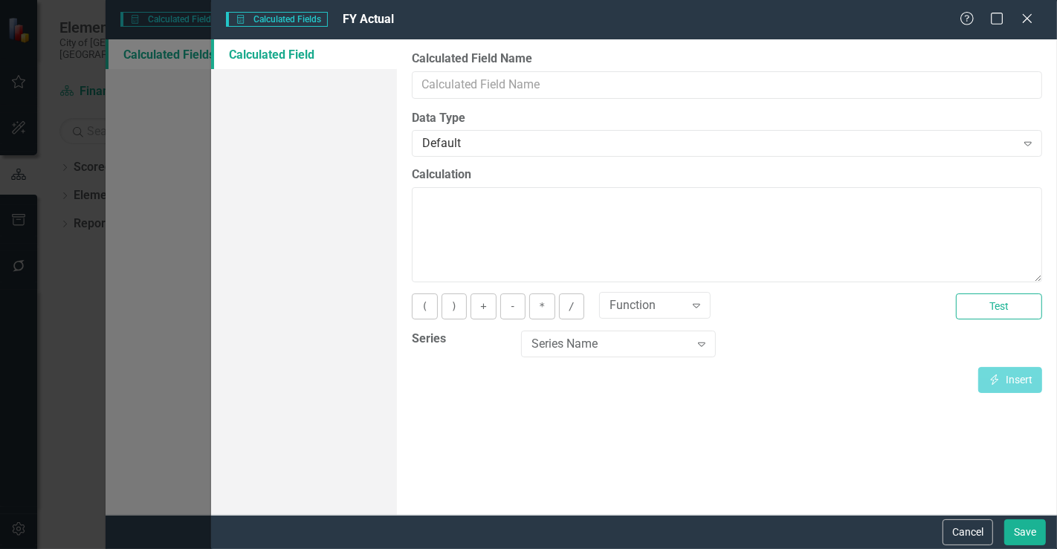
type input "FY Actual"
type textarea "[FY Actual][CurrentPeriod]"
click at [953, 529] on button "Cancel" at bounding box center [967, 532] width 51 height 26
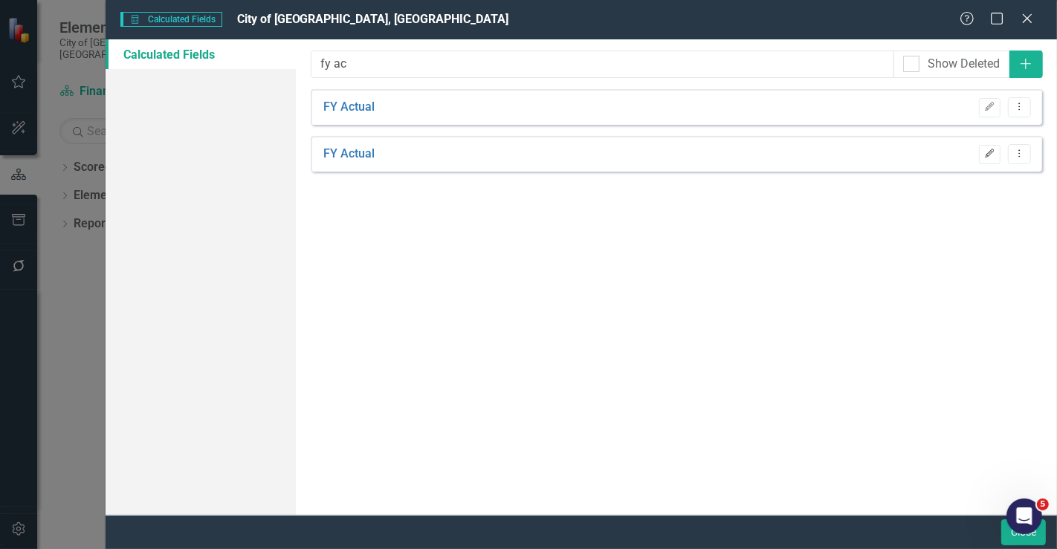
click at [987, 154] on icon "button" at bounding box center [989, 153] width 9 height 9
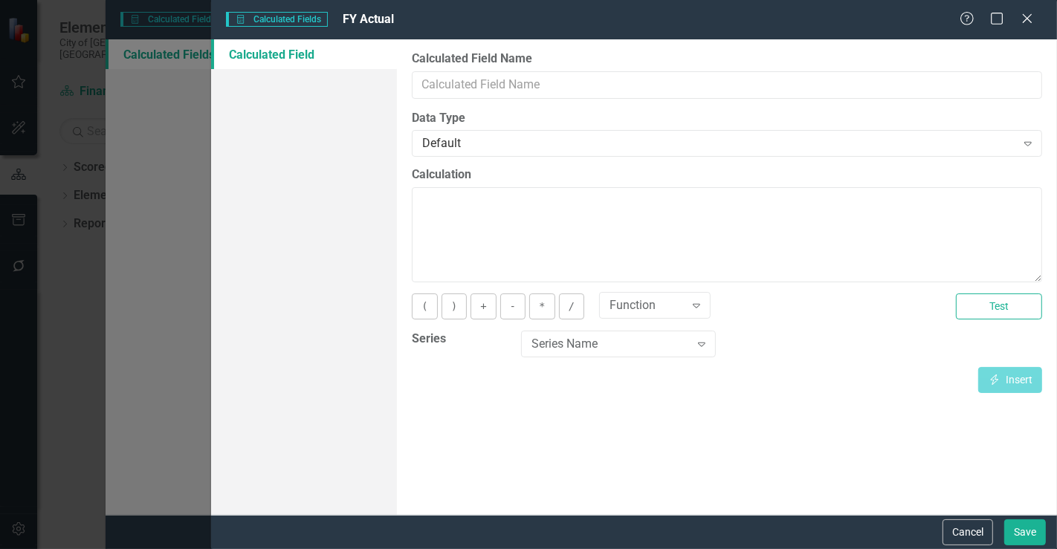
type input "FY Actual"
type textarea "[FY Actual][CurrentPeriod]"
click at [946, 536] on button "Cancel" at bounding box center [967, 532] width 51 height 26
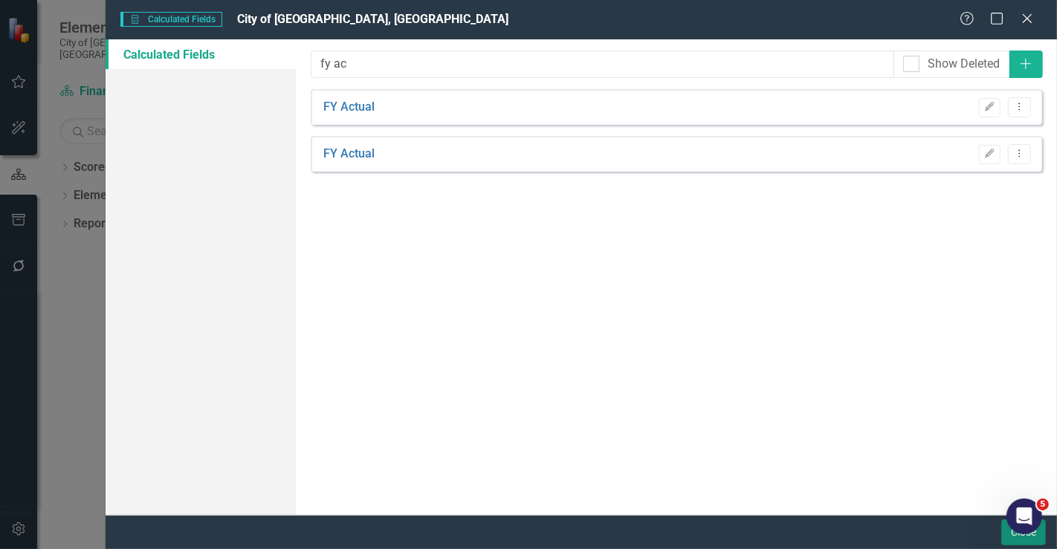
click at [1016, 539] on button "Close" at bounding box center [1023, 532] width 45 height 26
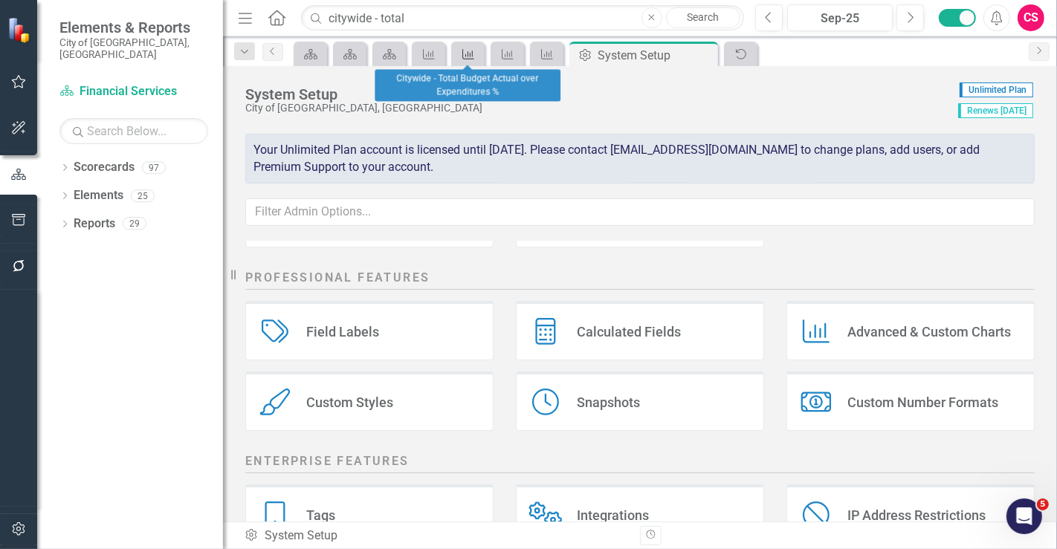
click at [459, 58] on div "Measure" at bounding box center [465, 54] width 21 height 19
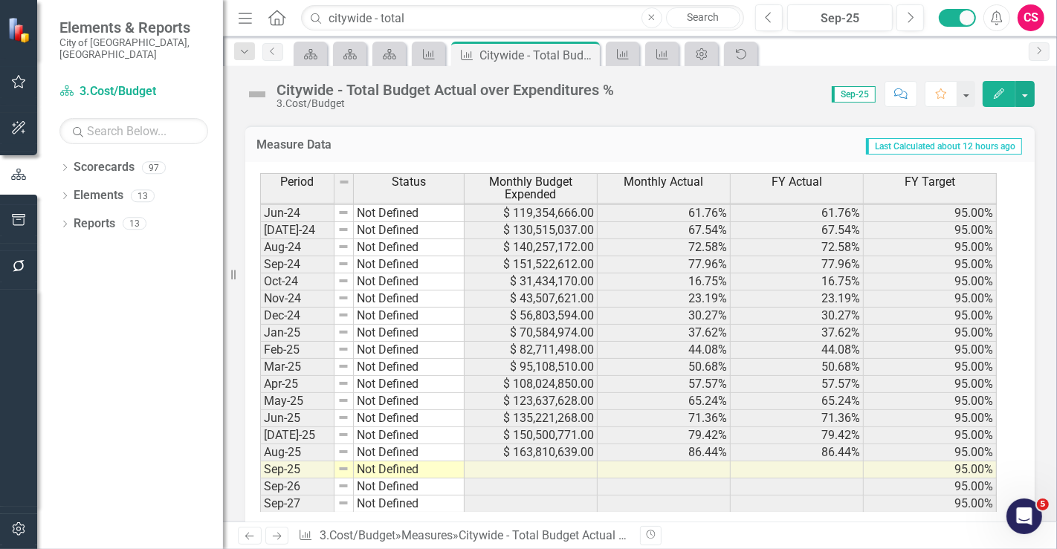
scroll to position [1048, 0]
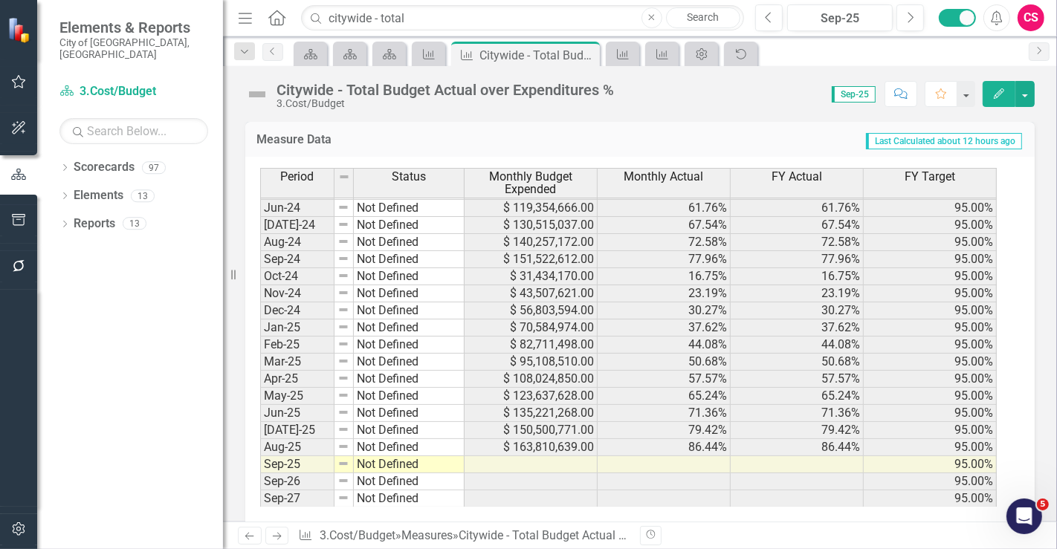
click at [698, 64] on div "Admin Options" at bounding box center [700, 54] width 33 height 25
click at [700, 58] on icon "Admin Options" at bounding box center [701, 54] width 15 height 12
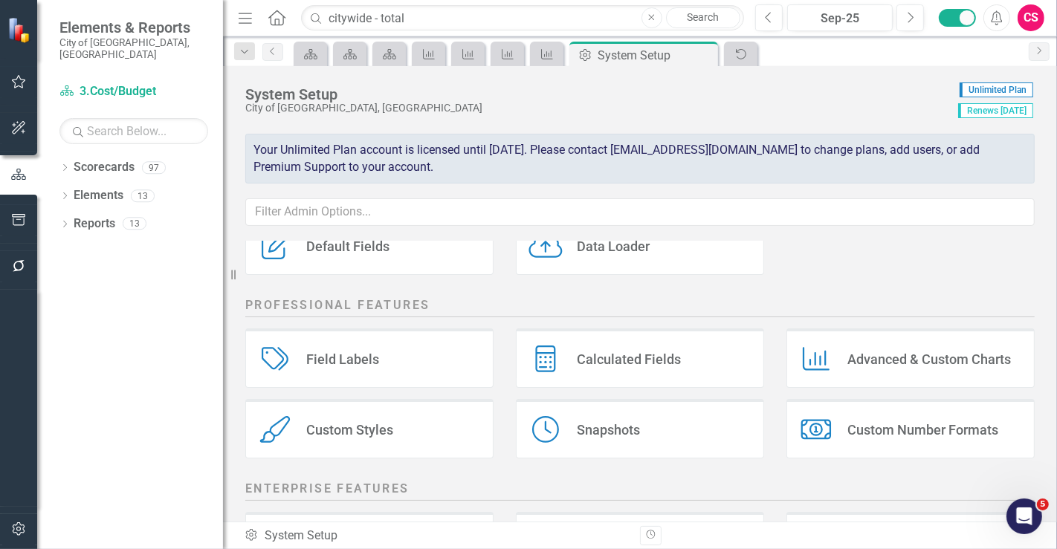
scroll to position [196, 0]
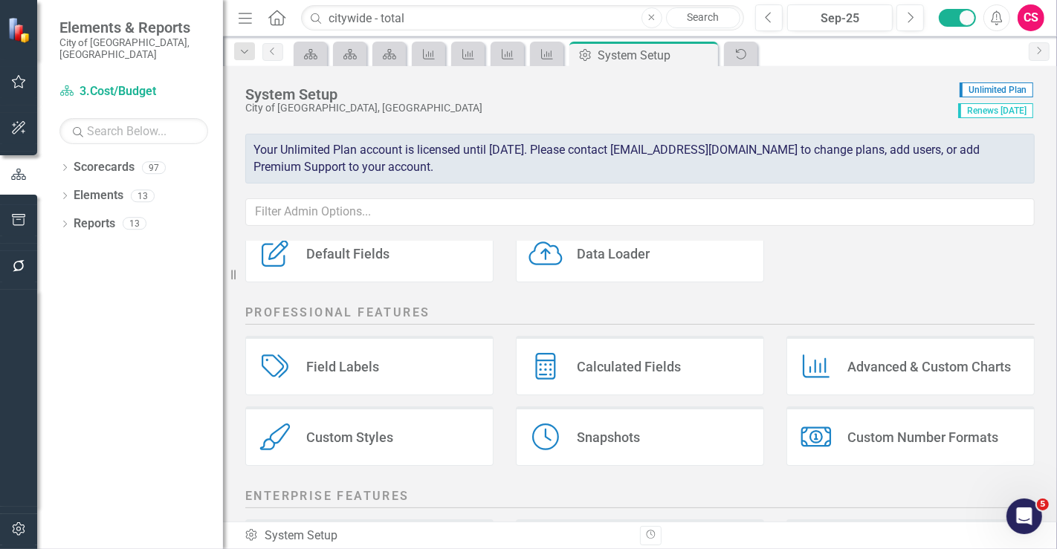
click at [586, 358] on div "Calculated Fields" at bounding box center [629, 366] width 104 height 17
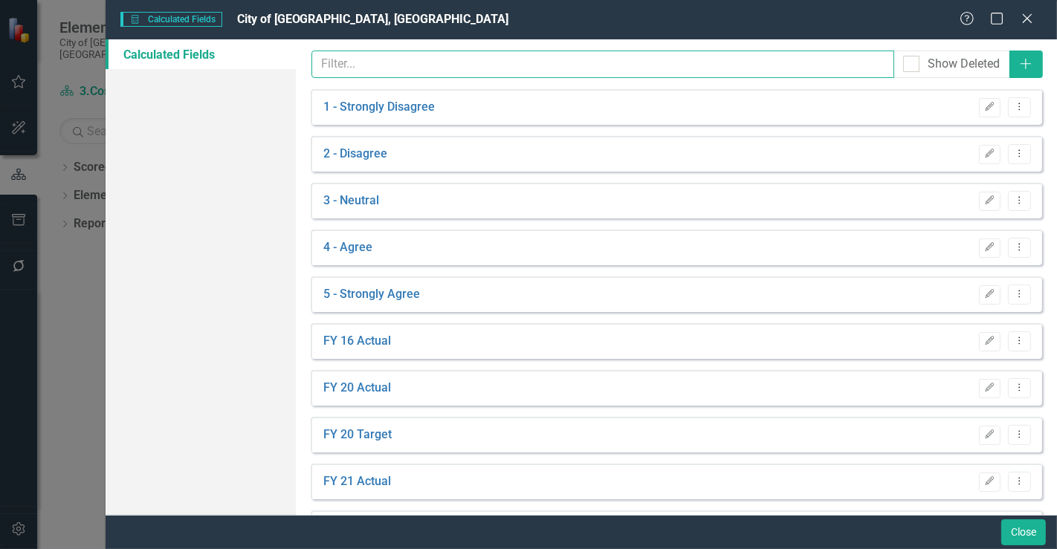
click at [479, 65] on input "text" at bounding box center [602, 64] width 582 height 27
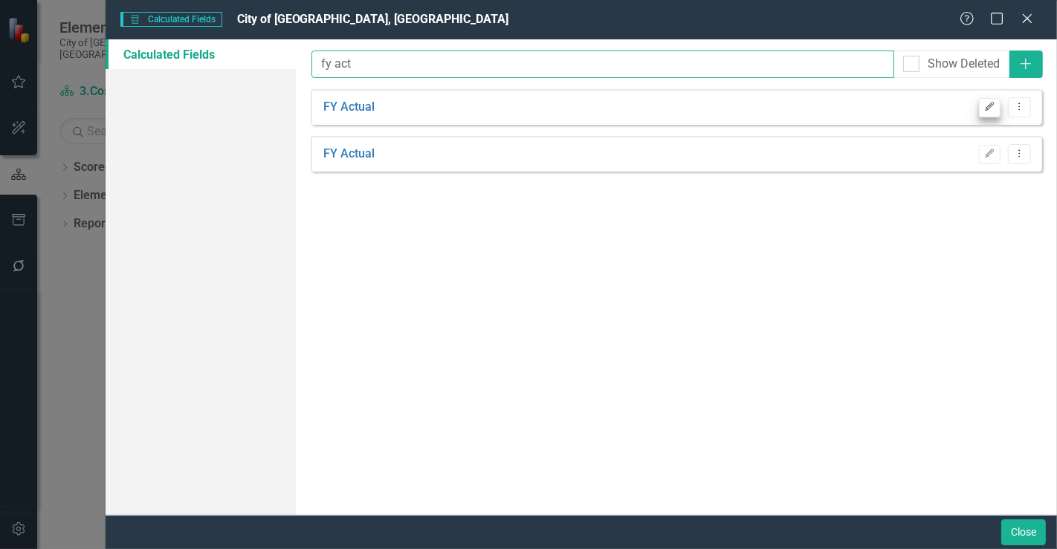
type input "fy act"
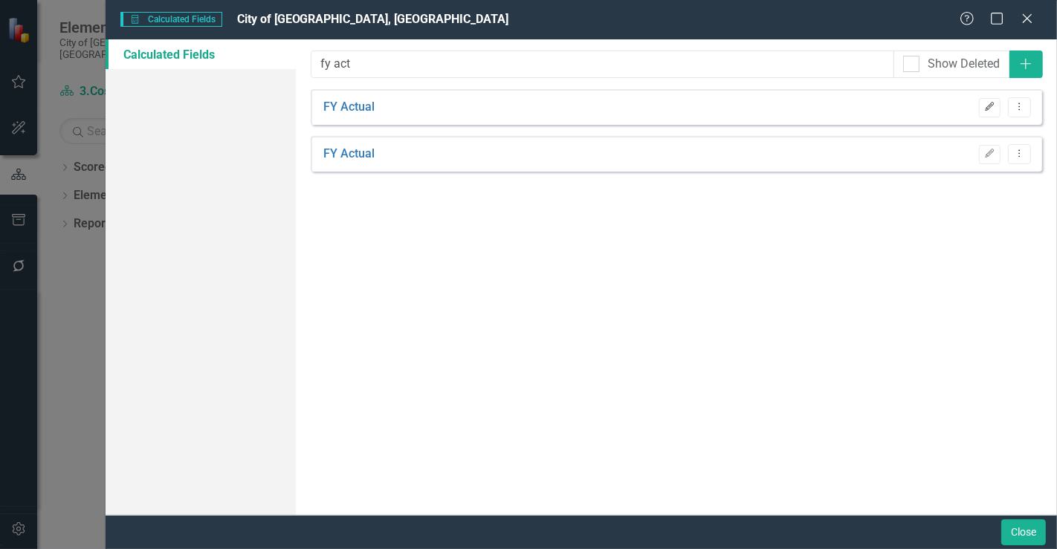
click at [991, 106] on icon "Edit" at bounding box center [989, 107] width 11 height 9
